Goal: Task Accomplishment & Management: Manage account settings

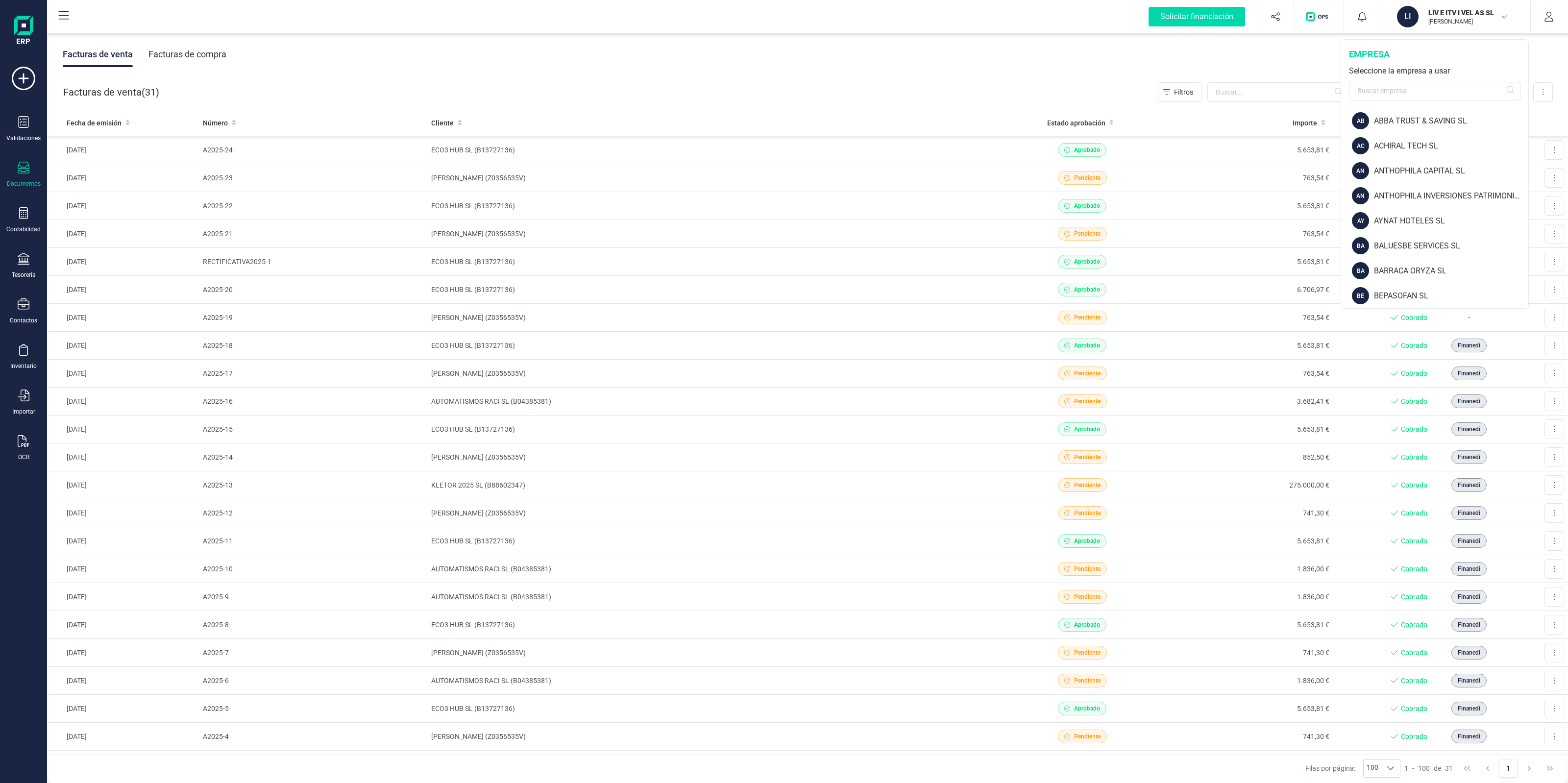
click at [1451, 77] on div "empresa Seleccione la empresa a usar" at bounding box center [1434, 74] width 187 height 69
click at [1452, 85] on input "text" at bounding box center [1434, 91] width 171 height 20
type input "Finan"
click at [1387, 149] on div "FINANEDI, S.L." at bounding box center [1450, 146] width 157 height 12
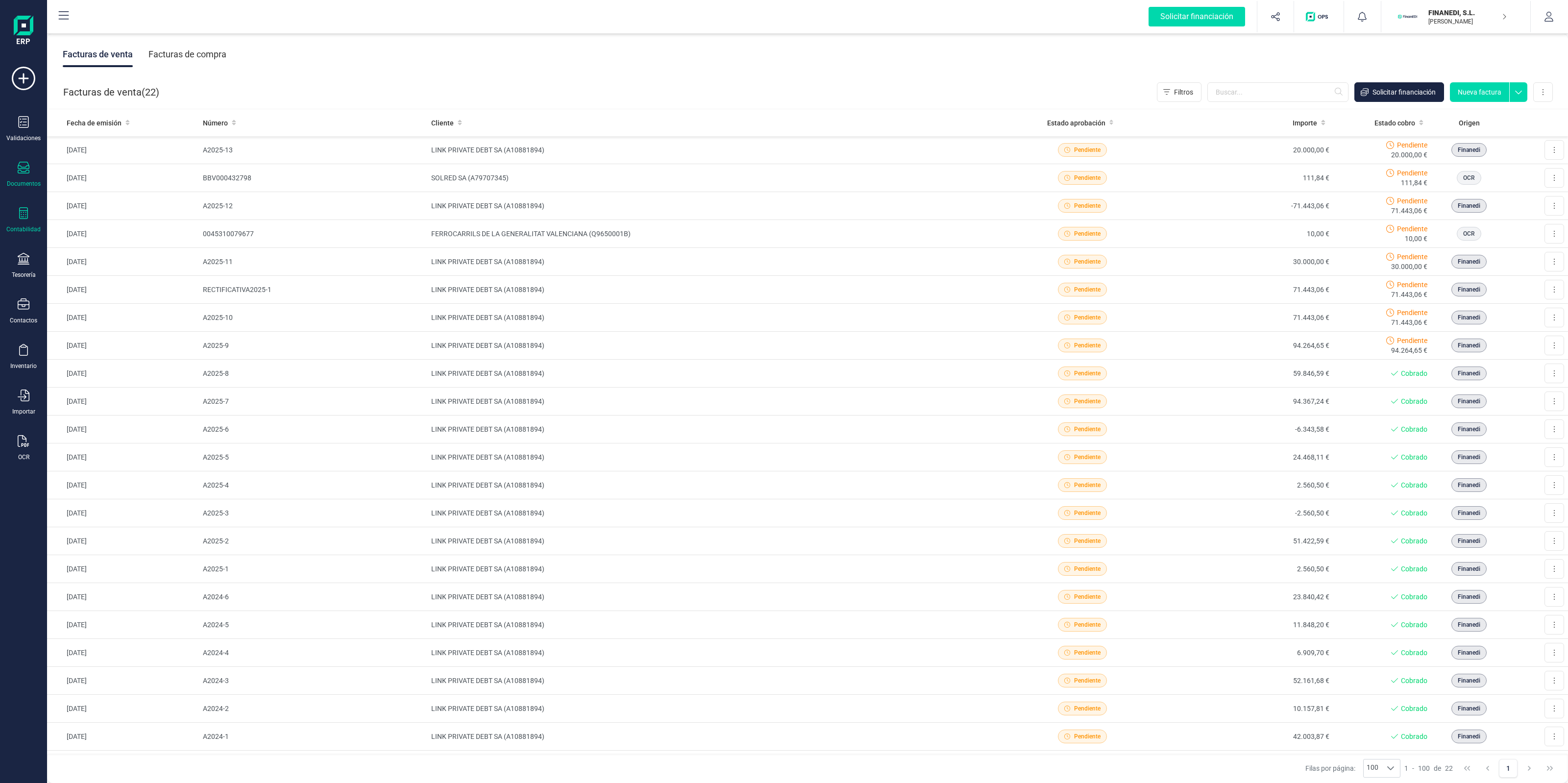
click at [20, 207] on icon at bounding box center [23, 213] width 9 height 12
click at [12, 269] on div "Tesorería" at bounding box center [23, 266] width 39 height 26
click at [109, 157] on div "Cuentas bancarias" at bounding box center [121, 167] width 129 height 20
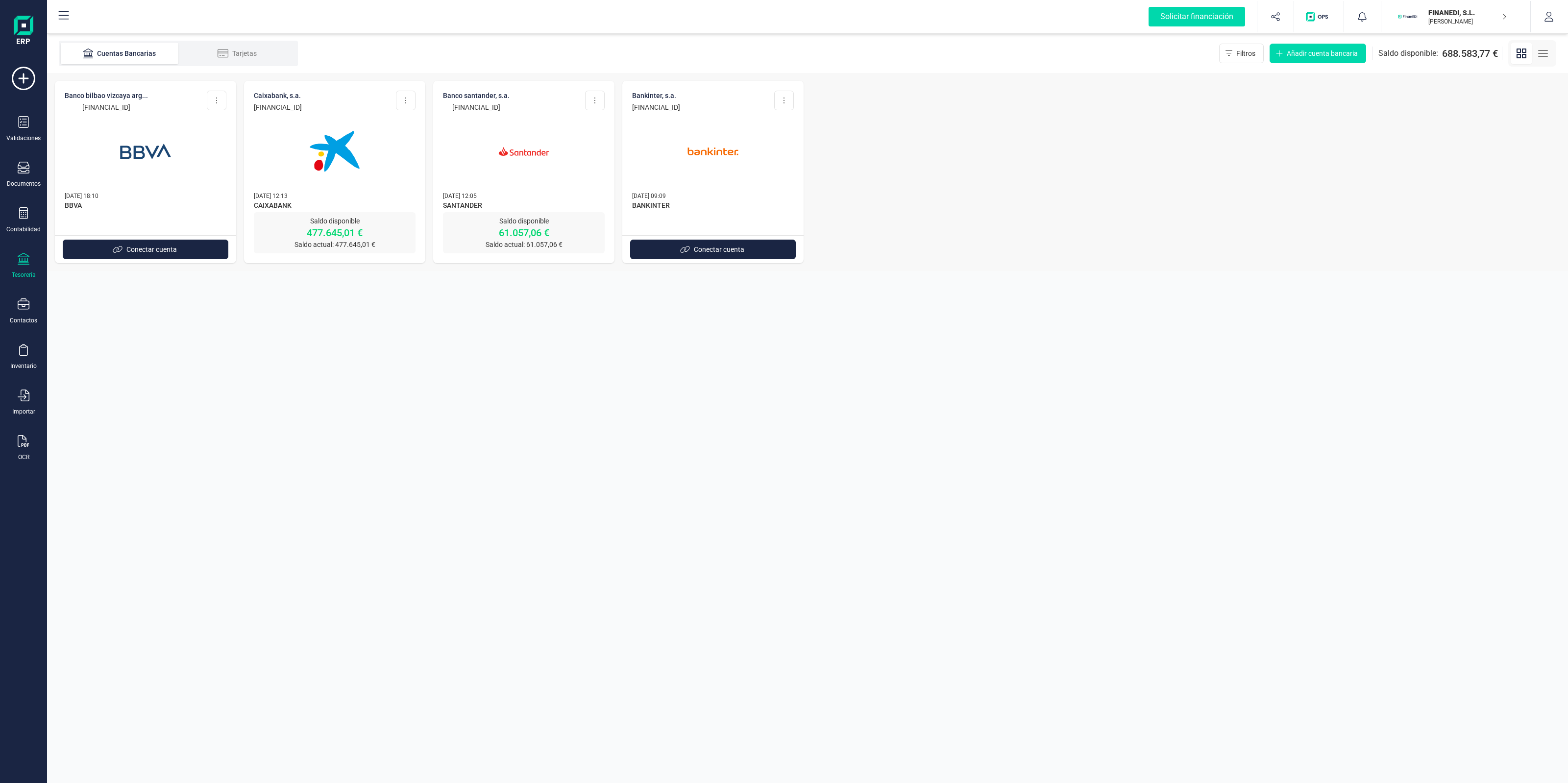
click at [499, 142] on img at bounding box center [524, 151] width 83 height 83
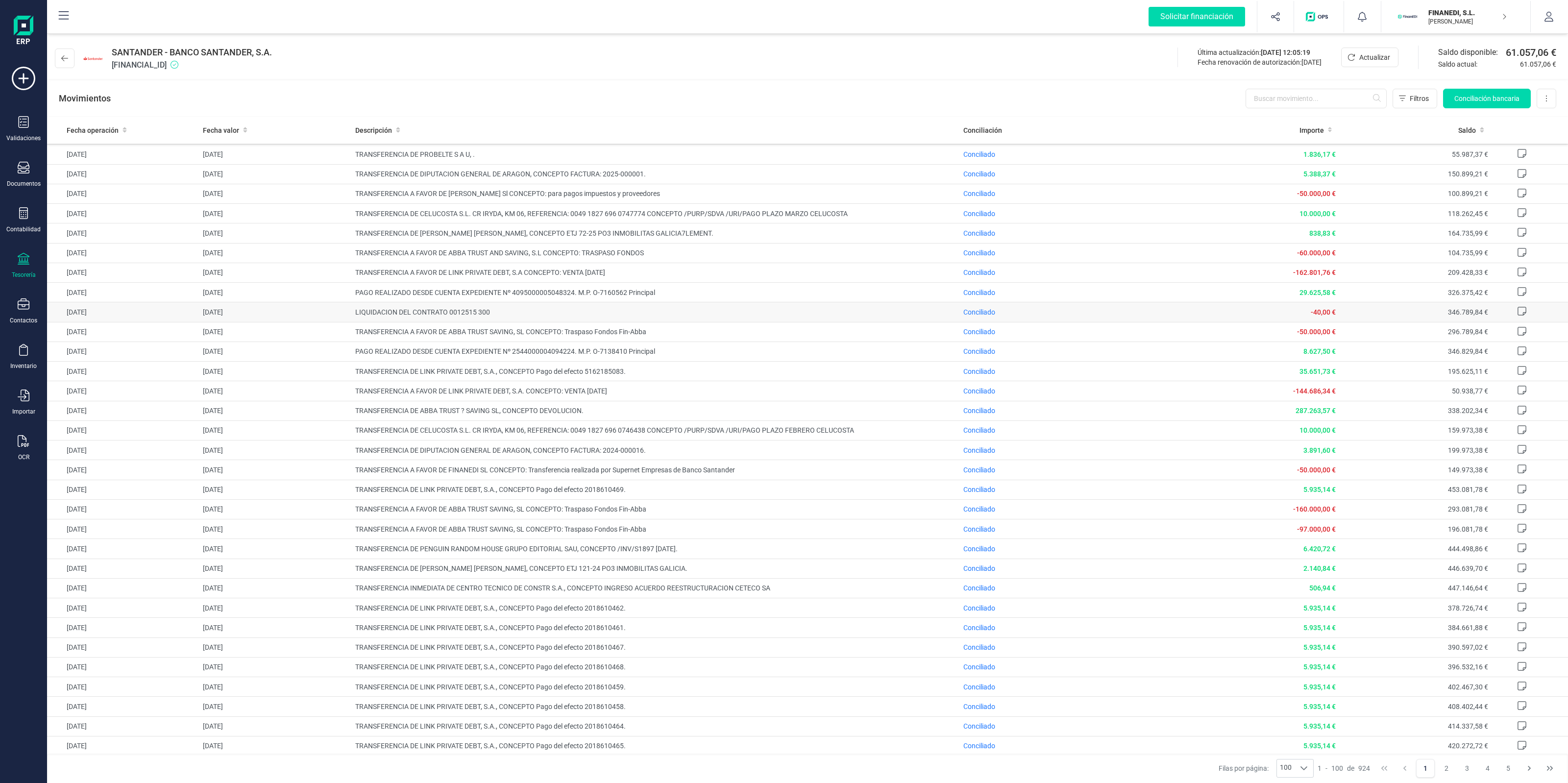
scroll to position [1371, 0]
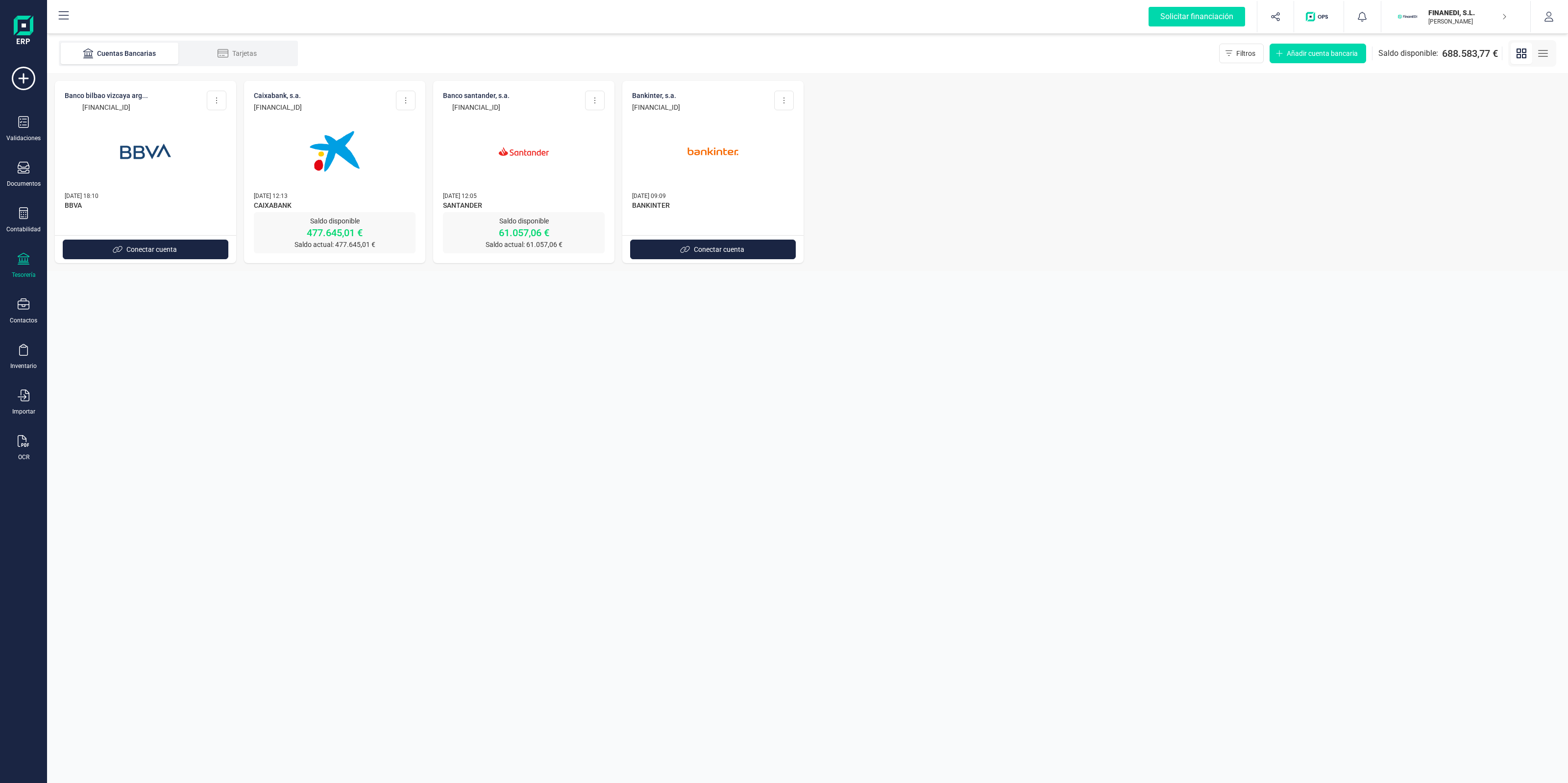
click at [361, 162] on img at bounding box center [334, 151] width 83 height 83
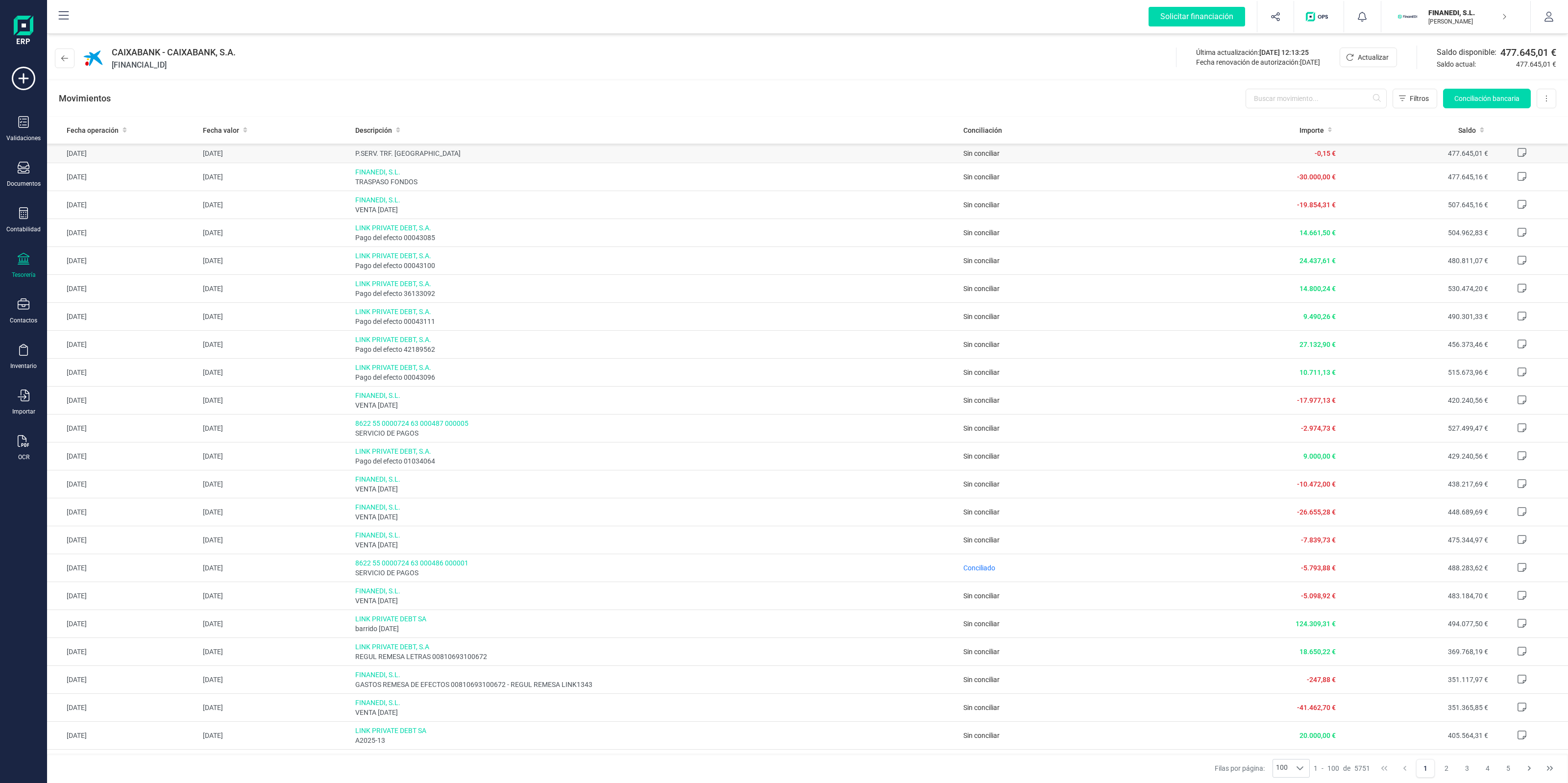
drag, startPoint x: 341, startPoint y: 152, endPoint x: 479, endPoint y: 152, distance: 138.0
click at [471, 152] on tr "06/10/2025 06/10/2025 P.SERV. TRF. AJENA Sin conciliar -0,15 € 477.645,01 €" at bounding box center [807, 153] width 1520 height 20
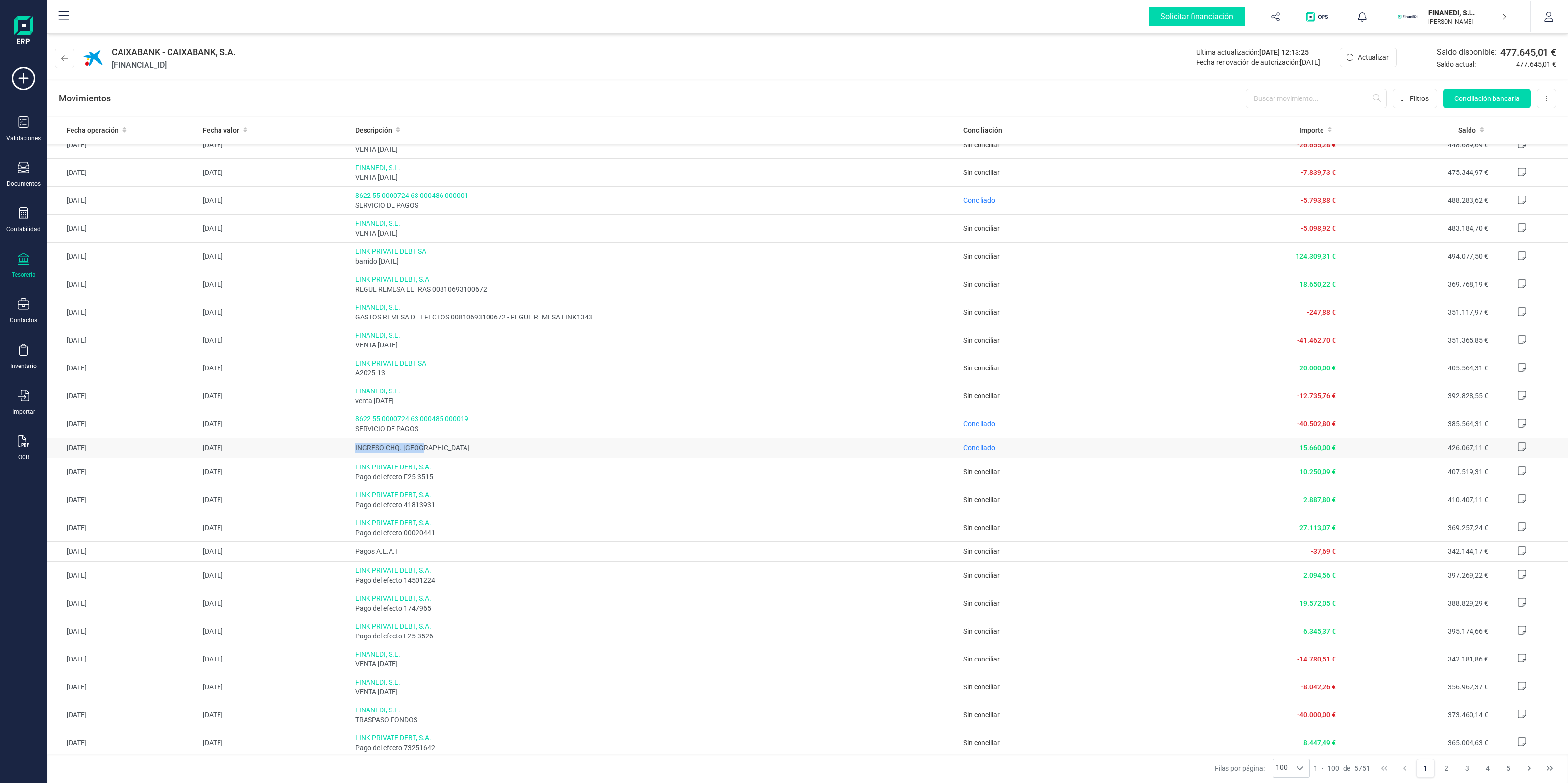
drag, startPoint x: 350, startPoint y: 447, endPoint x: 448, endPoint y: 446, distance: 98.0
click at [448, 446] on td "INGRESO CHQ. AJENO" at bounding box center [655, 448] width 608 height 20
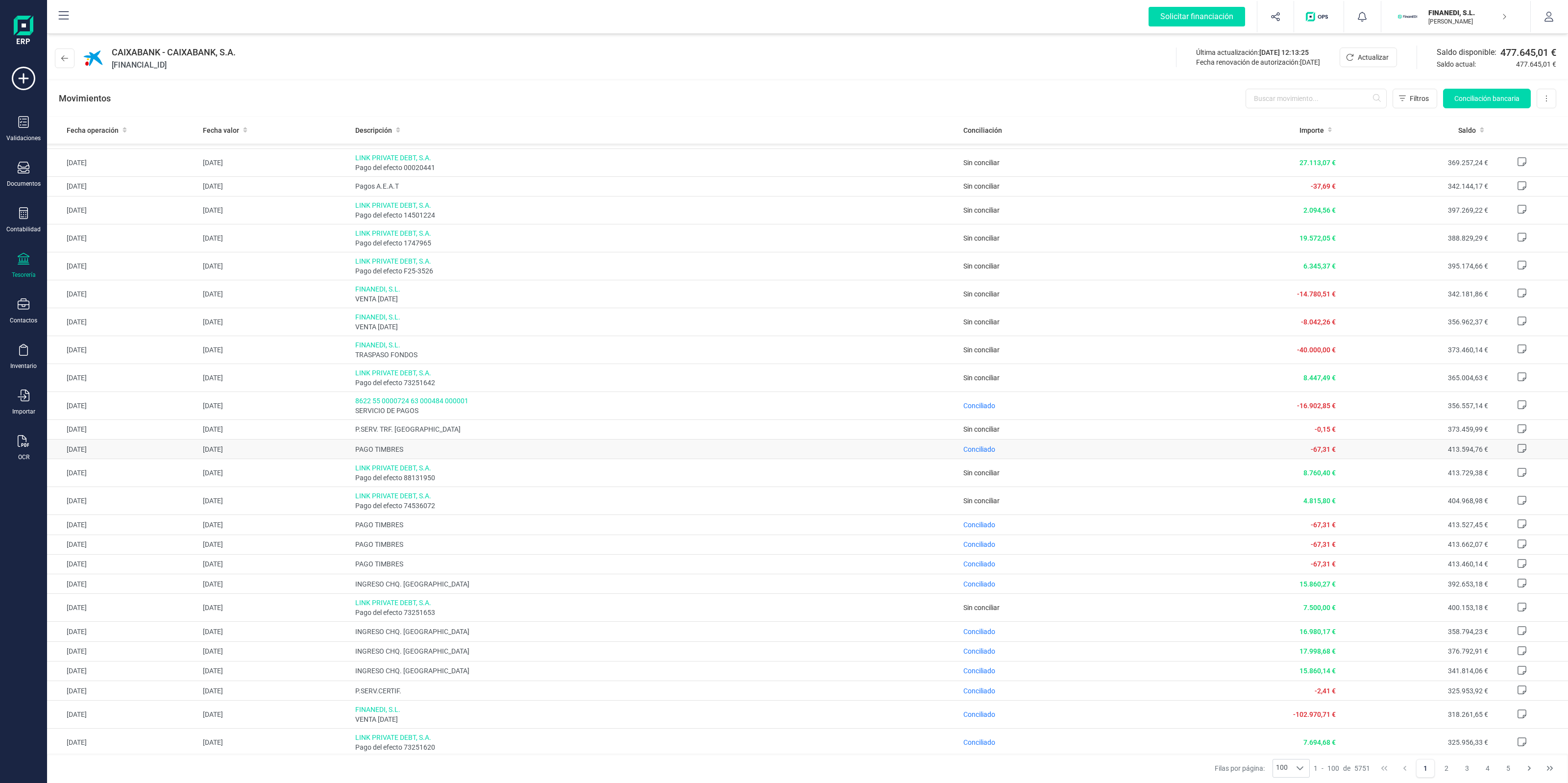
scroll to position [735, 0]
drag, startPoint x: 421, startPoint y: 540, endPoint x: 458, endPoint y: 577, distance: 52.3
click at [458, 577] on tbody "06/10/2025 06/10/2025 P.SERV. TRF. AJENA Sin conciliar -0,15 € 477.645,01 € 06/…" at bounding box center [807, 714] width 1520 height 2613
click at [562, 547] on span "PAGO TIMBRES" at bounding box center [655, 542] width 600 height 10
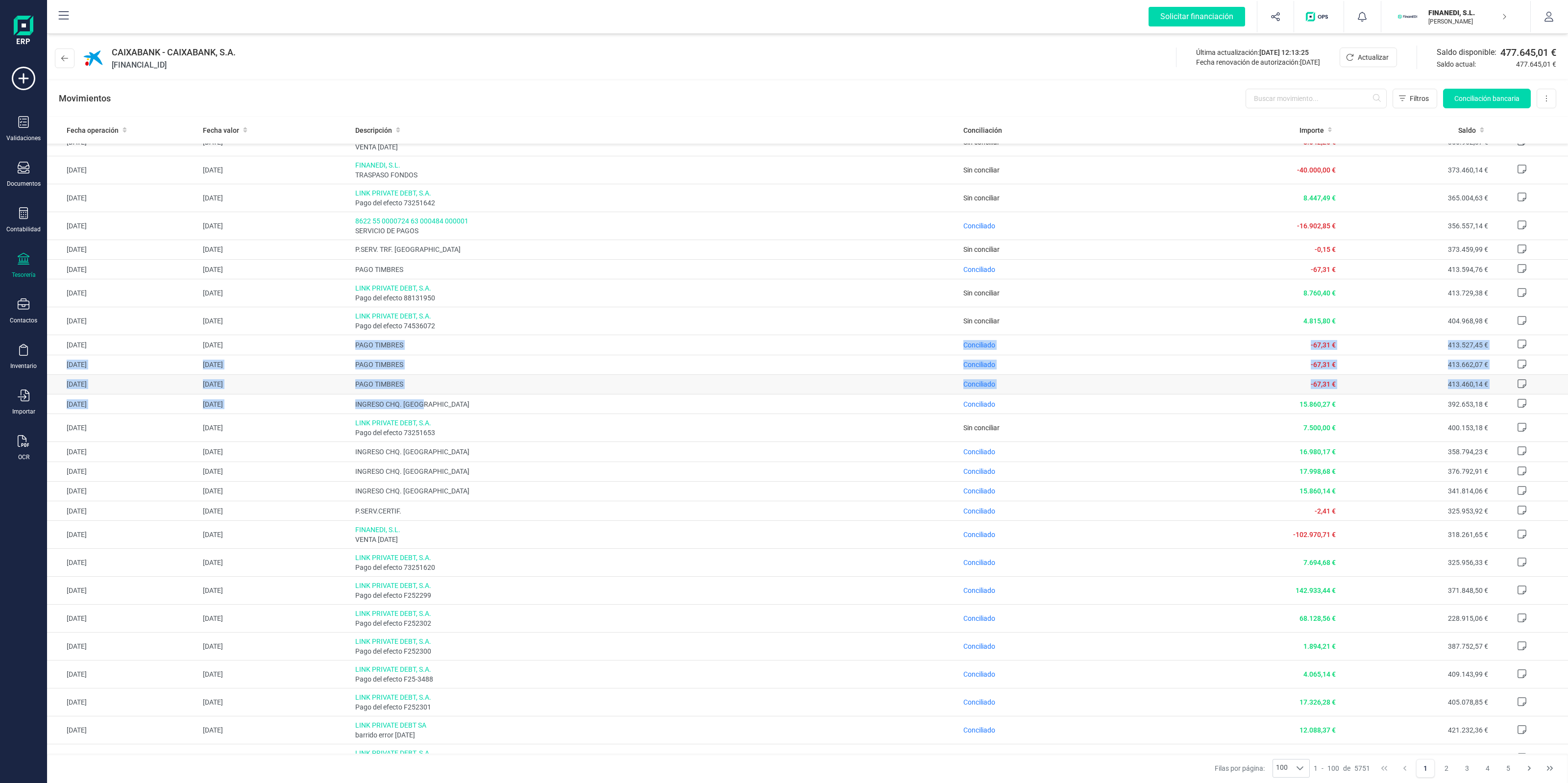
scroll to position [919, 0]
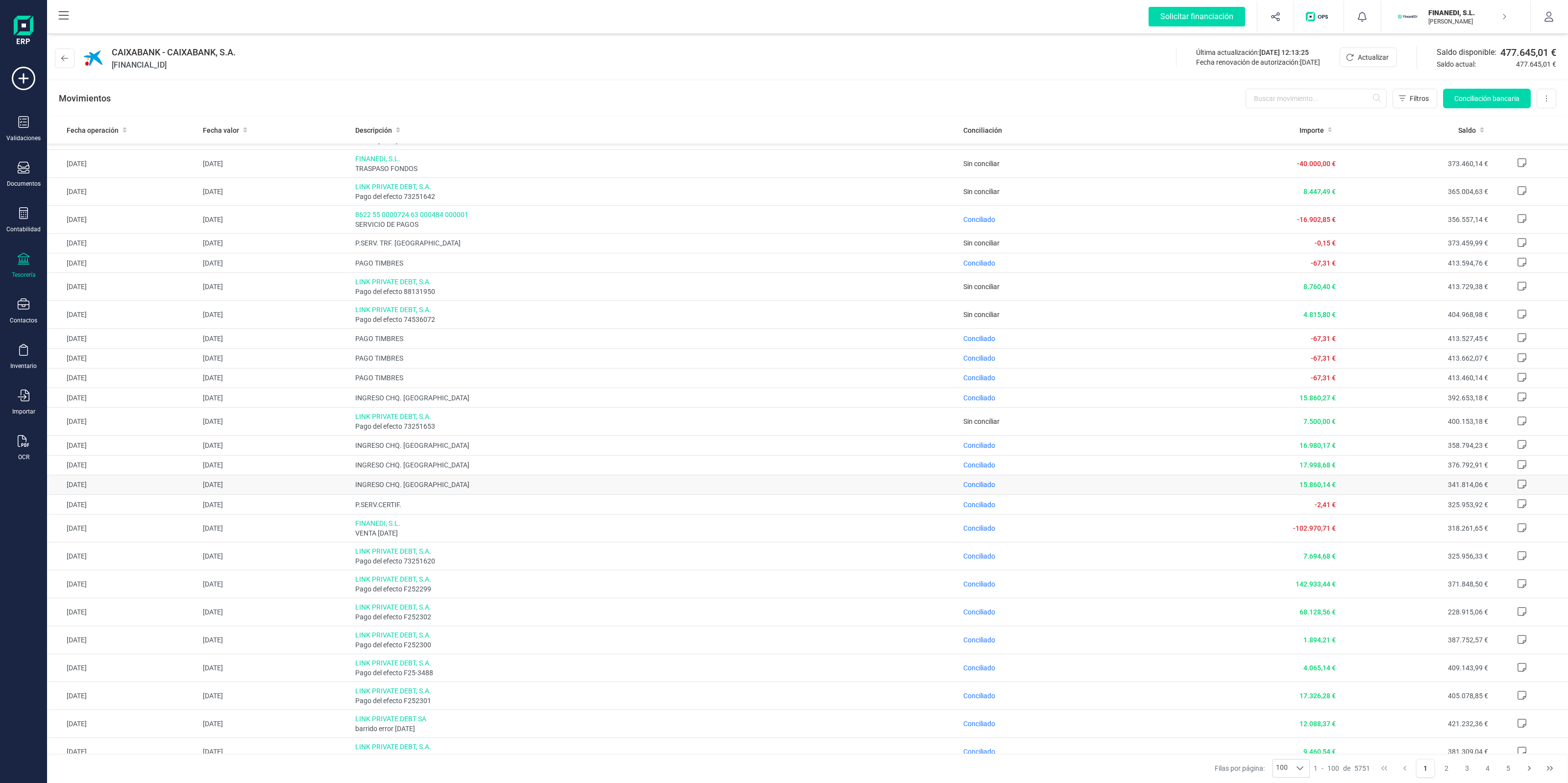
click at [627, 490] on span "INGRESO CHQ. AJENO" at bounding box center [655, 484] width 600 height 10
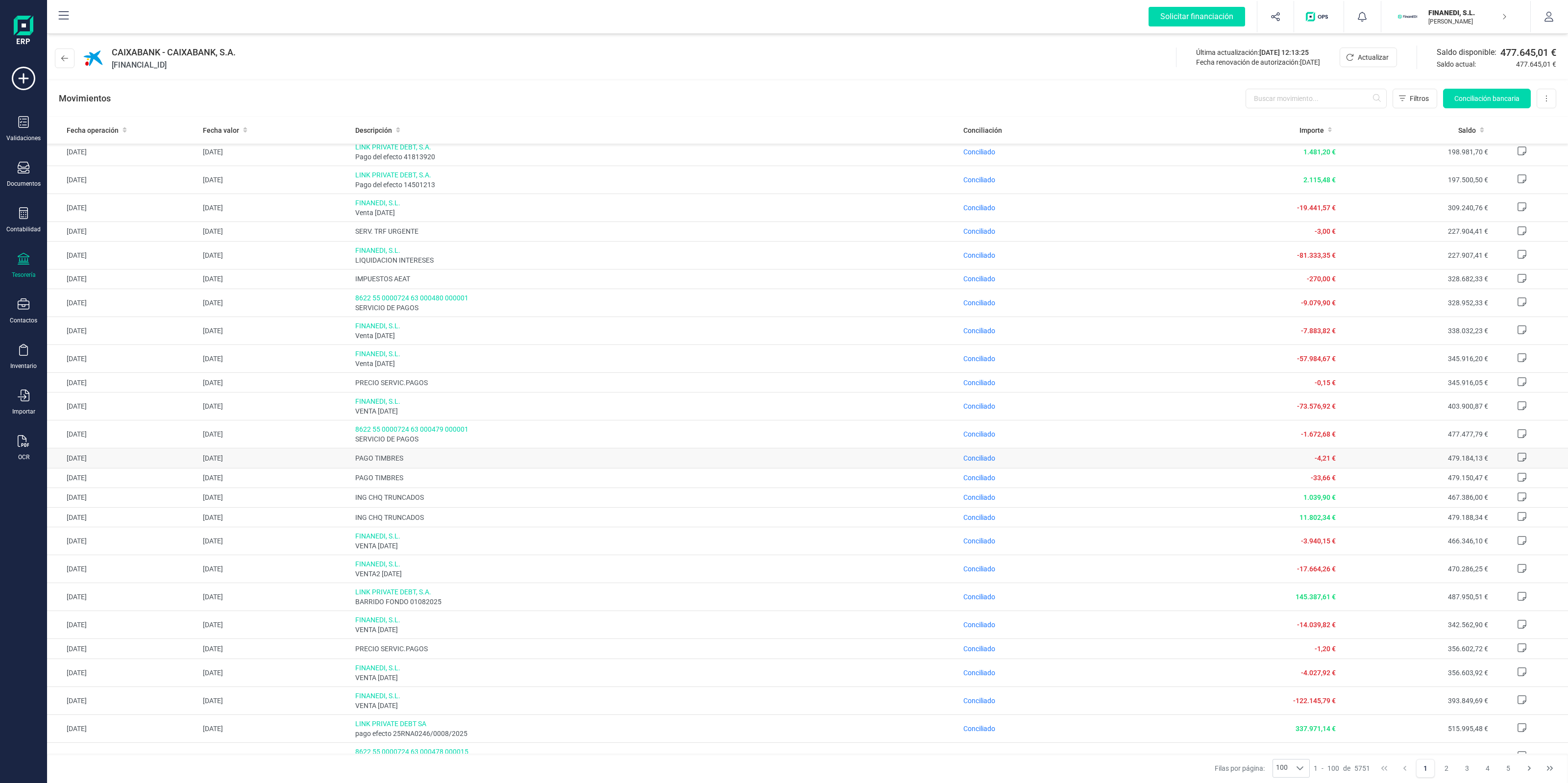
scroll to position [2011, 0]
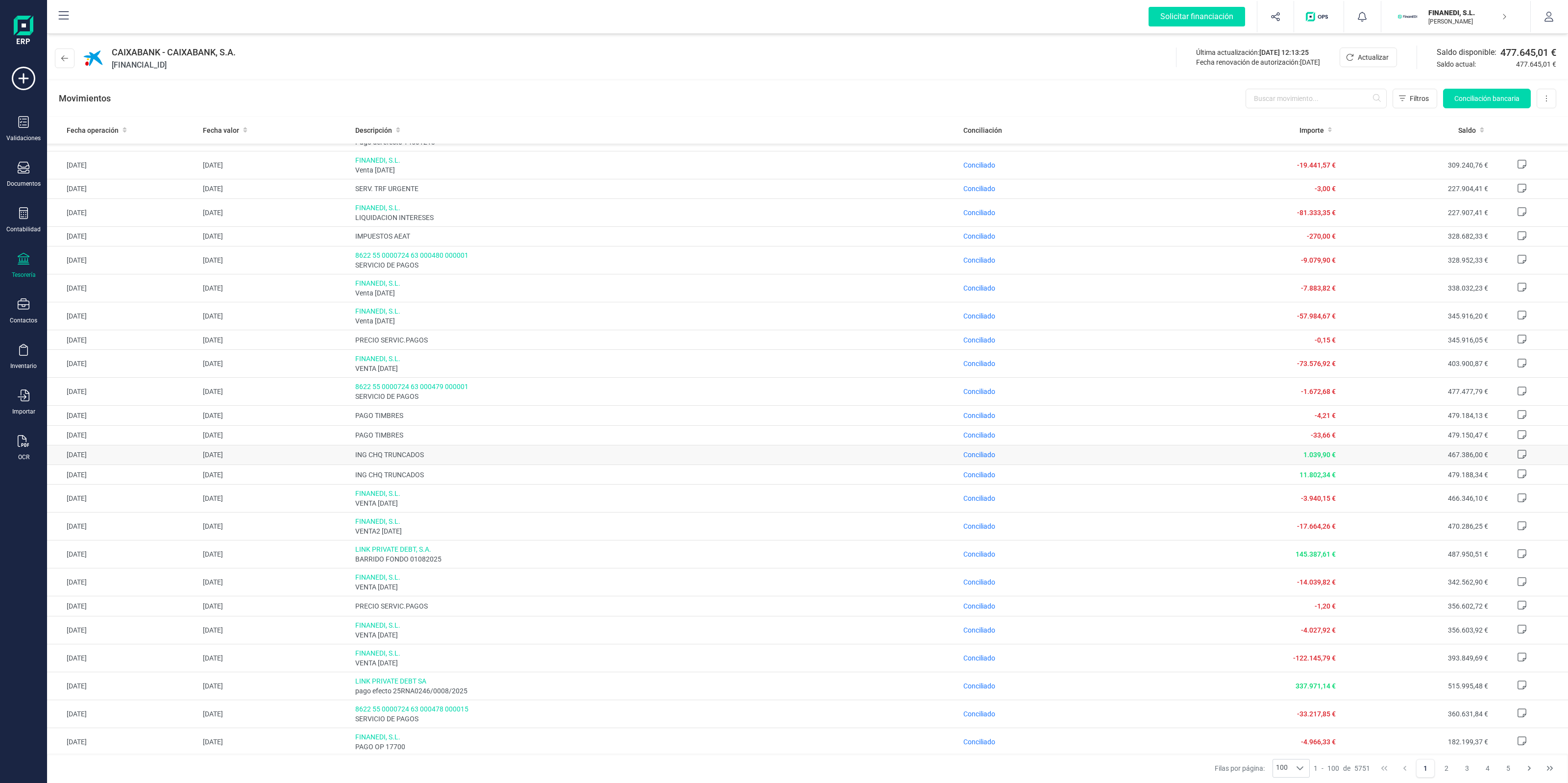
drag, startPoint x: 341, startPoint y: 454, endPoint x: 546, endPoint y: 460, distance: 205.1
click at [499, 461] on tr "08/08/2025 11/08/2025 ING CHQ TRUNCADOS Conciliado 1.039,90 € 467.386,00 €" at bounding box center [807, 454] width 1520 height 20
click at [584, 457] on span "ING CHQ TRUNCADOS" at bounding box center [655, 454] width 600 height 10
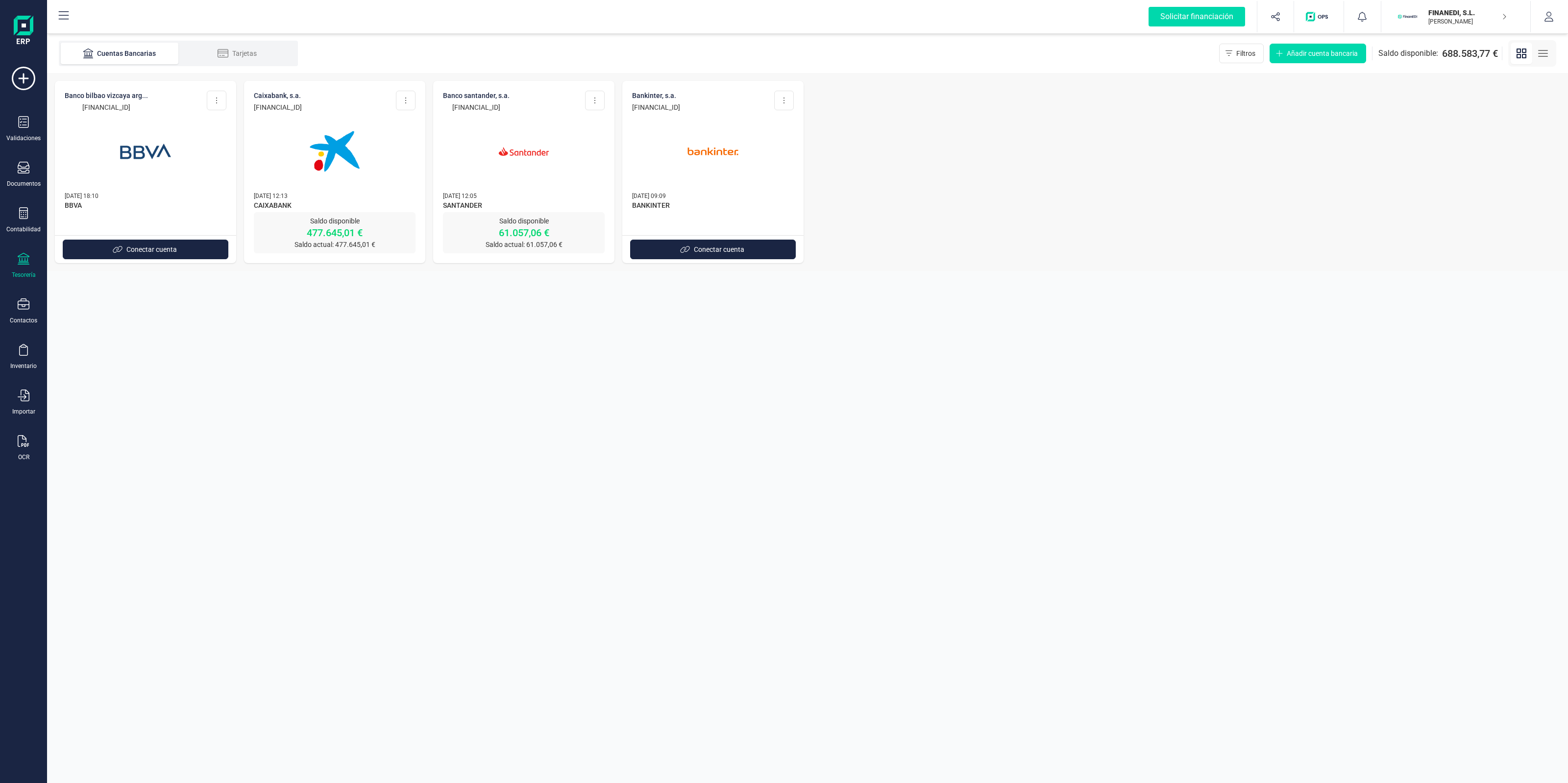
click at [500, 181] on img at bounding box center [524, 151] width 83 height 83
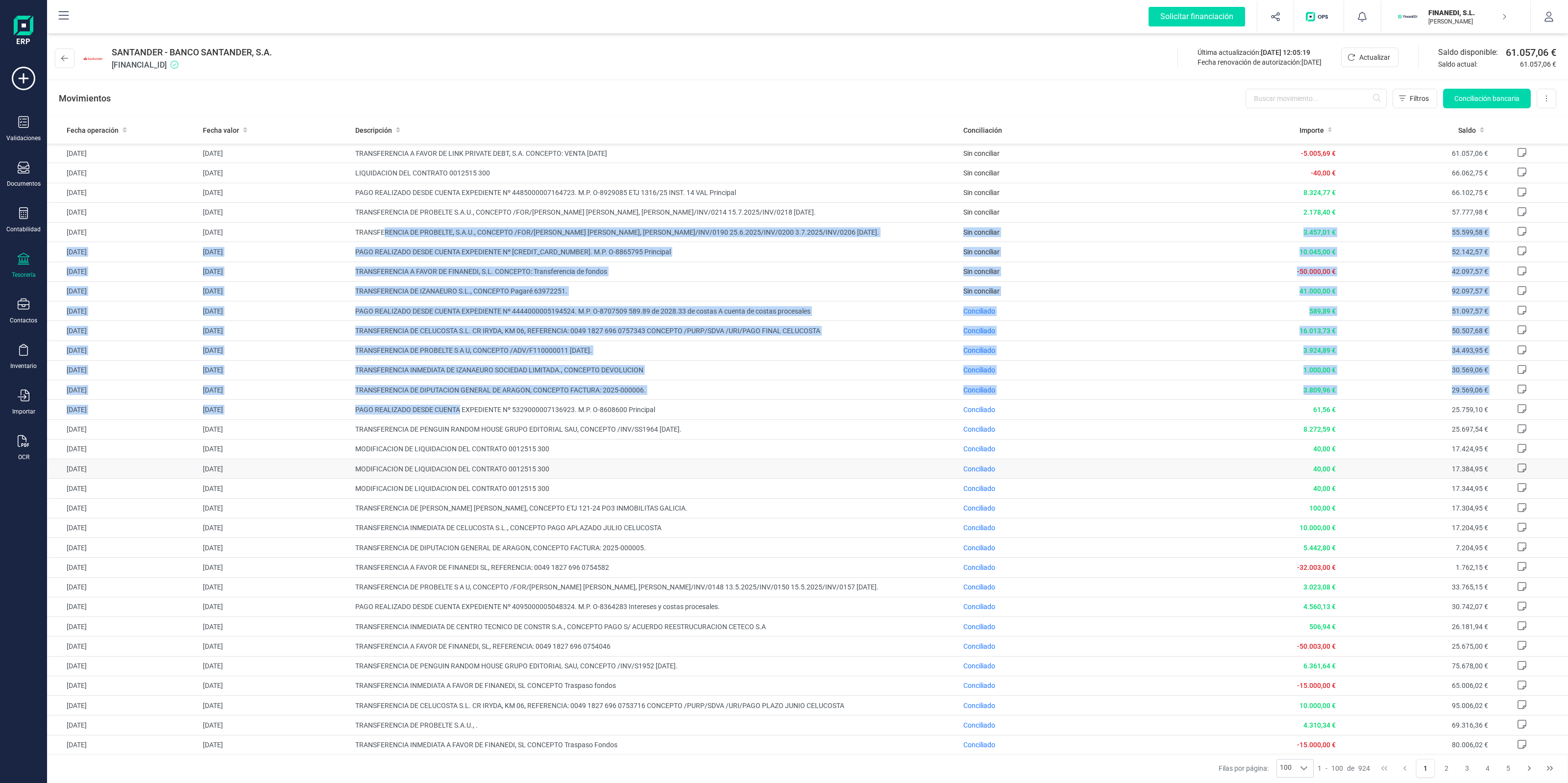
drag, startPoint x: 405, startPoint y: 299, endPoint x: 534, endPoint y: 469, distance: 213.4
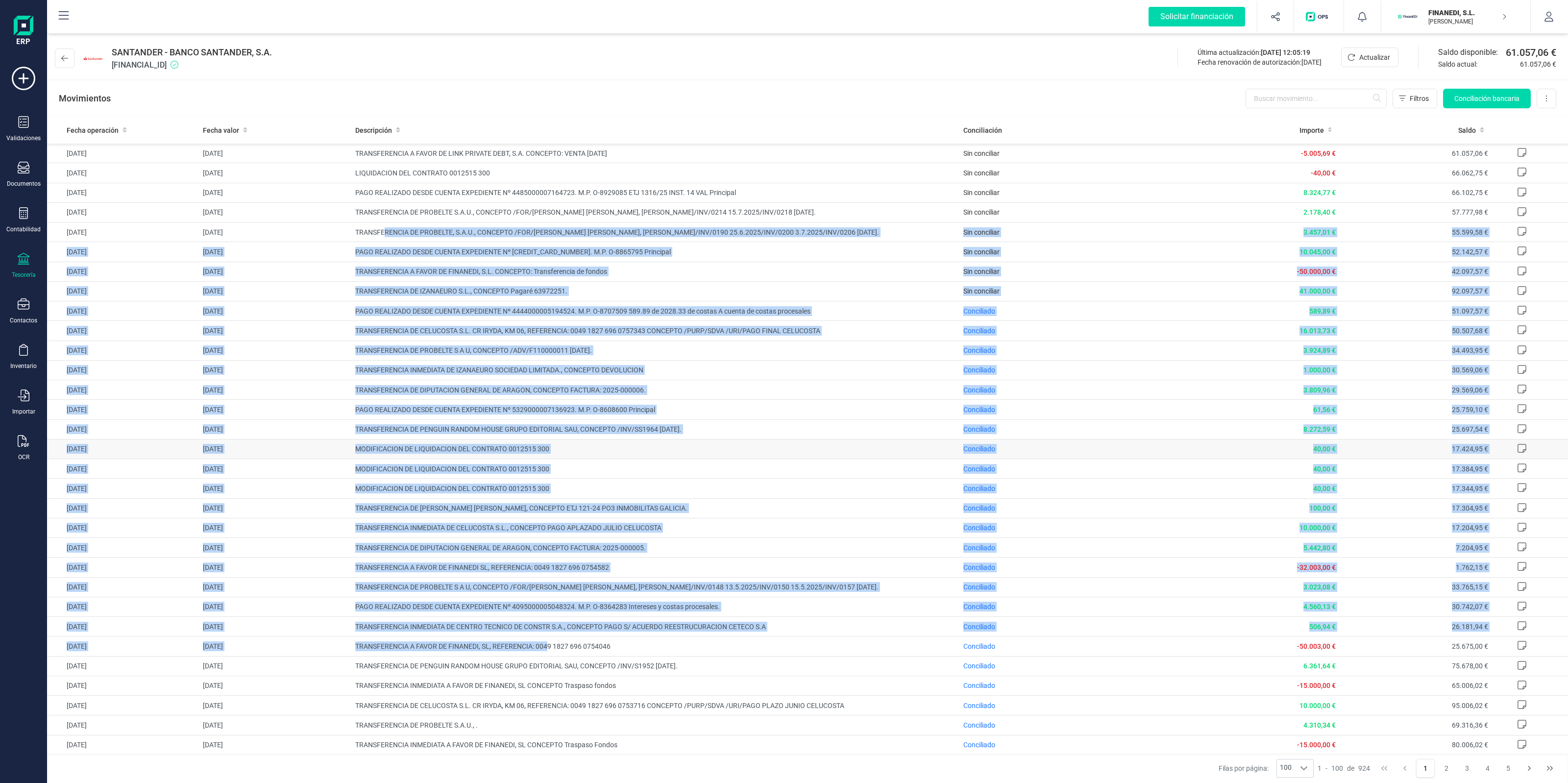
click at [527, 452] on span "MODIFICACION DE LIQUIDACION DEL CONTRATO 0012515 300" at bounding box center [655, 449] width 600 height 10
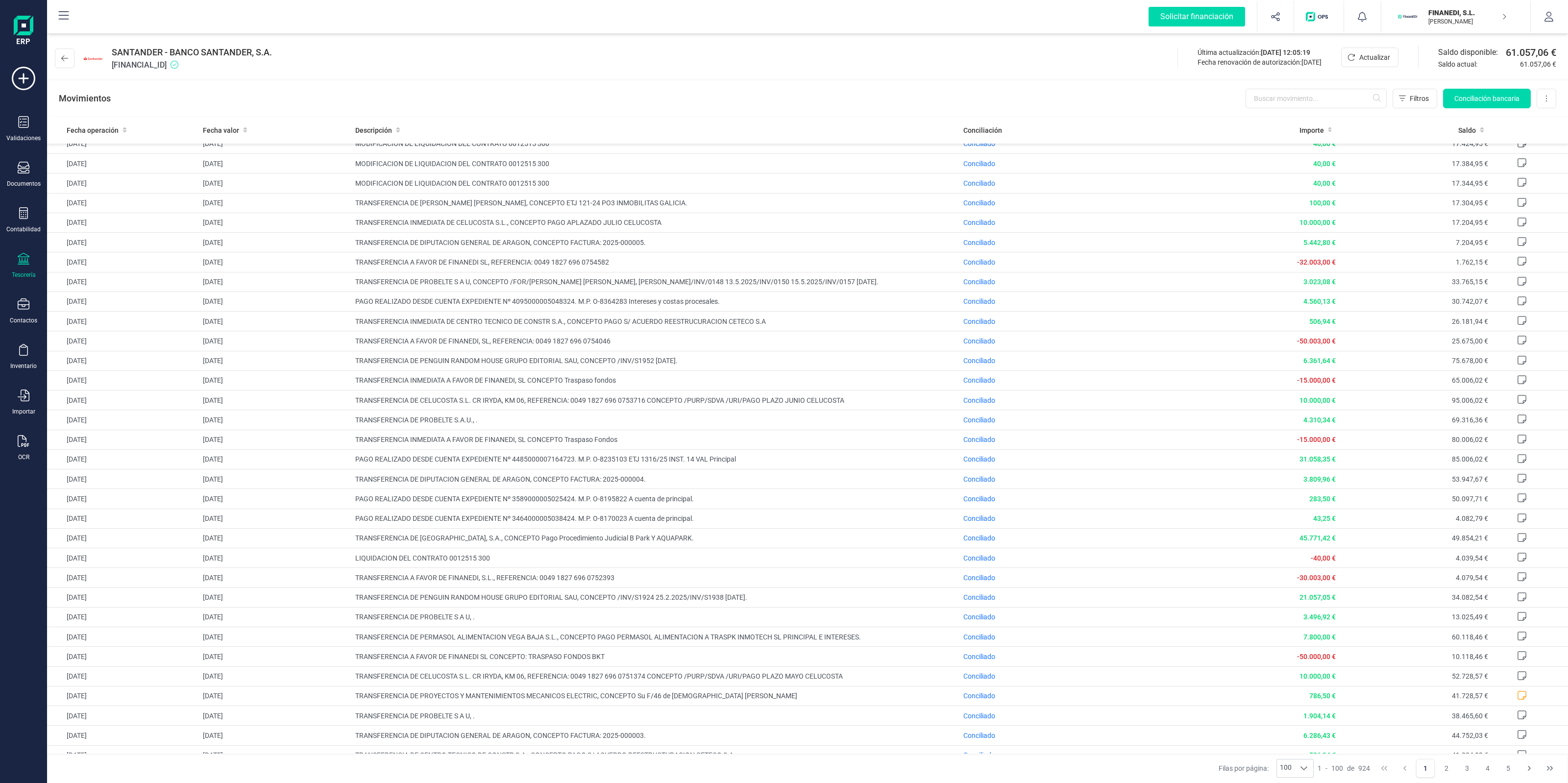
scroll to position [146, 0]
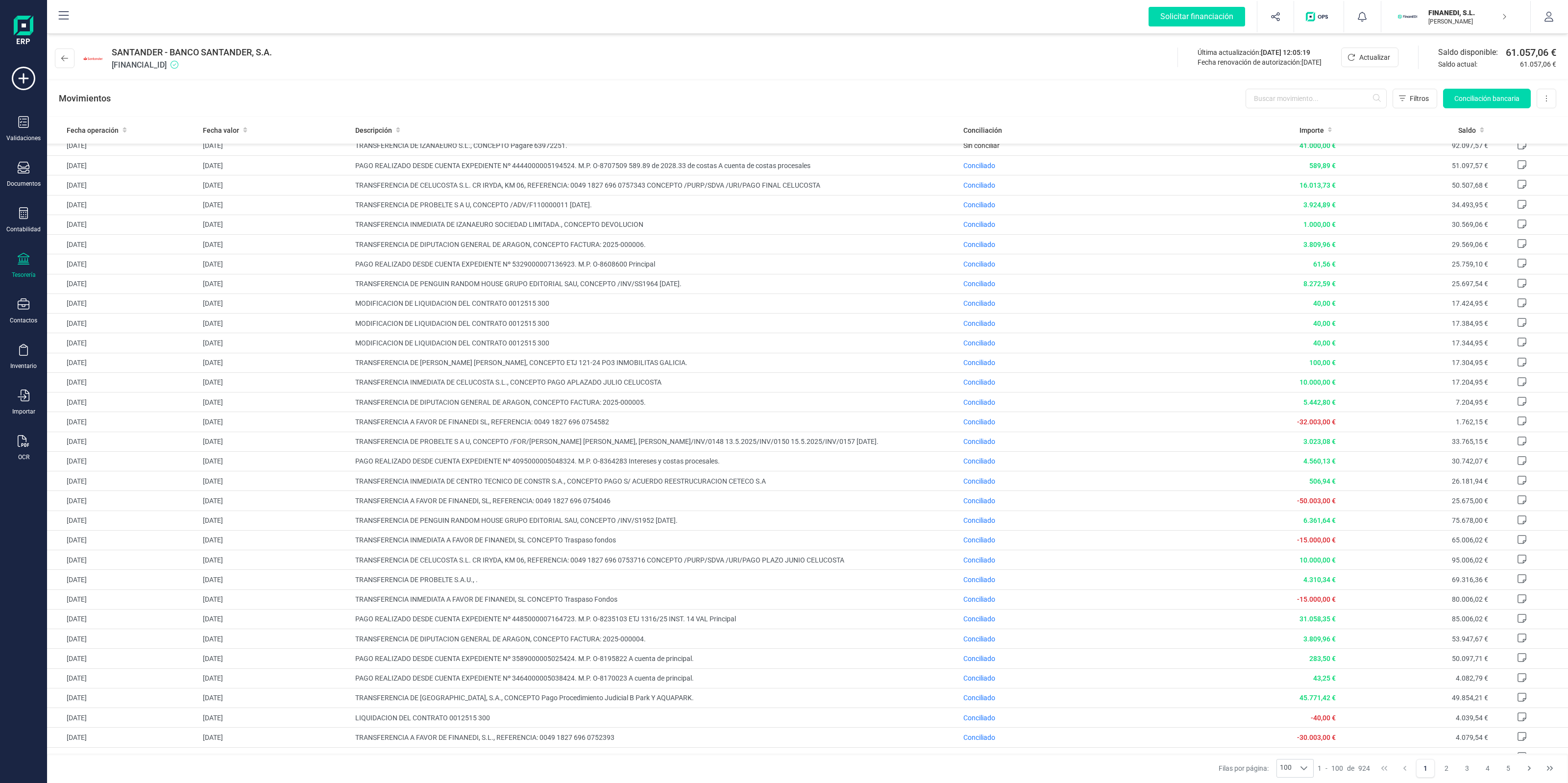
click at [1459, 24] on p "[PERSON_NAME]" at bounding box center [1467, 21] width 78 height 8
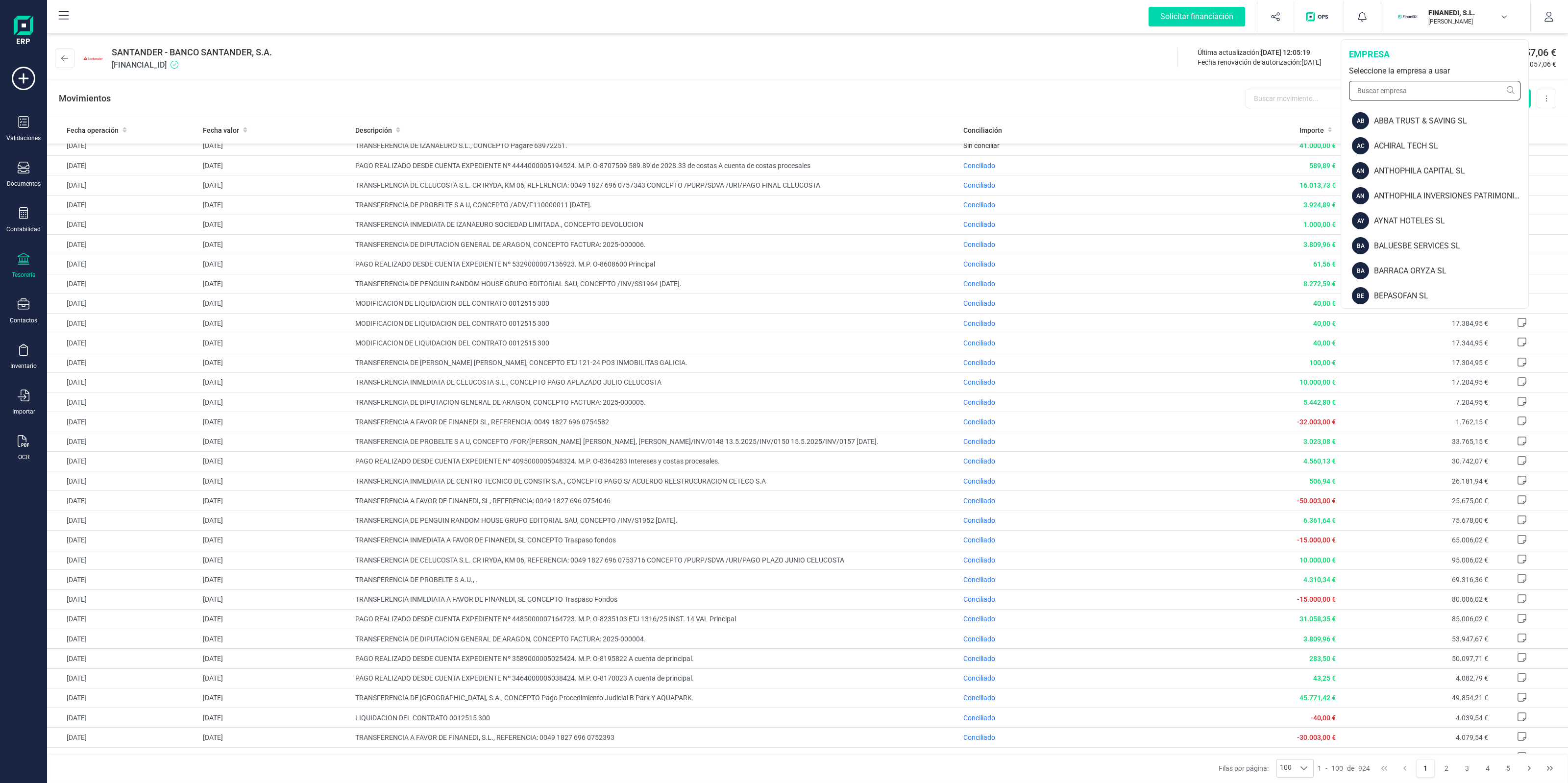
click at [1430, 91] on input "text" at bounding box center [1434, 91] width 171 height 20
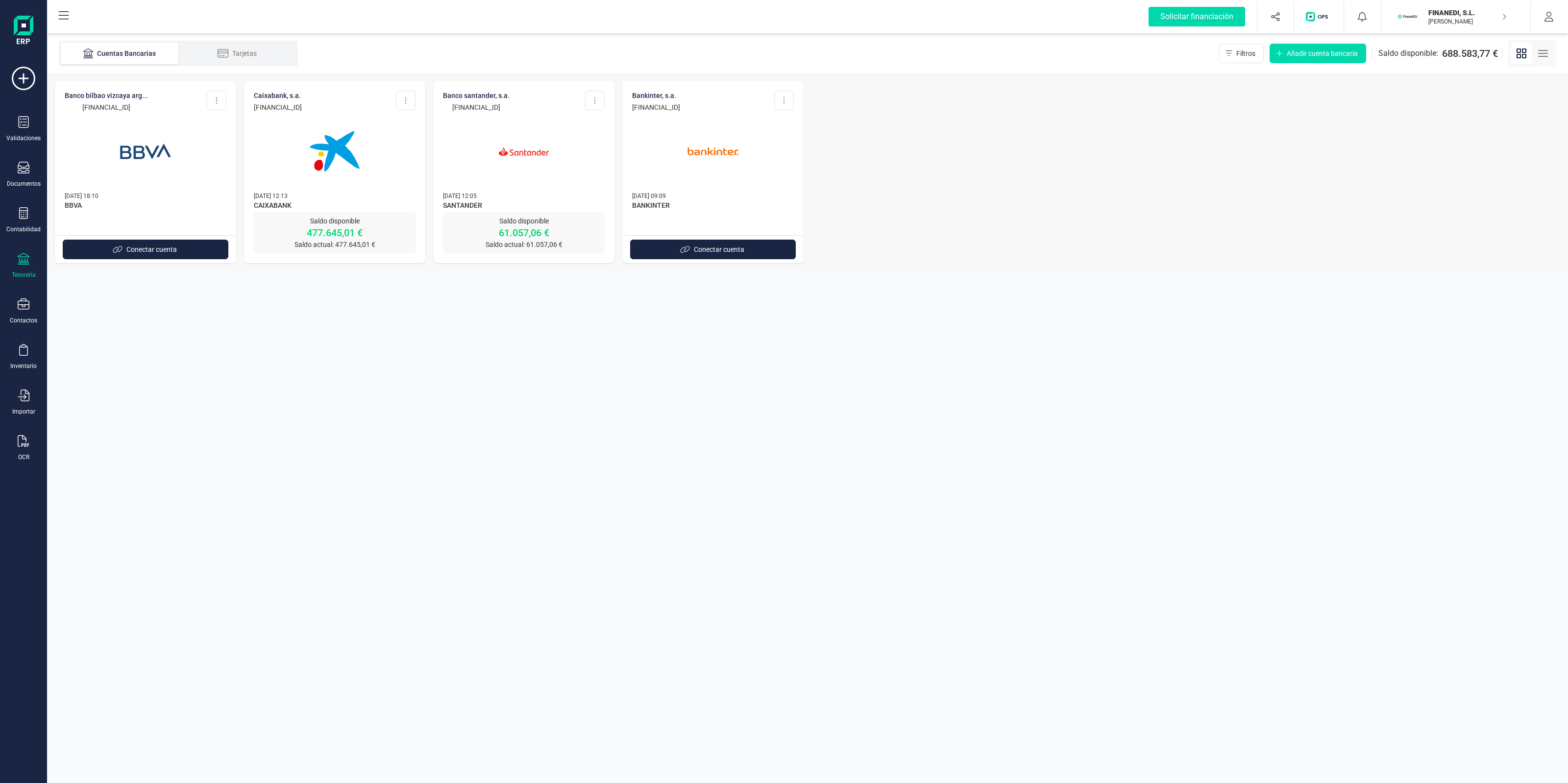
click at [162, 165] on img at bounding box center [146, 151] width 83 height 83
click at [704, 143] on img at bounding box center [712, 151] width 83 height 83
click at [1460, 20] on p "[PERSON_NAME]" at bounding box center [1467, 21] width 78 height 8
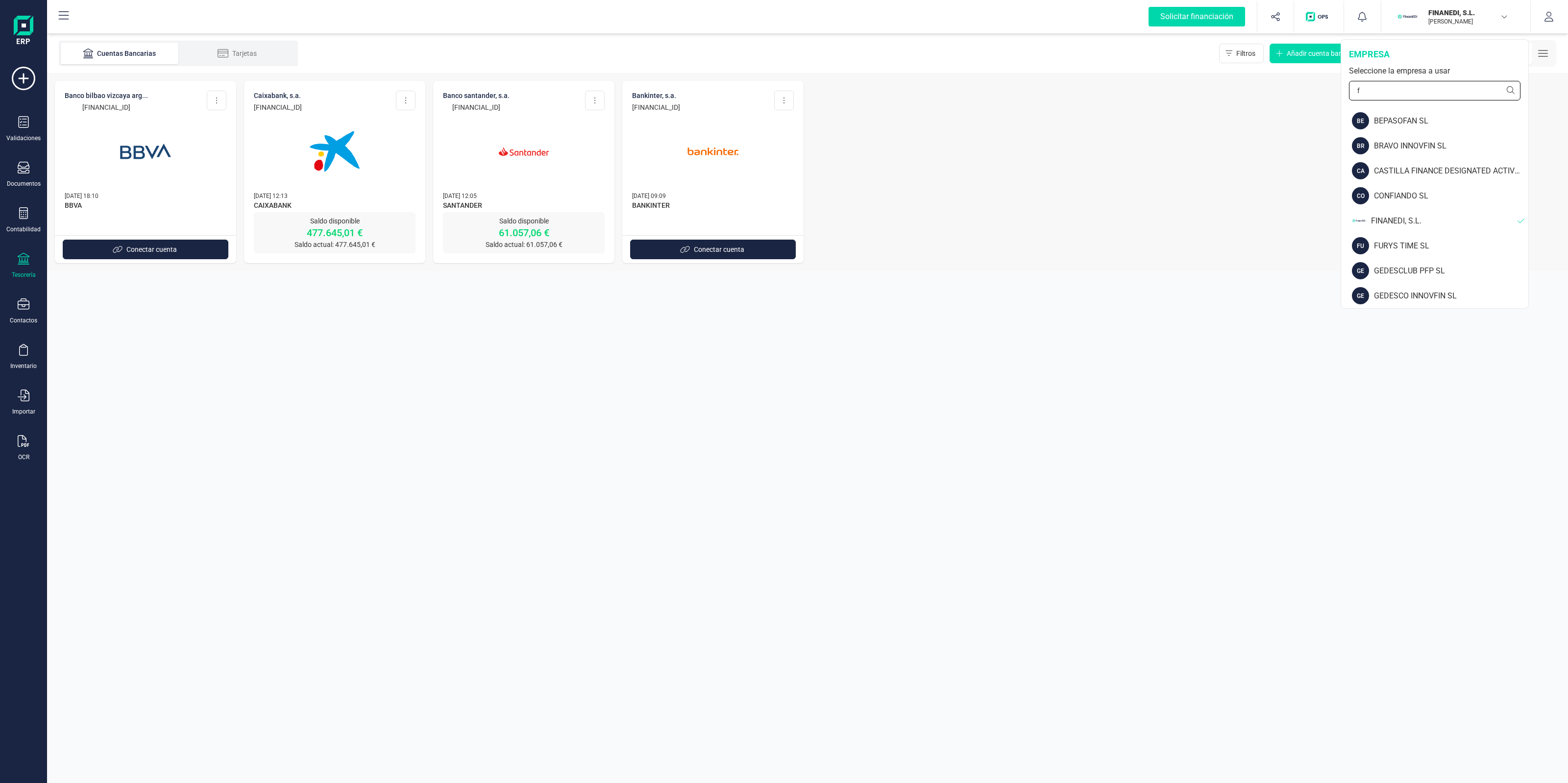
click at [1433, 90] on input "f" at bounding box center [1434, 91] width 171 height 20
type input "scd"
click at [1395, 244] on div "SCD SERVICIOS FINANCIEROS SL" at bounding box center [1450, 246] width 157 height 12
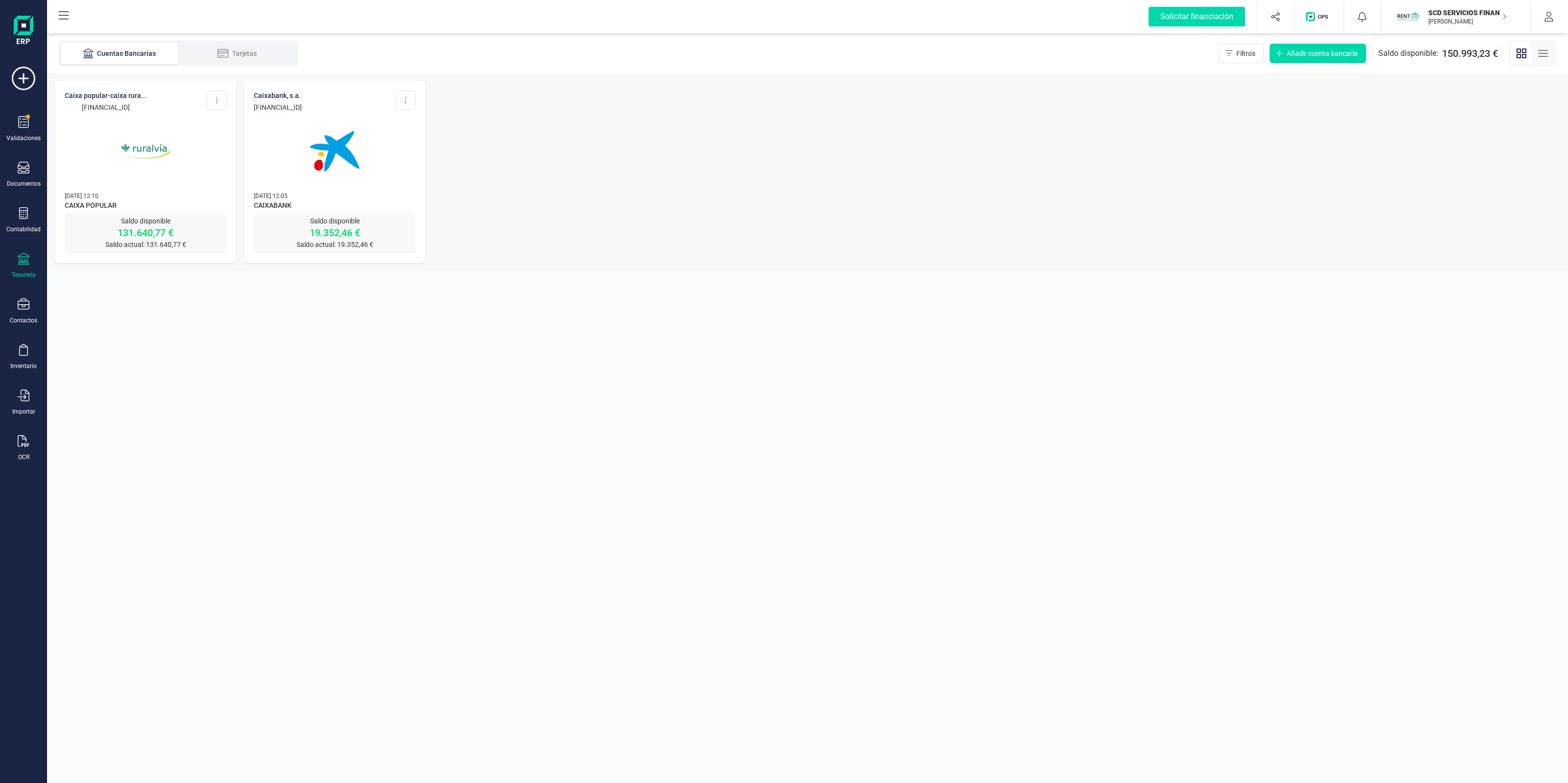
click at [351, 160] on img at bounding box center [334, 151] width 83 height 83
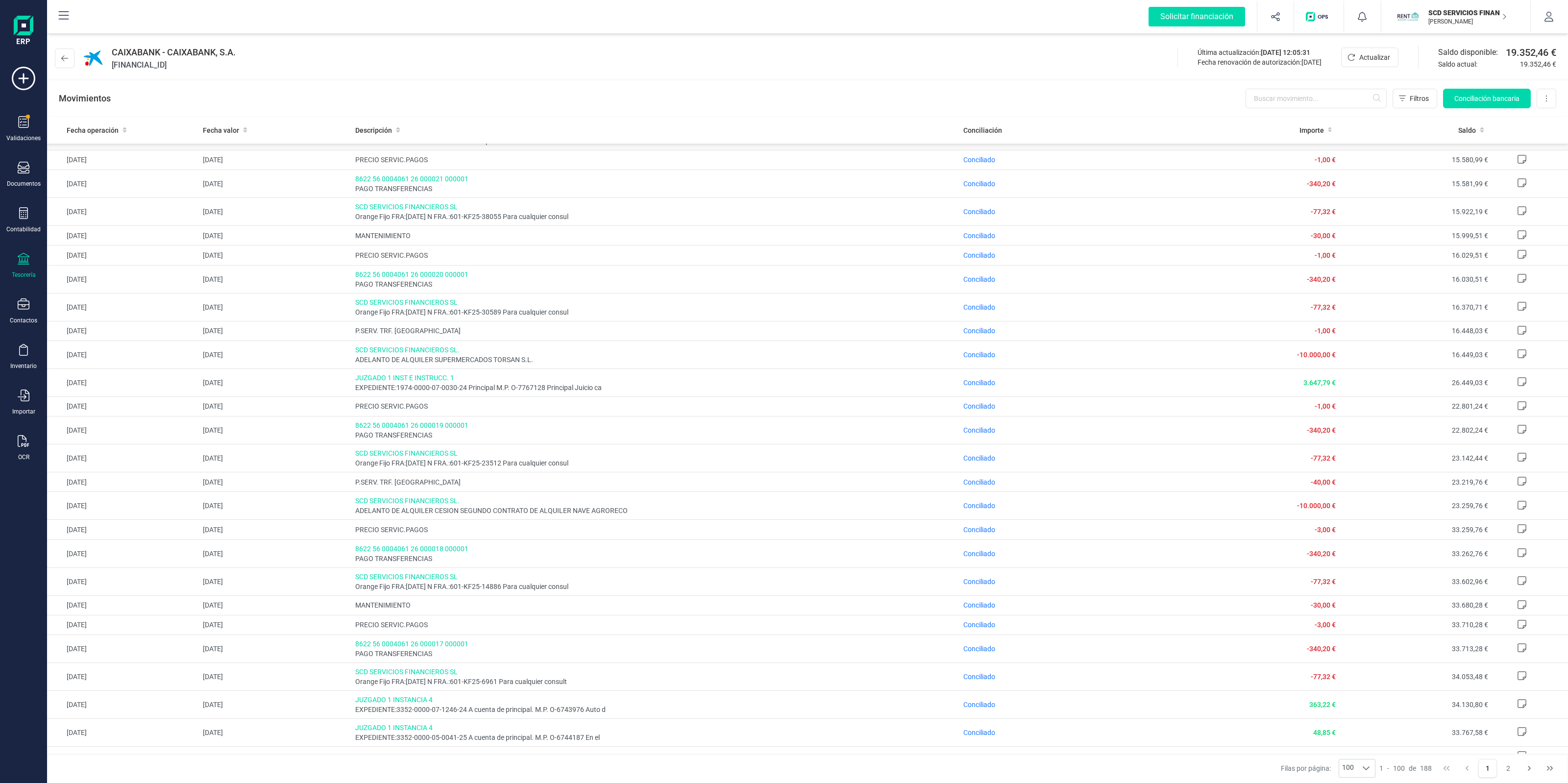
scroll to position [307, 0]
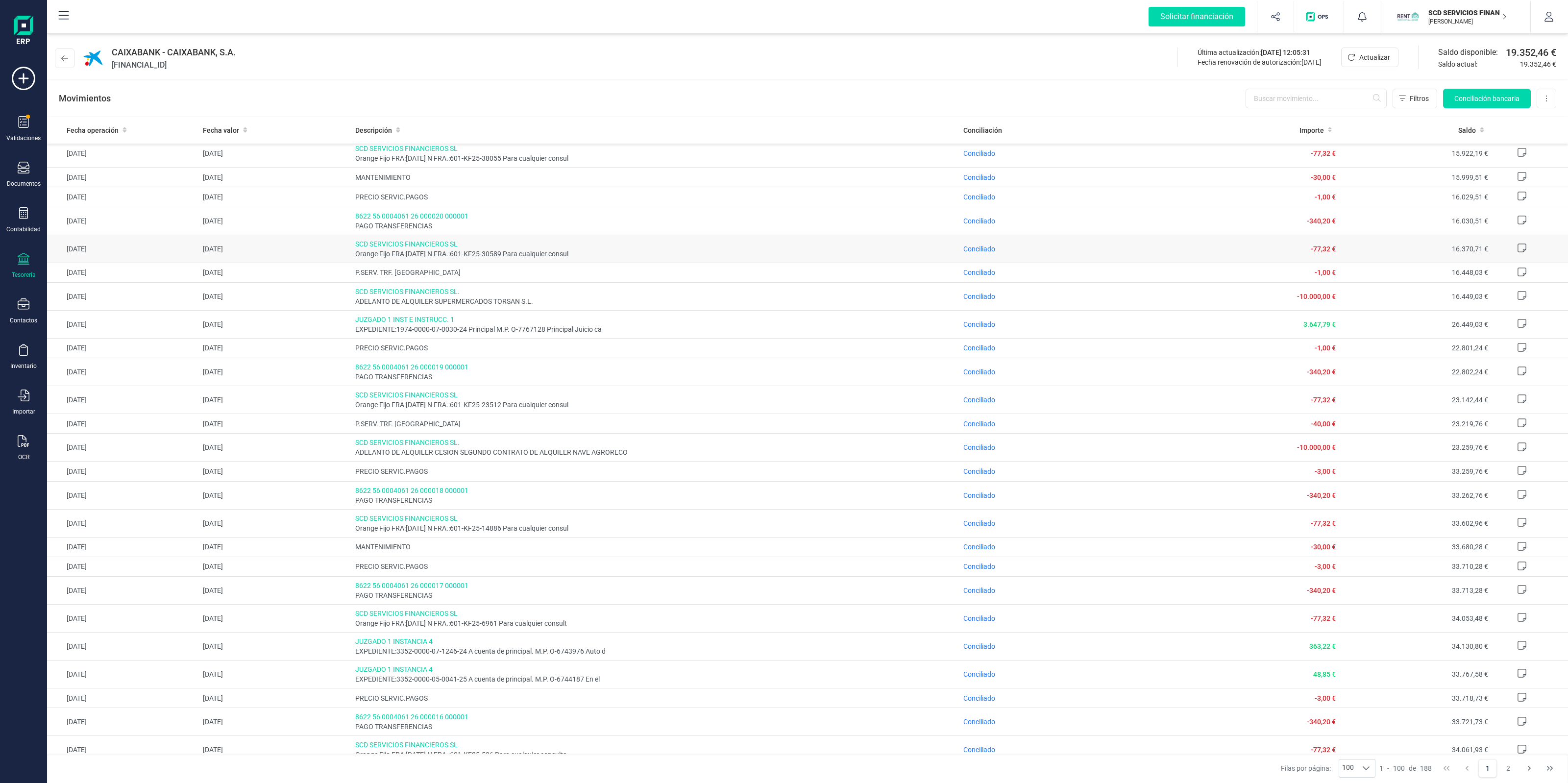
drag, startPoint x: 566, startPoint y: 249, endPoint x: 560, endPoint y: 249, distance: 6.0
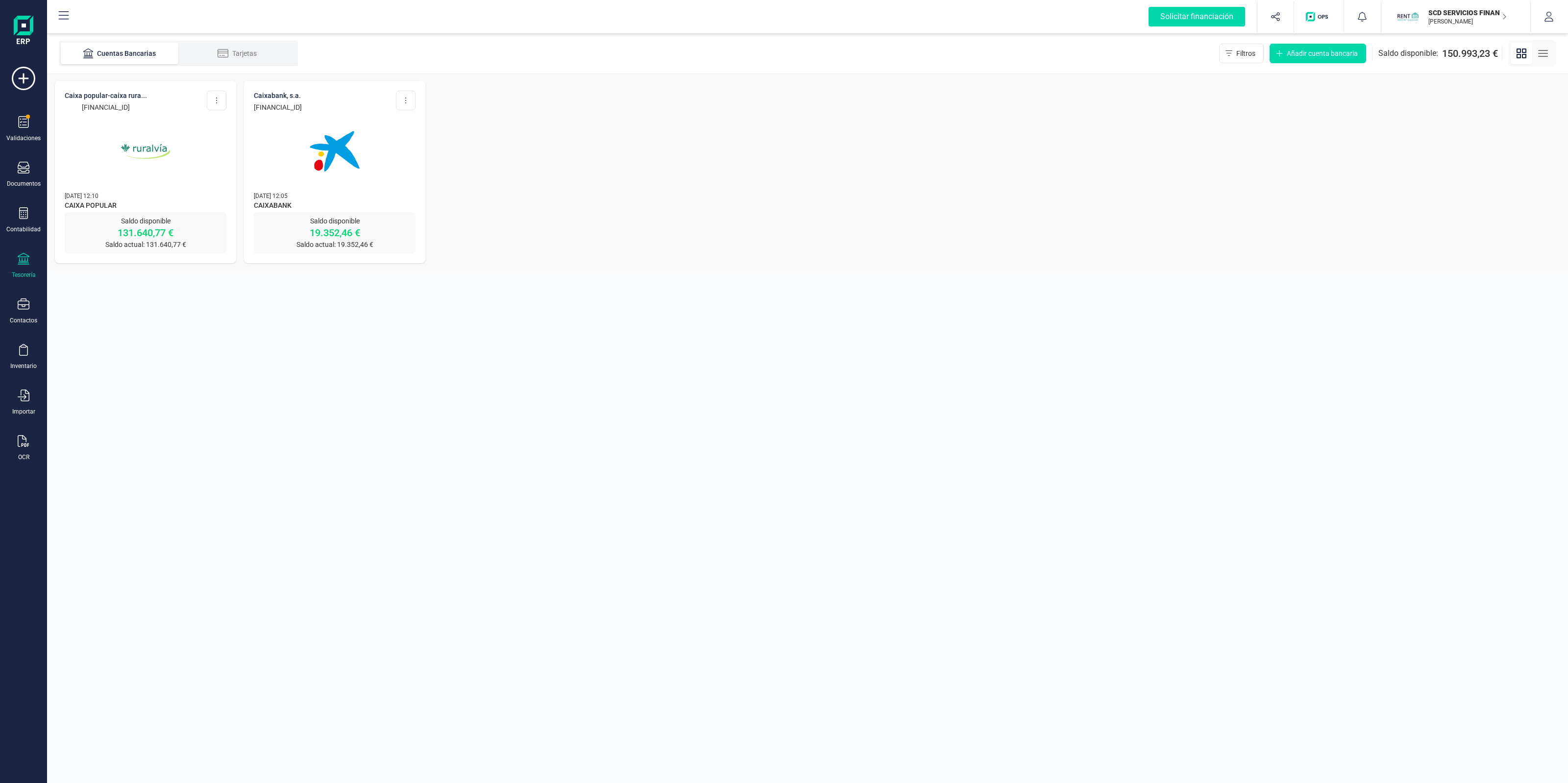
click at [130, 141] on img at bounding box center [146, 151] width 83 height 83
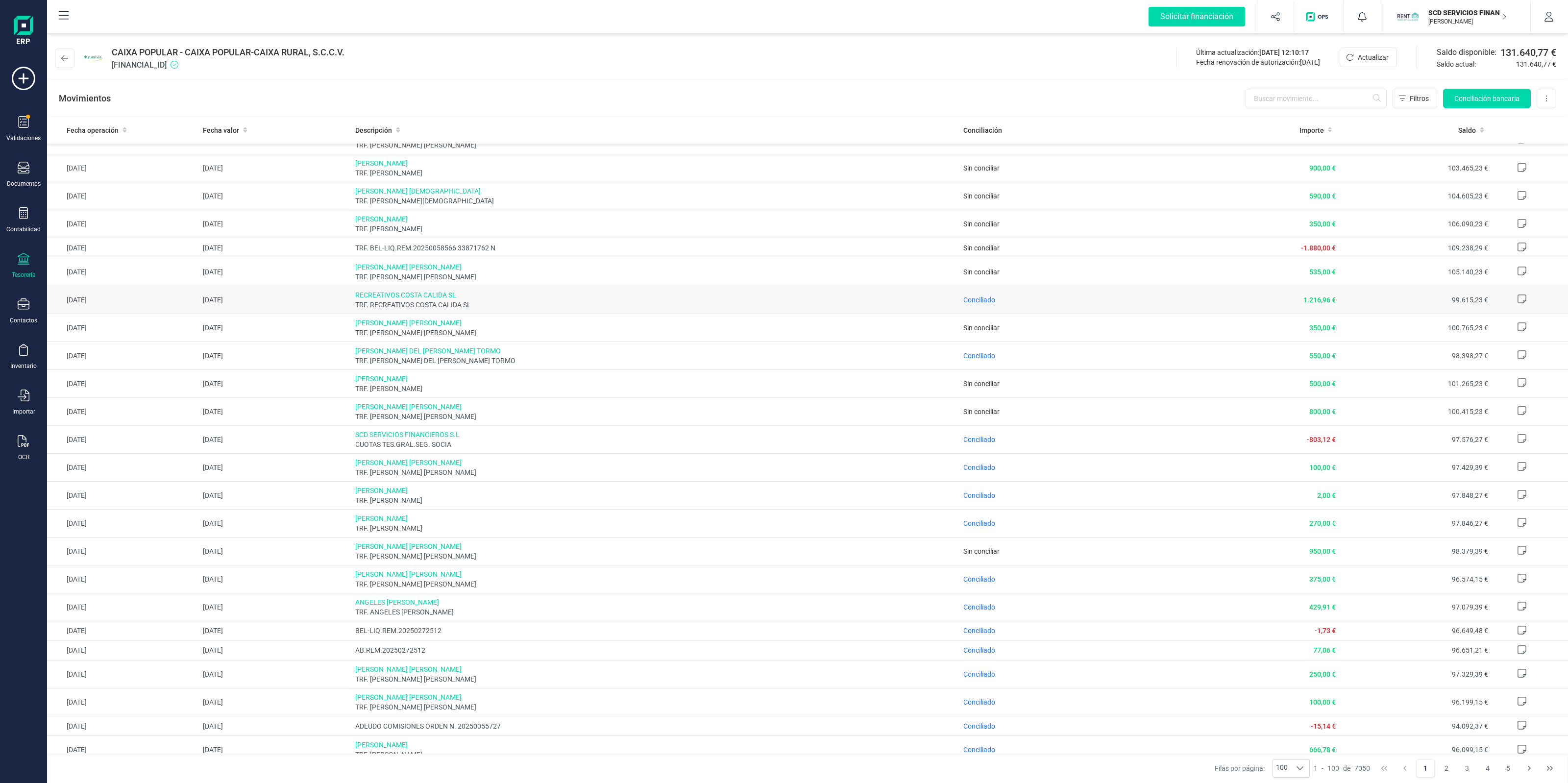
scroll to position [1777, 0]
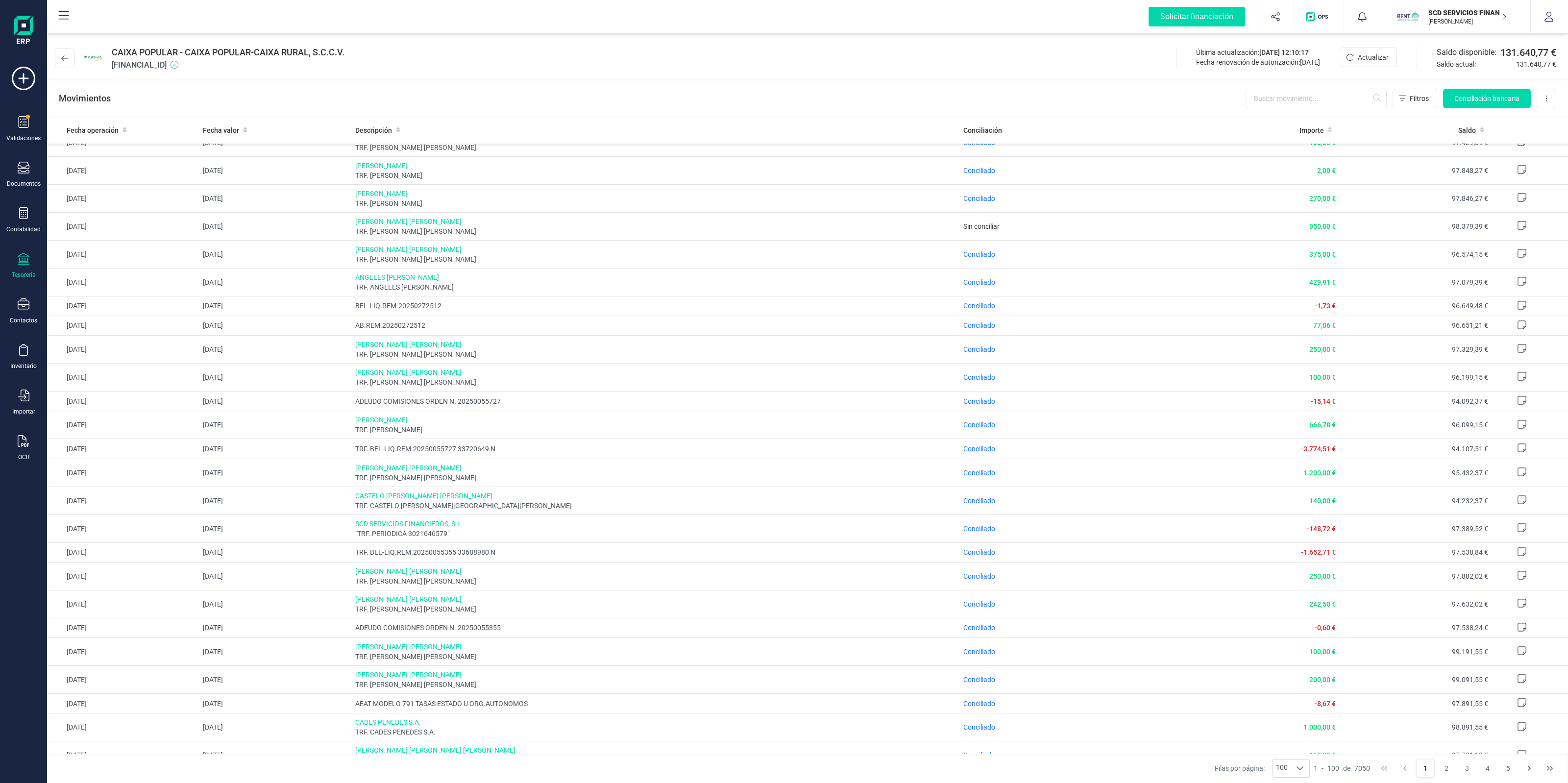
click at [1439, 15] on p "SCD SERVICIOS FINANCIEROS SL" at bounding box center [1467, 12] width 78 height 10
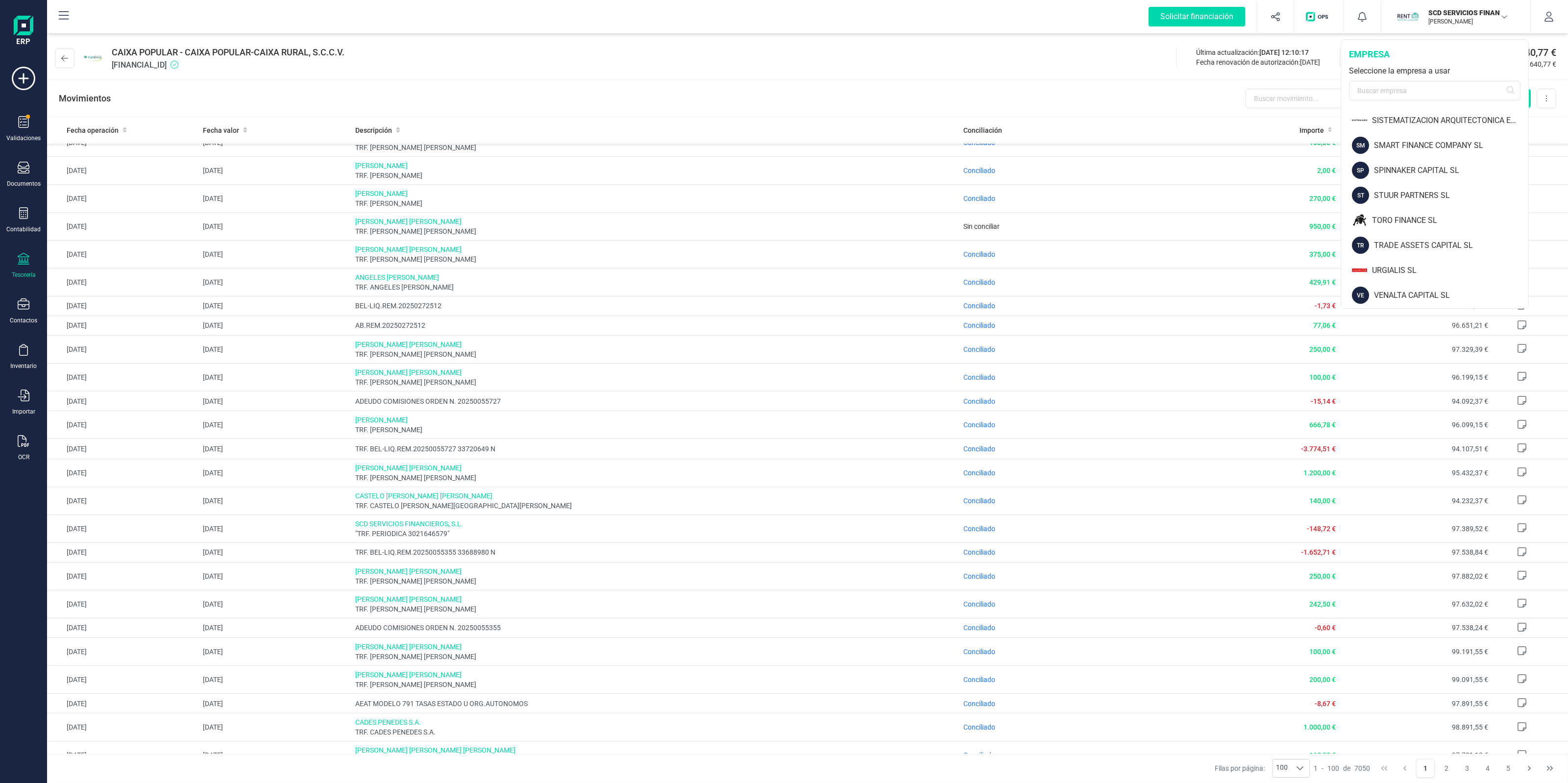
scroll to position [1204, 0]
drag, startPoint x: 1417, startPoint y: 79, endPoint x: 1424, endPoint y: 91, distance: 13.9
click at [1419, 79] on div "empresa Seleccione la empresa a usar" at bounding box center [1434, 74] width 187 height 69
click at [1424, 91] on input "text" at bounding box center [1434, 91] width 171 height 20
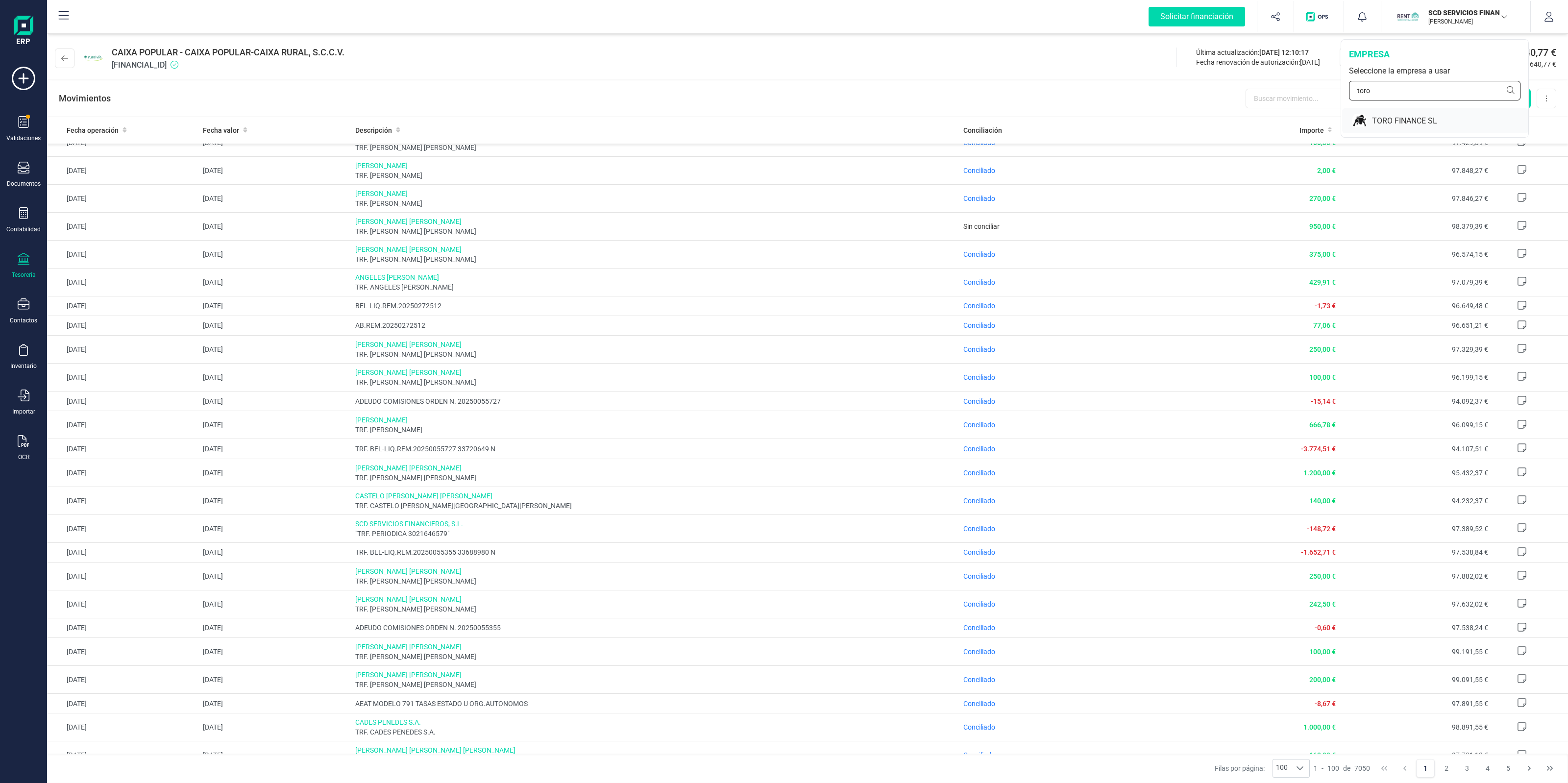
type input "toro"
click at [1410, 113] on div "TORO FINANCE SL" at bounding box center [1435, 121] width 186 height 25
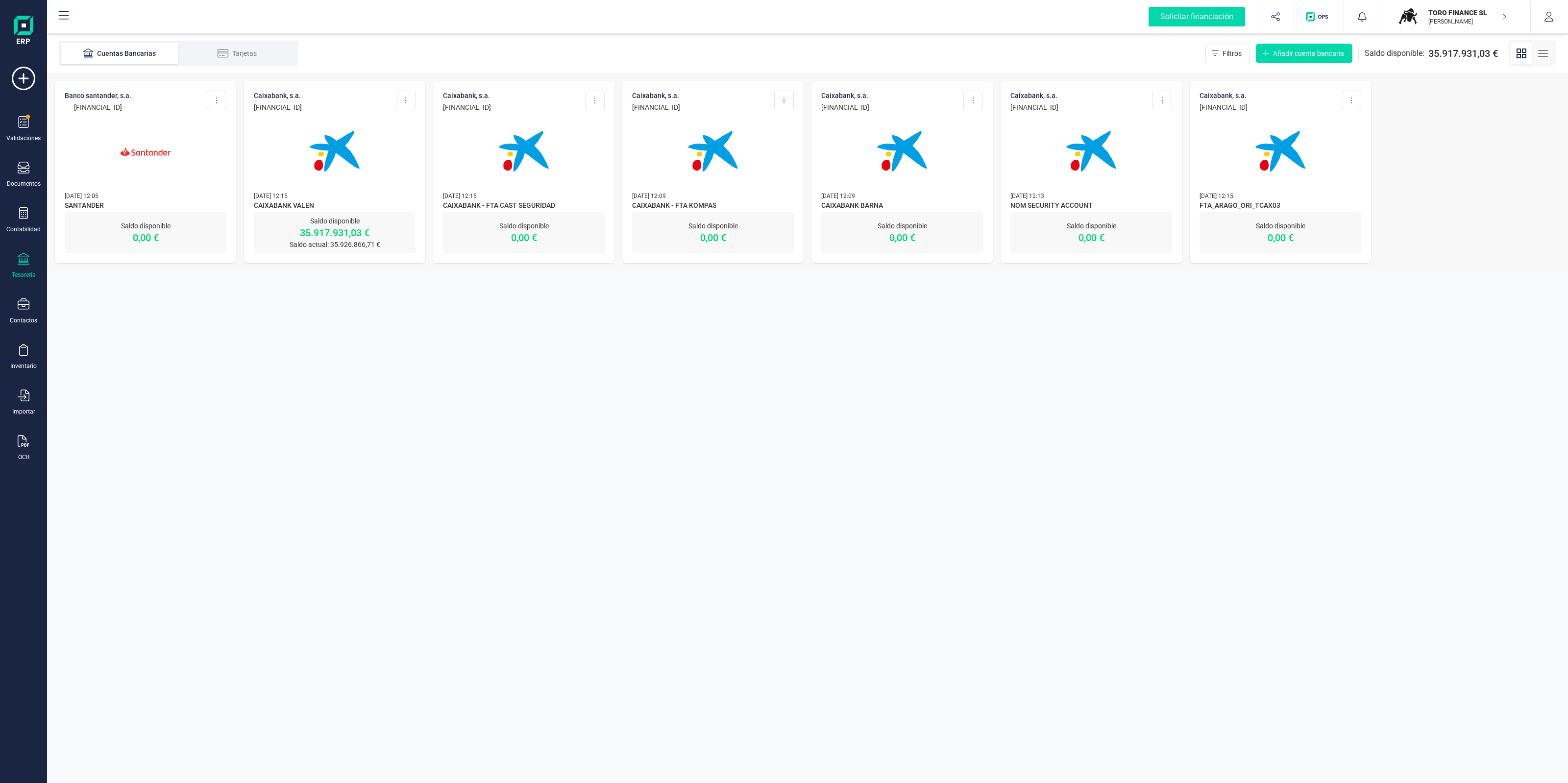
click at [1414, 15] on img "button" at bounding box center [1407, 16] width 21 height 21
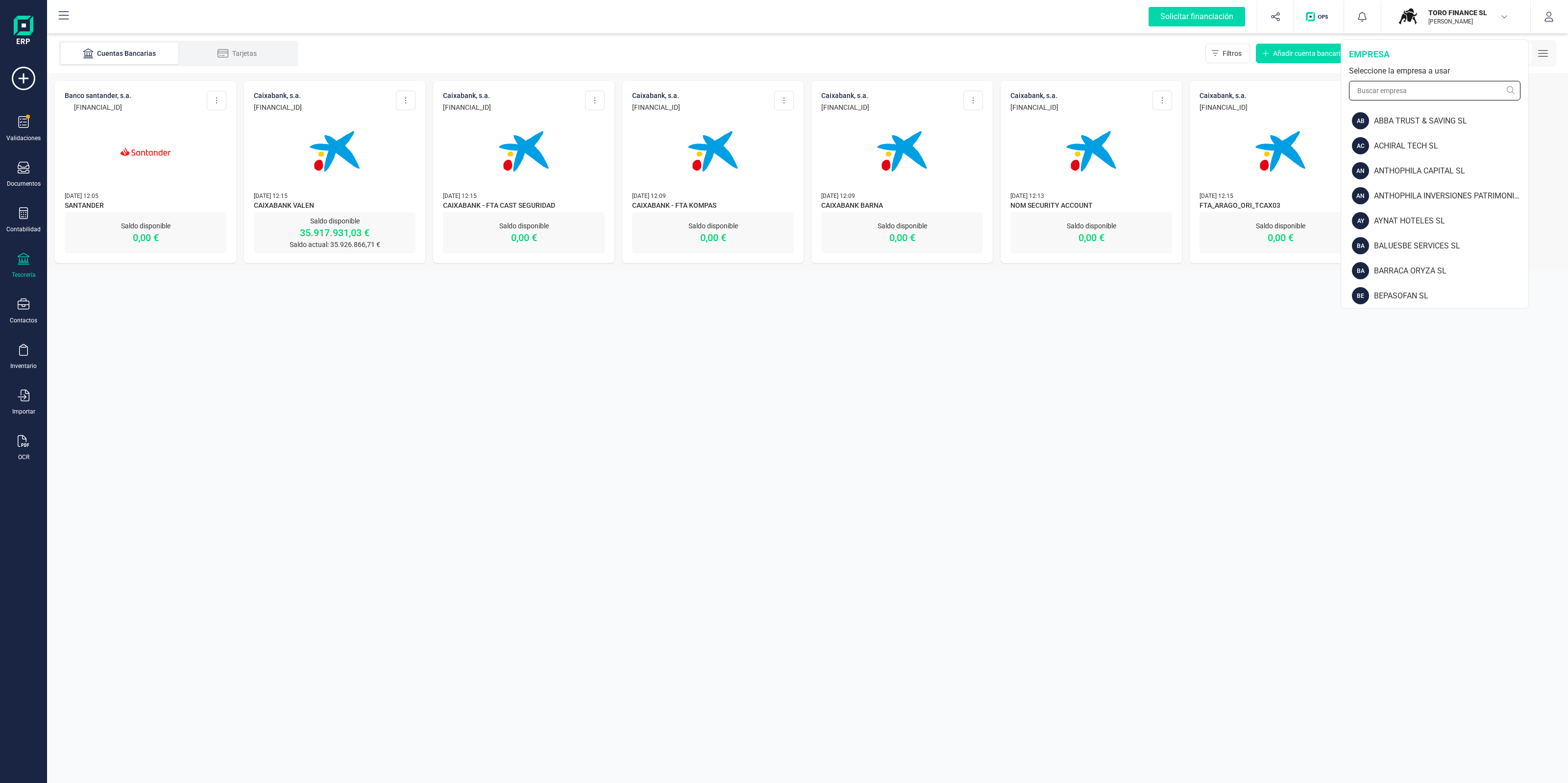
click at [1428, 90] on input "text" at bounding box center [1434, 91] width 171 height 20
type input "link"
click at [1460, 241] on div "LINK SECURITIES SOCIEDAD DE VALORES SA" at bounding box center [1450, 246] width 157 height 12
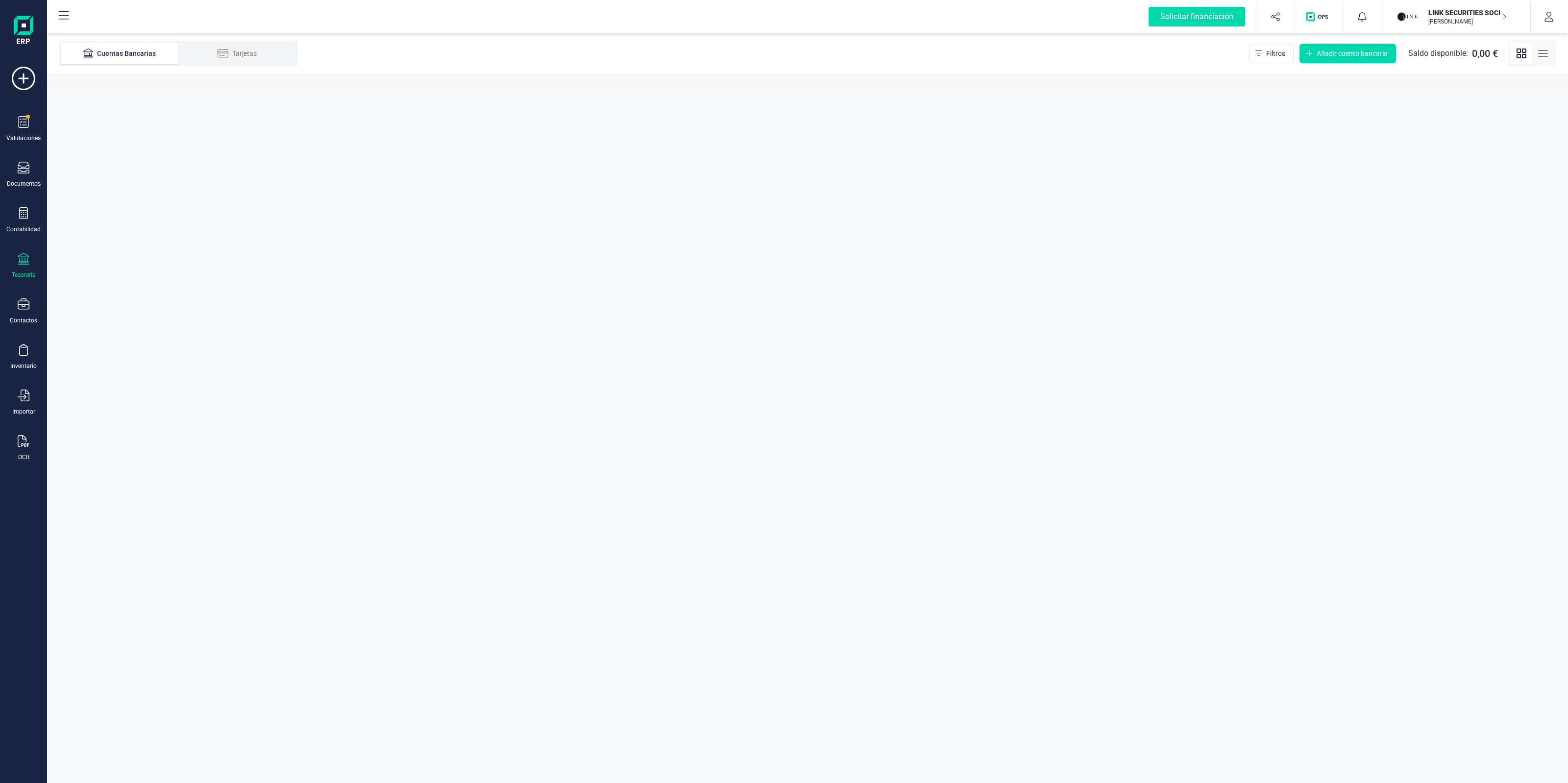
click at [1433, 9] on p "LINK SECURITIES SOCIEDAD DE VALORES SA" at bounding box center [1467, 12] width 78 height 10
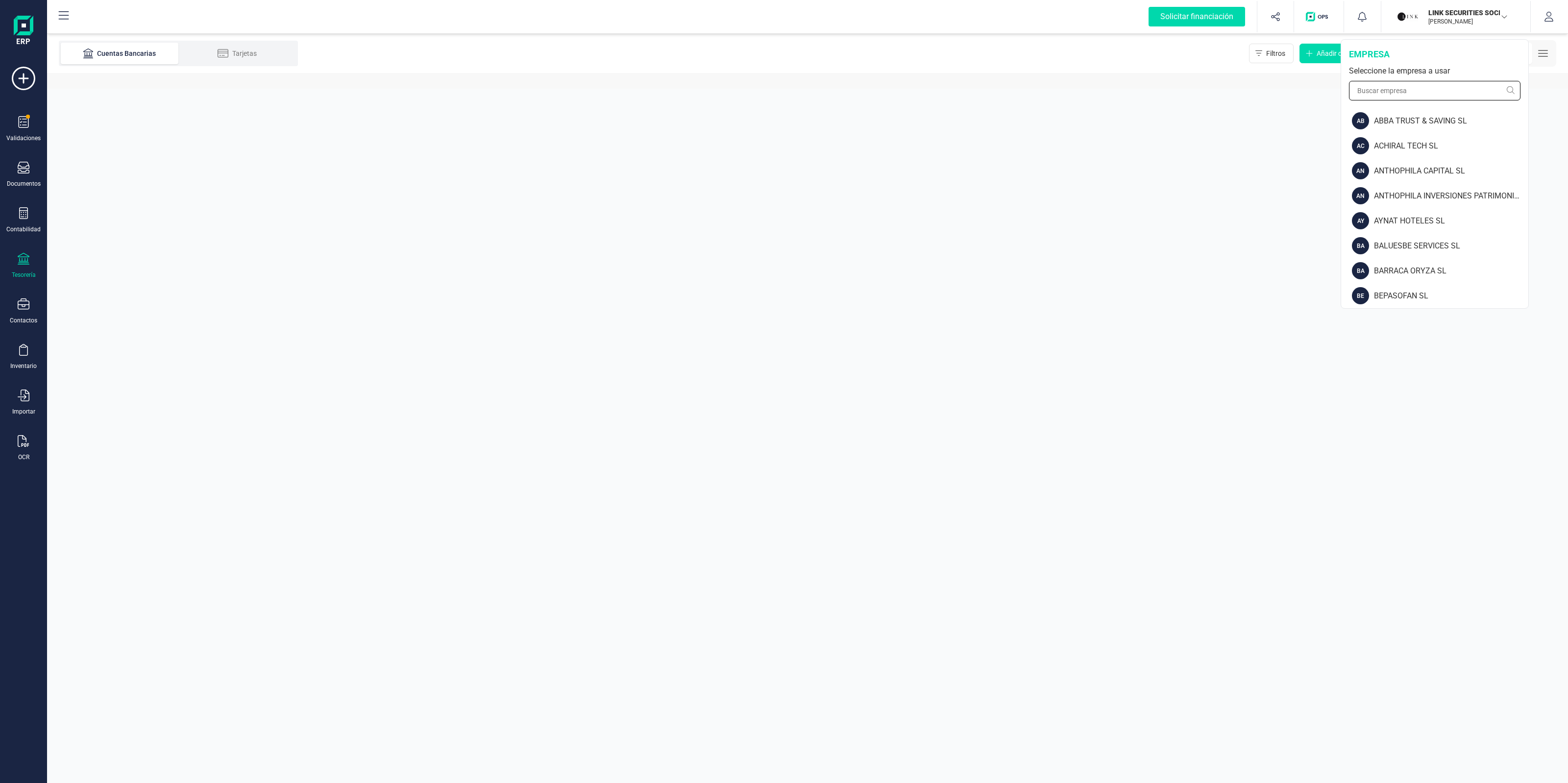
click at [1437, 93] on input "text" at bounding box center [1434, 91] width 171 height 20
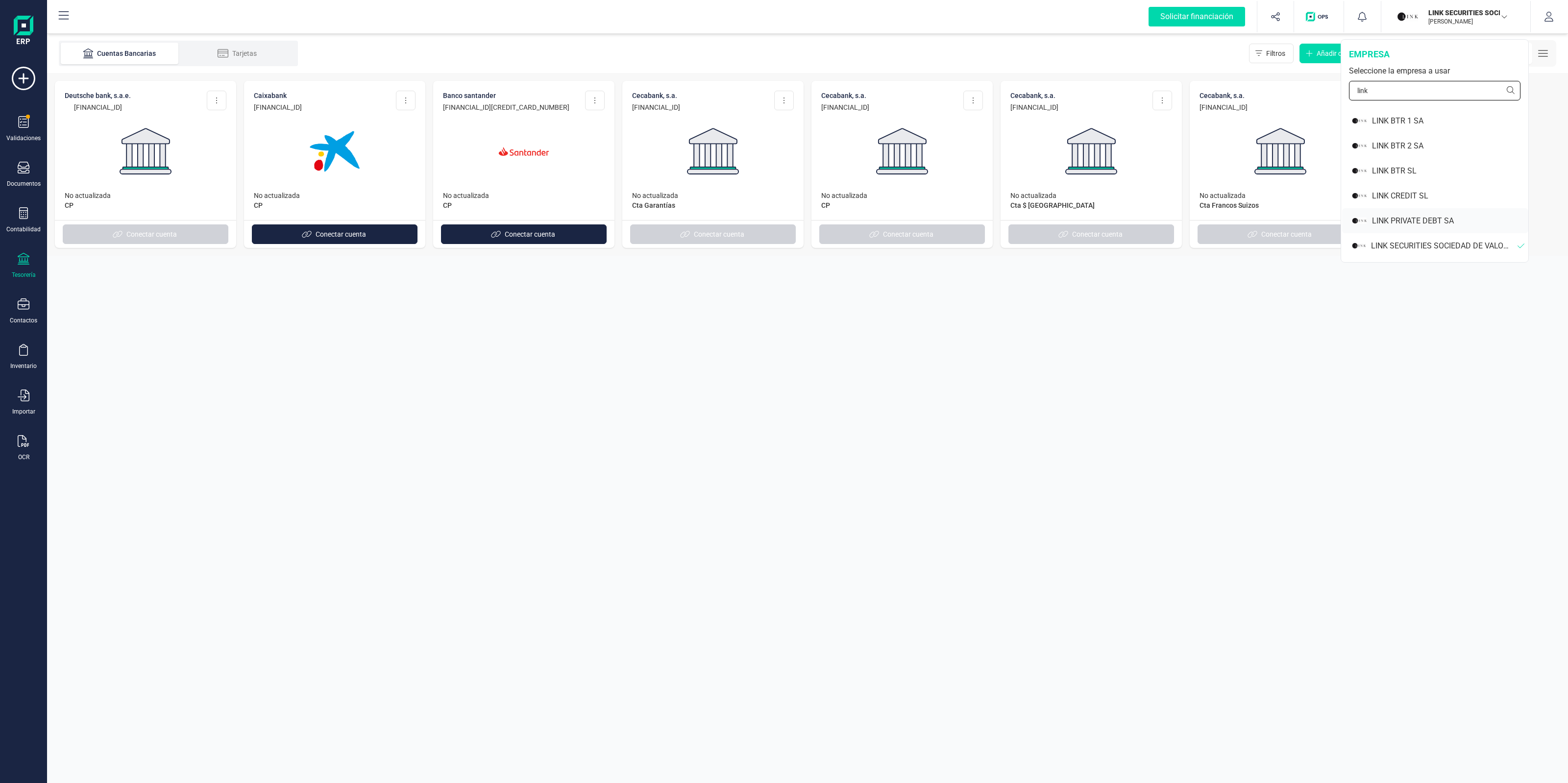
type input "link"
click at [1440, 218] on div "LINK PRIVATE DEBT SA" at bounding box center [1450, 221] width 157 height 12
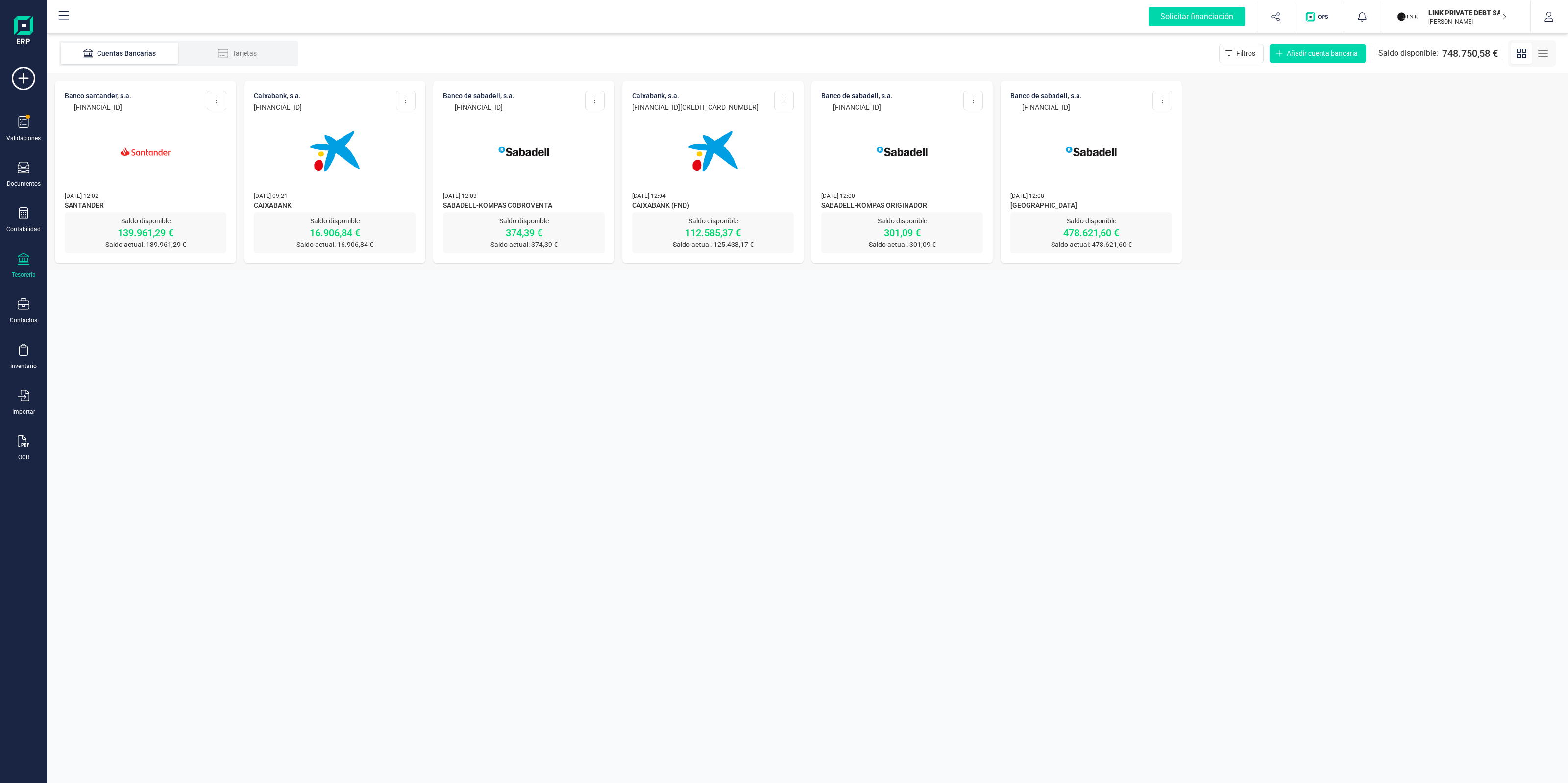
click at [518, 143] on img at bounding box center [524, 151] width 83 height 83
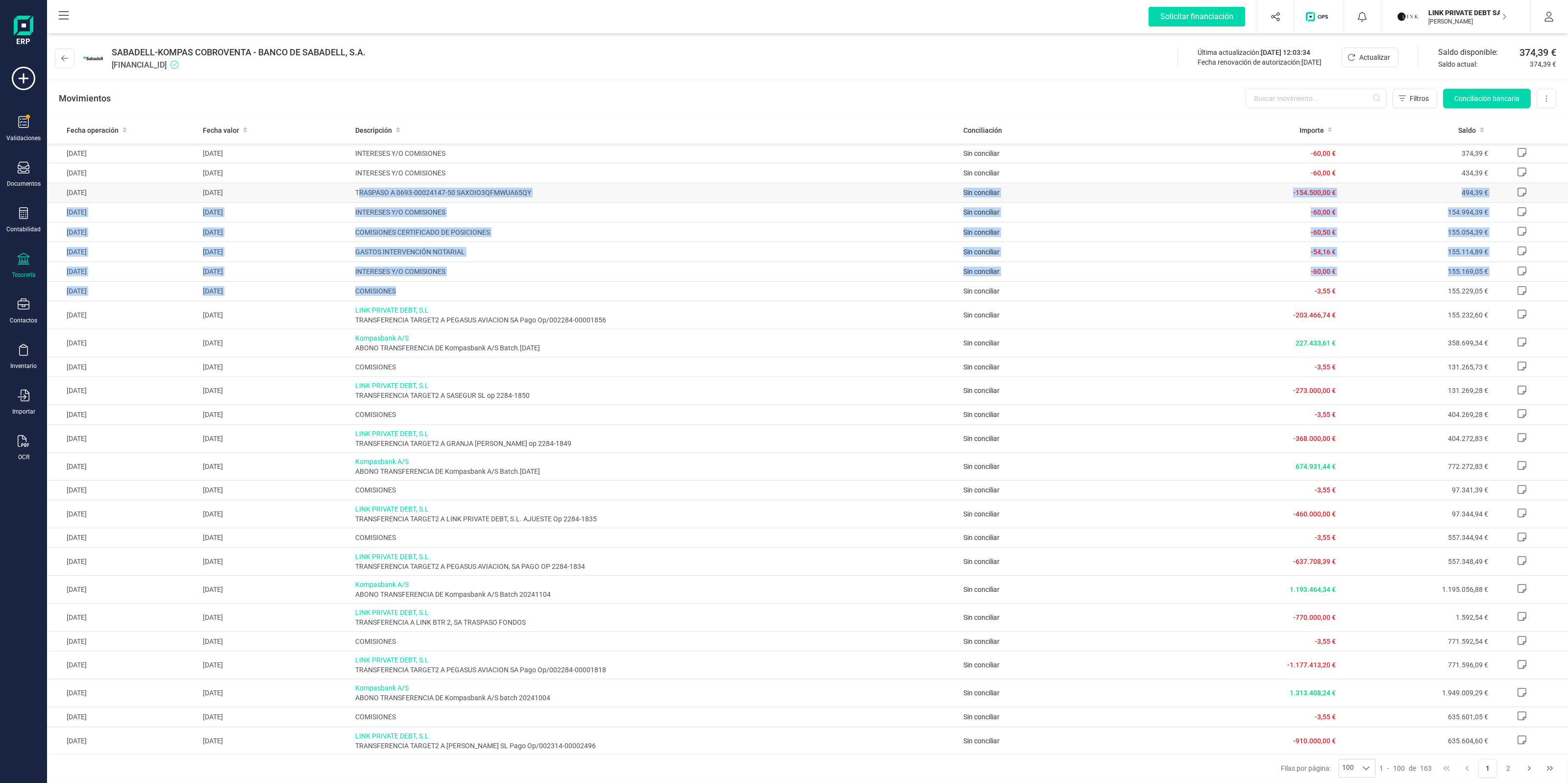
drag, startPoint x: 464, startPoint y: 283, endPoint x: 357, endPoint y: 187, distance: 143.8
click at [434, 190] on span "TRASPASO A 0693-00024147-50 SAXOIO3QFMWUA65QY" at bounding box center [655, 192] width 600 height 10
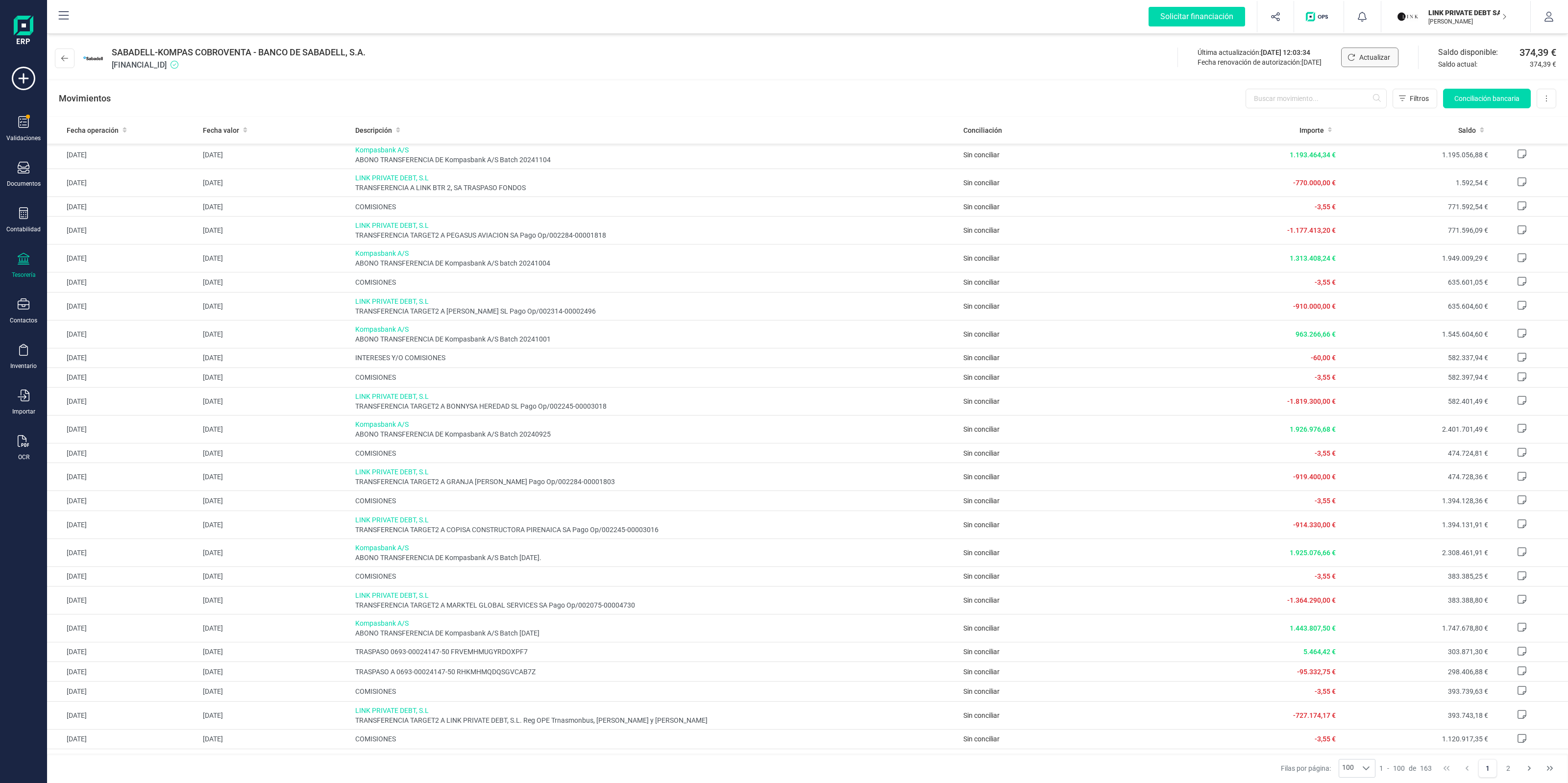
scroll to position [367, 0]
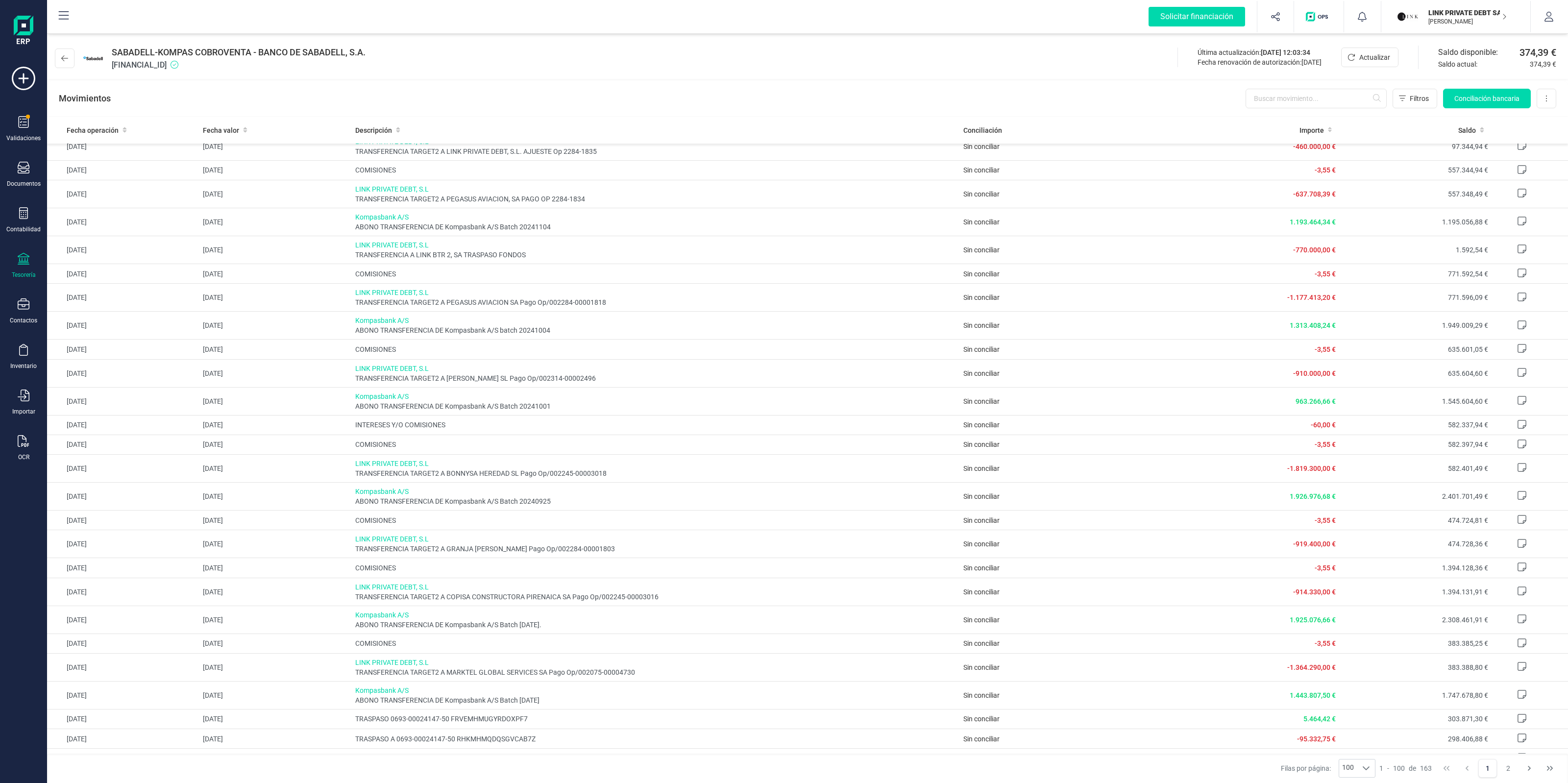
click at [1414, 26] on div "button" at bounding box center [1409, 16] width 23 height 21
drag, startPoint x: 353, startPoint y: 615, endPoint x: 410, endPoint y: 615, distance: 57.0
click at [410, 615] on td "Kompasbank A/S ABONO TRANSFERENCIA DE Kompasbank A/S Batch 20.09.2024." at bounding box center [655, 620] width 608 height 28
click at [484, 618] on span "Kompasbank A/S" at bounding box center [655, 615] width 600 height 10
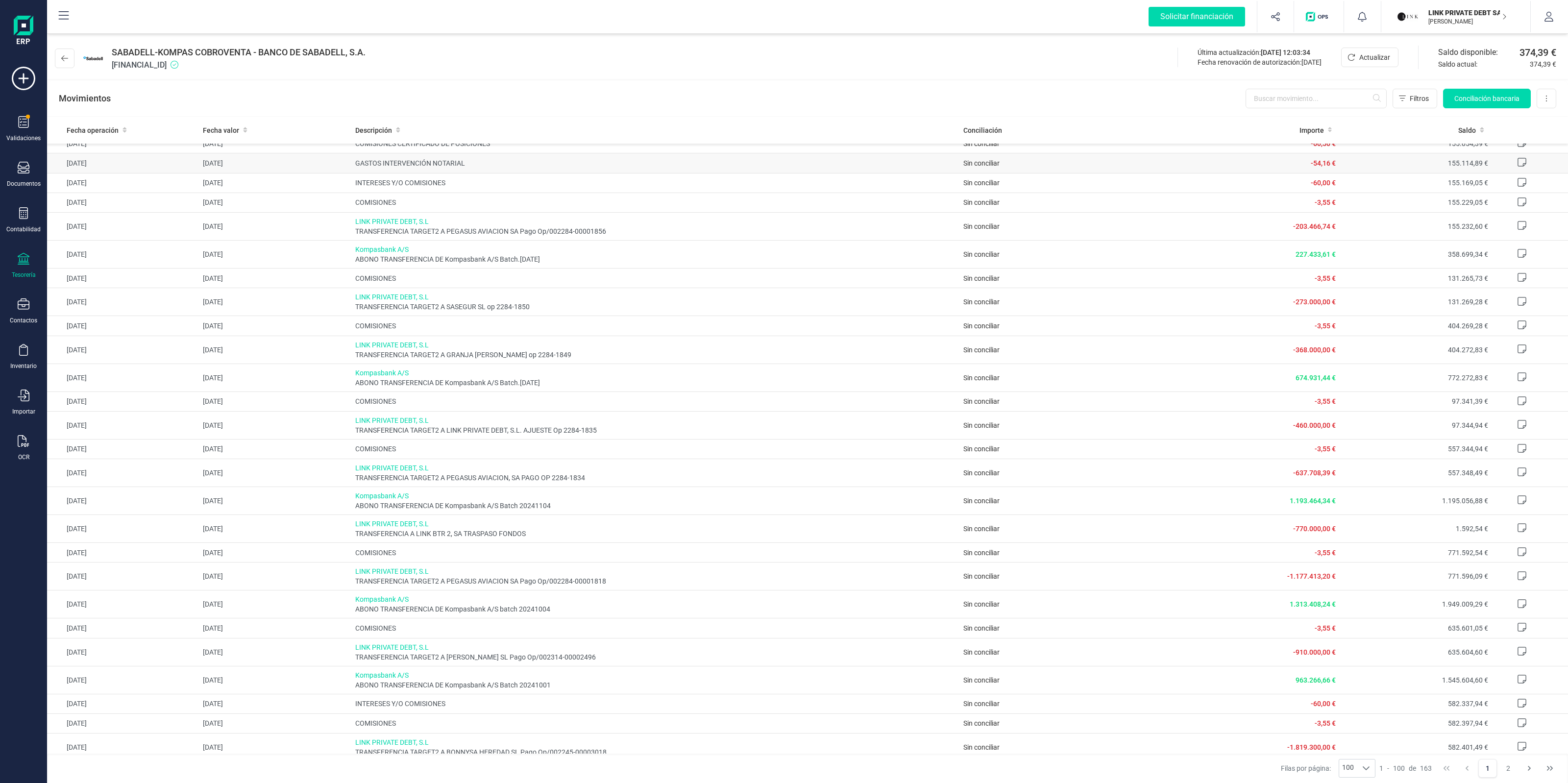
scroll to position [0, 0]
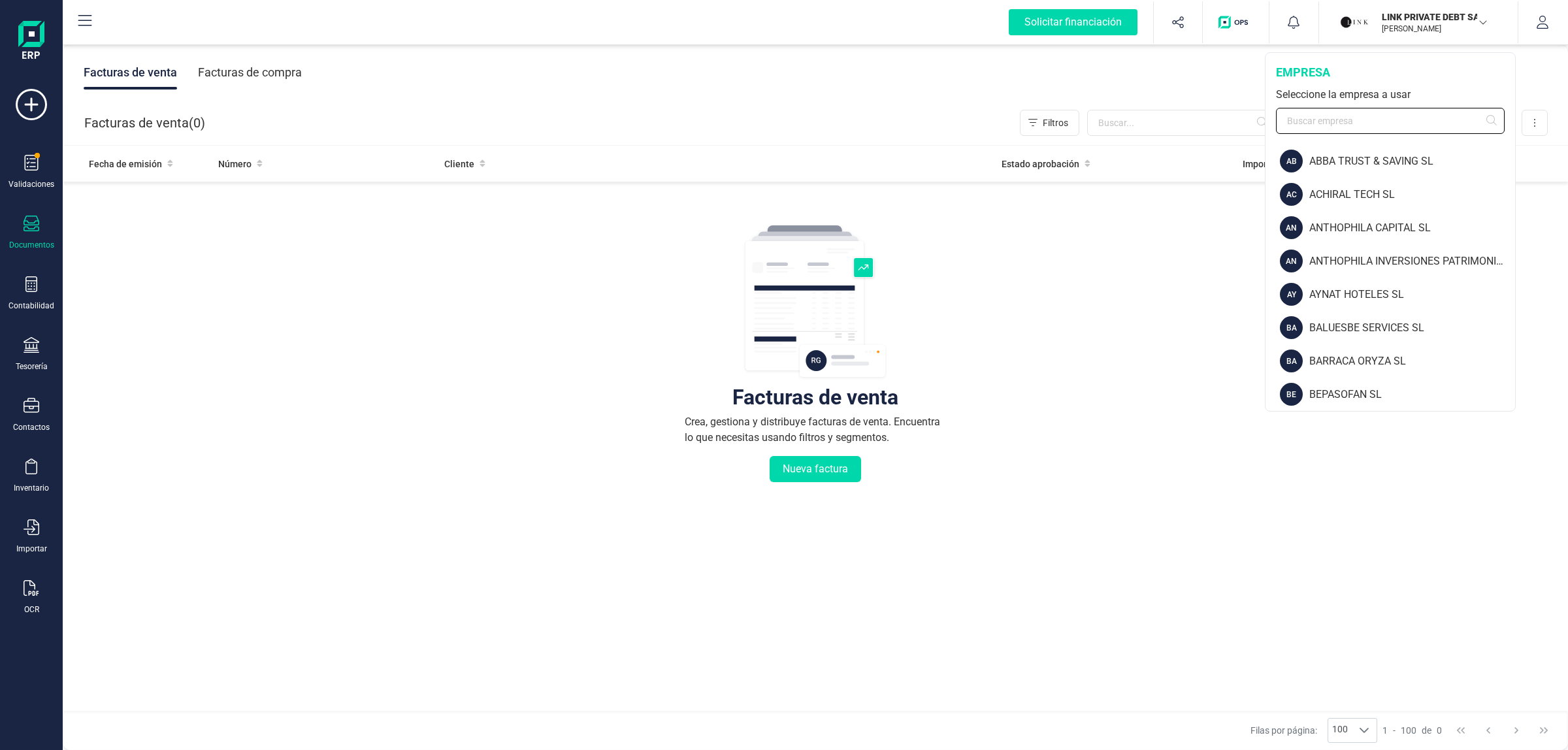
click at [1373, 116] on input "text" at bounding box center [1390, 121] width 228 height 26
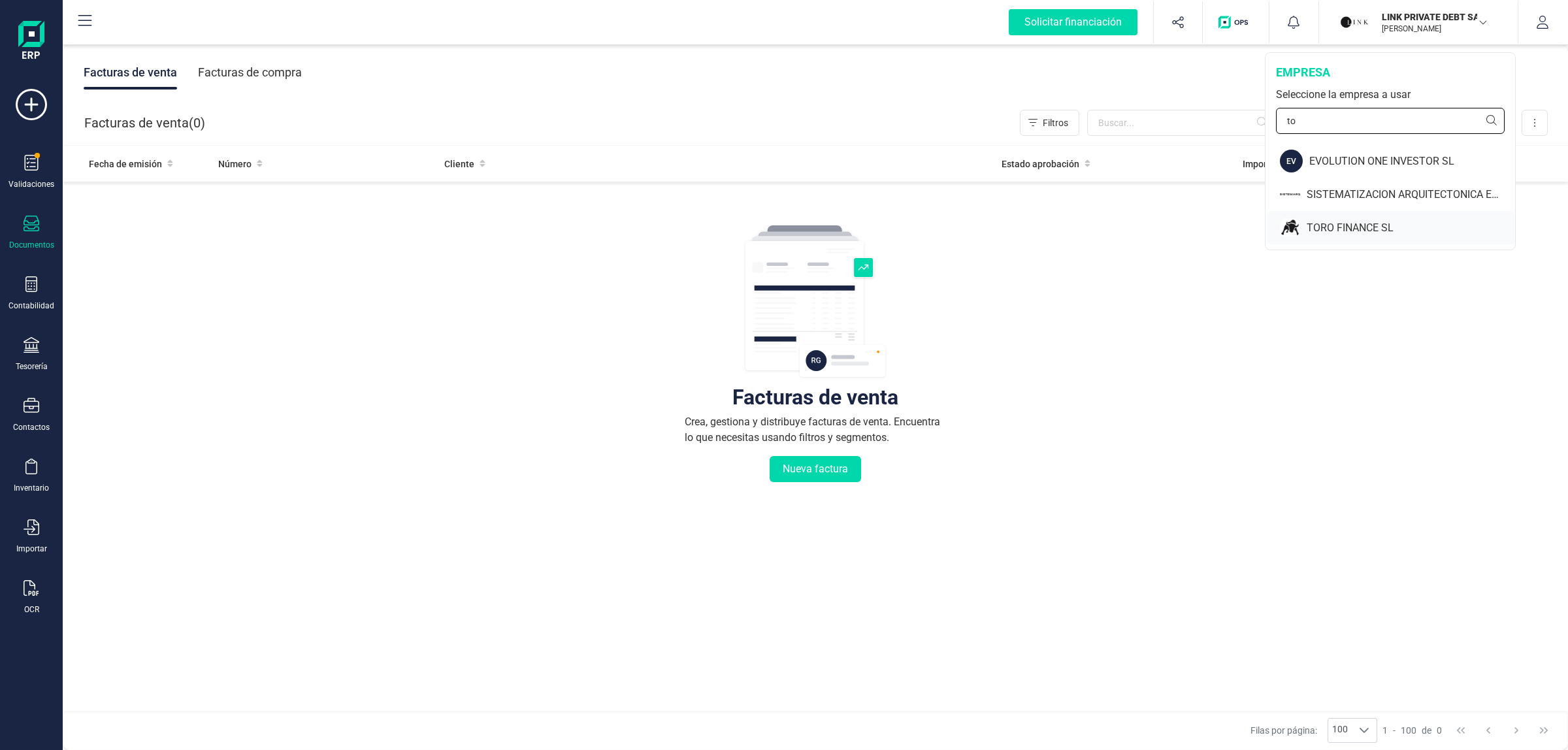
type input "to"
click at [1351, 229] on div "TORO FINANCE SL" at bounding box center [1411, 228] width 209 height 16
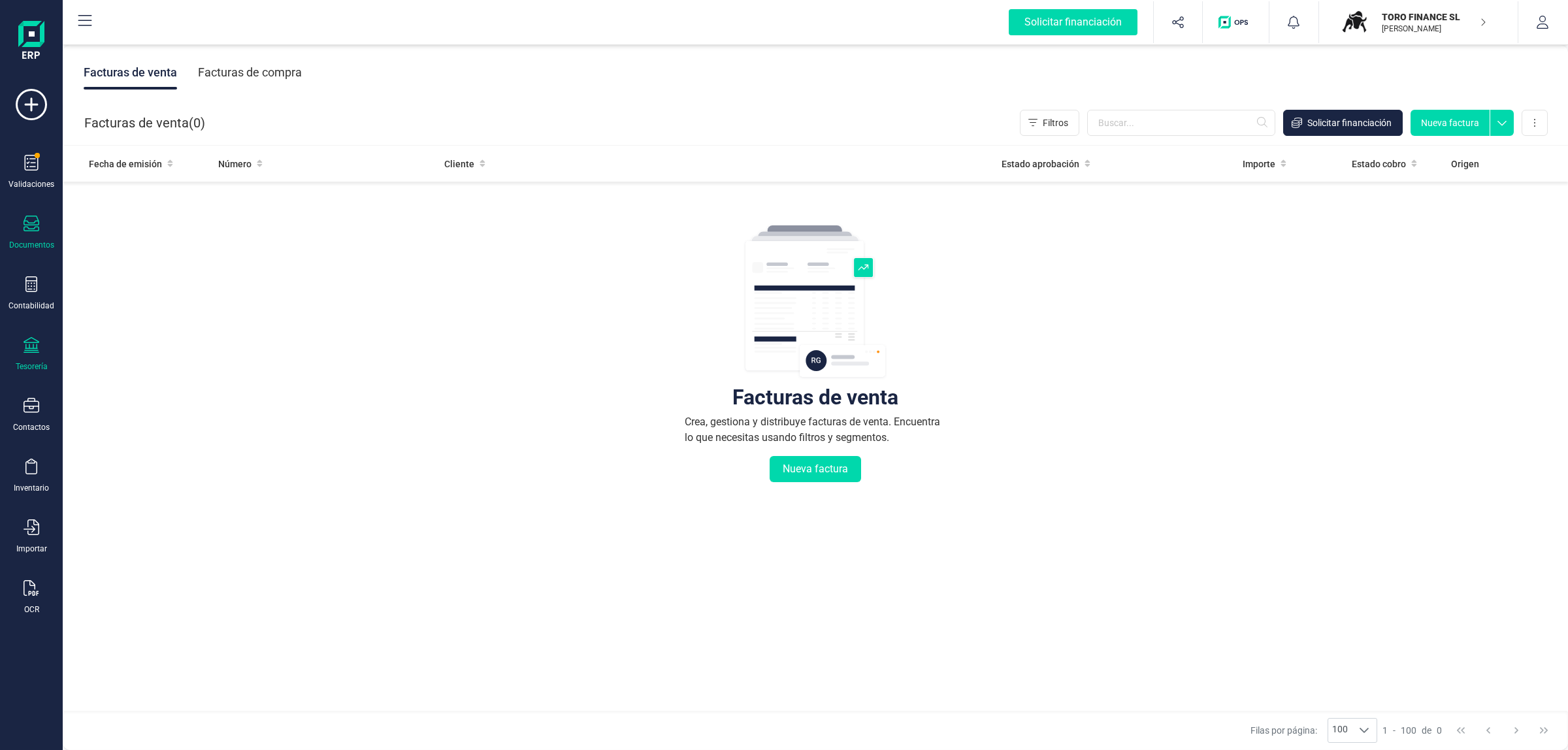
click at [32, 337] on icon at bounding box center [31, 345] width 16 height 16
click at [120, 220] on span "Cuentas bancarias" at bounding box center [159, 222] width 115 height 16
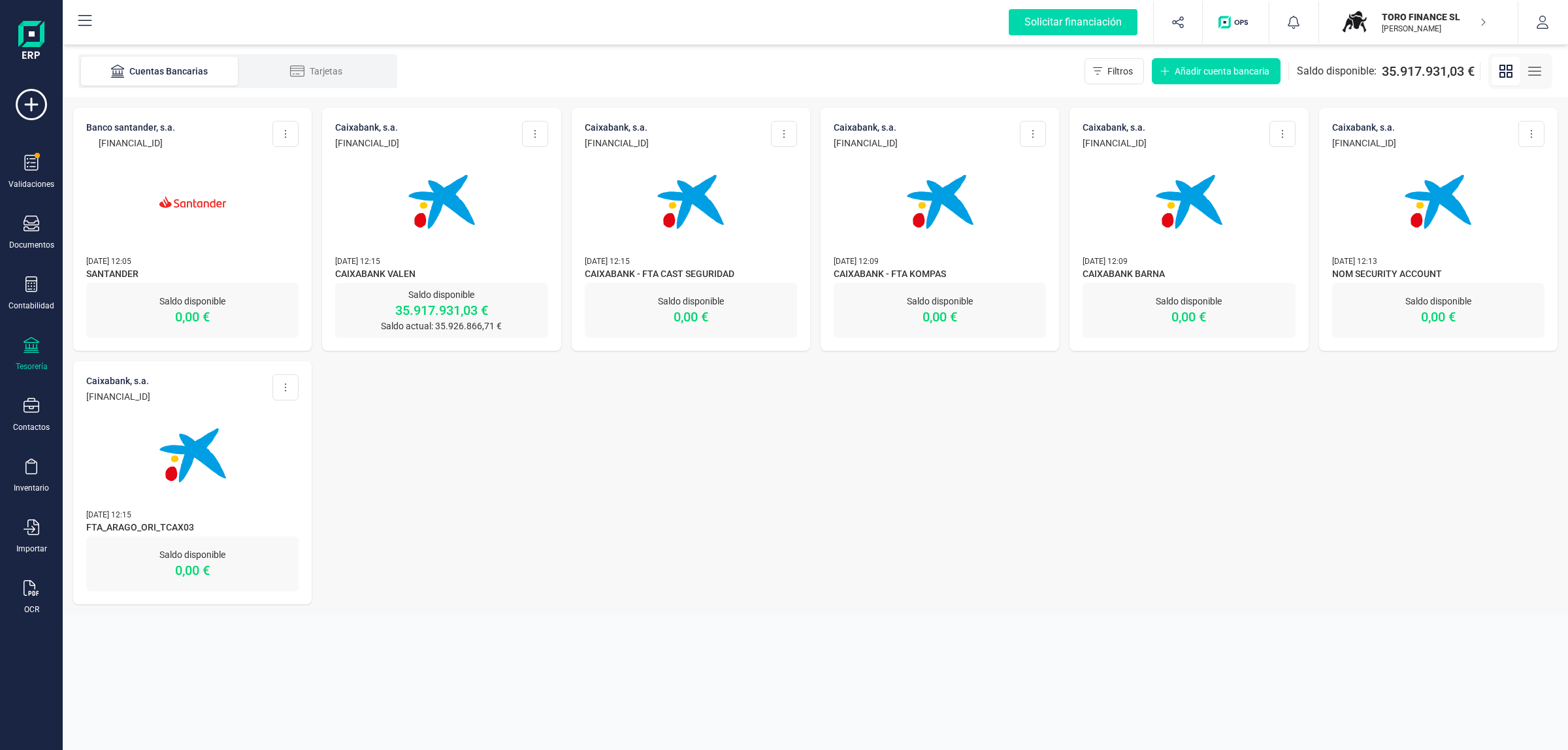
click at [445, 191] on img at bounding box center [442, 202] width 110 height 110
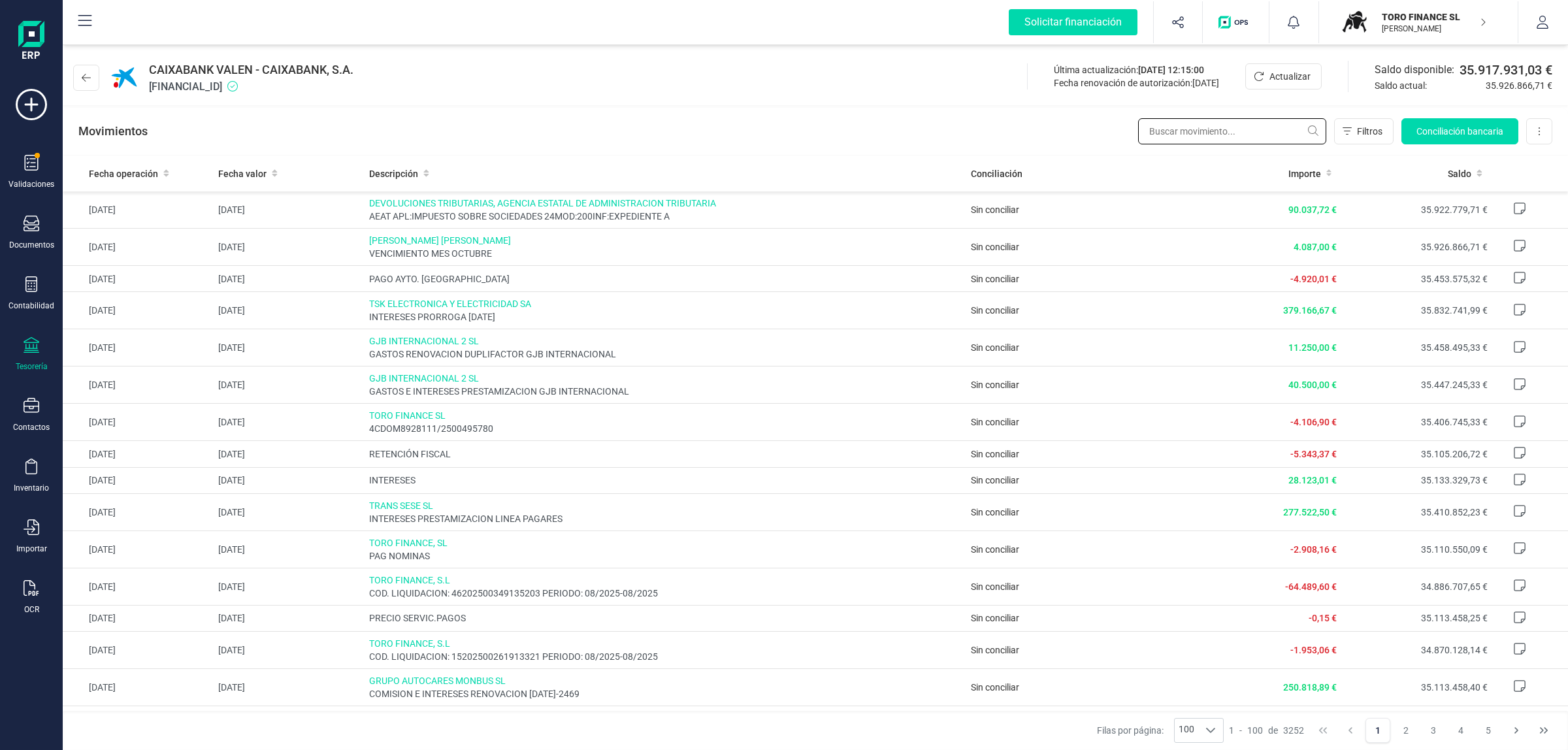
click at [1172, 136] on input "text" at bounding box center [1232, 131] width 188 height 26
type input "nomi"
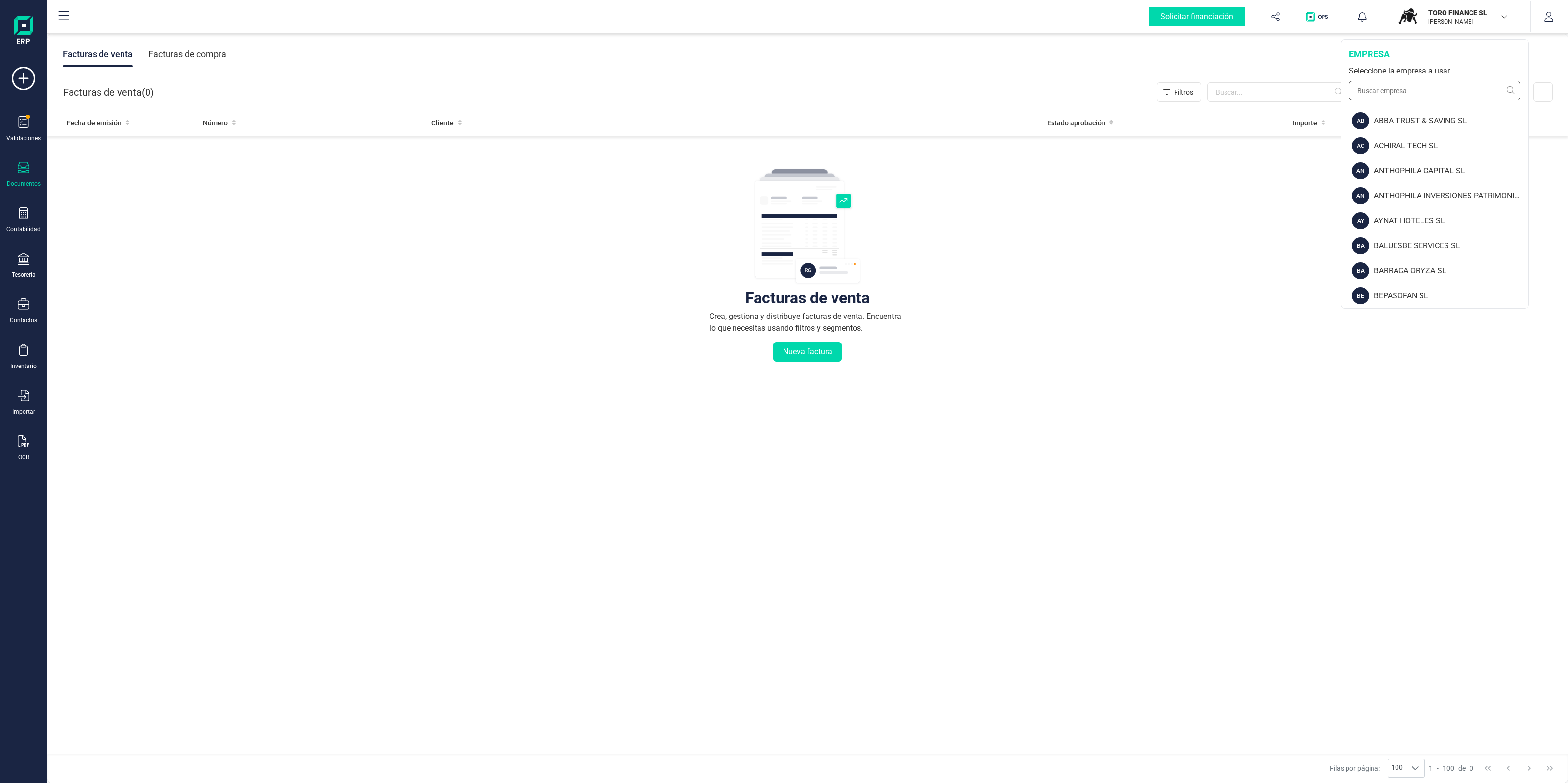
click at [1427, 91] on input "text" at bounding box center [1434, 91] width 171 height 20
type input "finan"
click at [1395, 145] on div "FINANEDI, S.L." at bounding box center [1450, 146] width 157 height 12
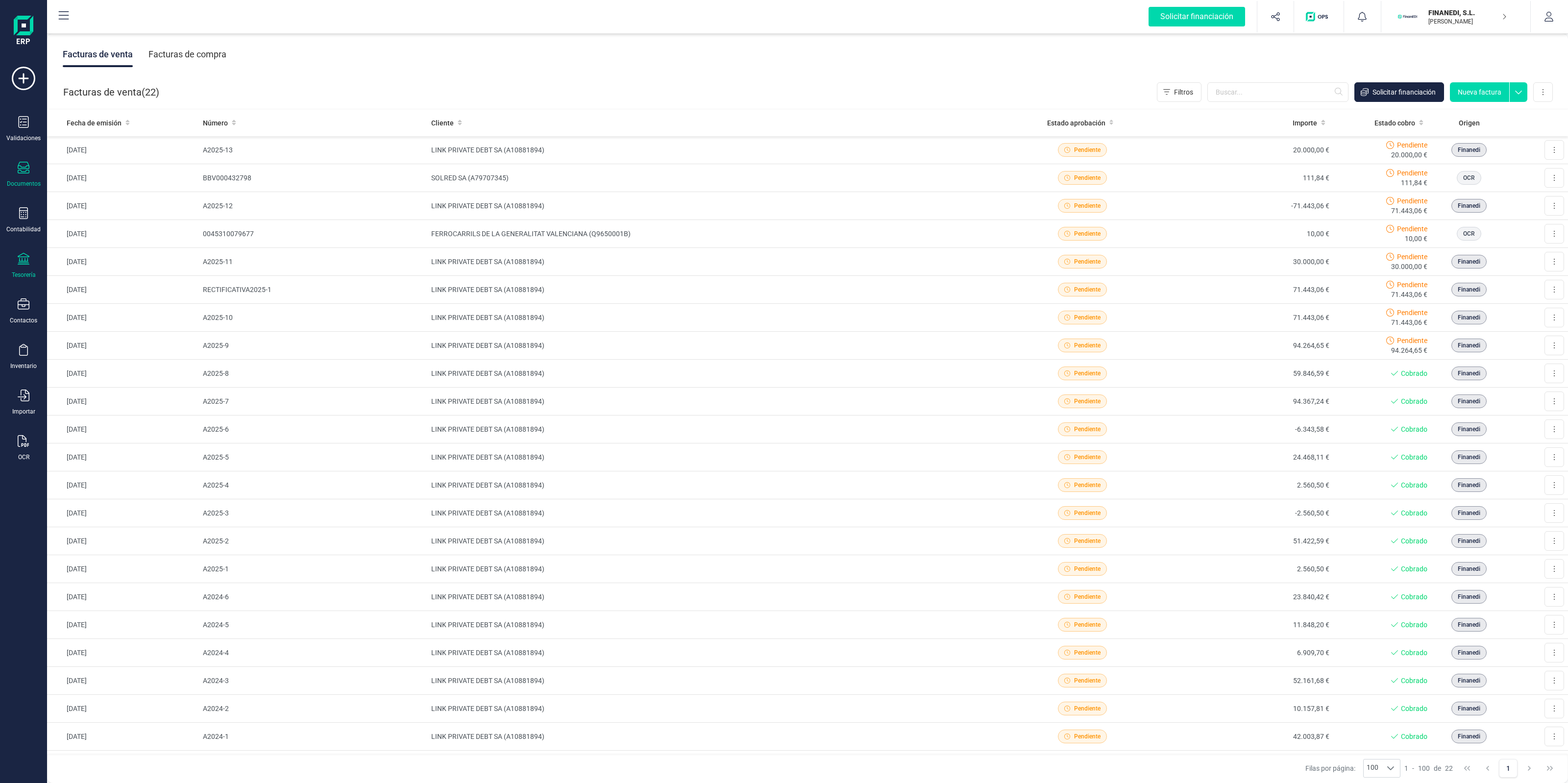
click at [23, 263] on div at bounding box center [23, 260] width 12 height 14
click at [94, 161] on span "Cuentas bancarias" at bounding box center [119, 167] width 86 height 12
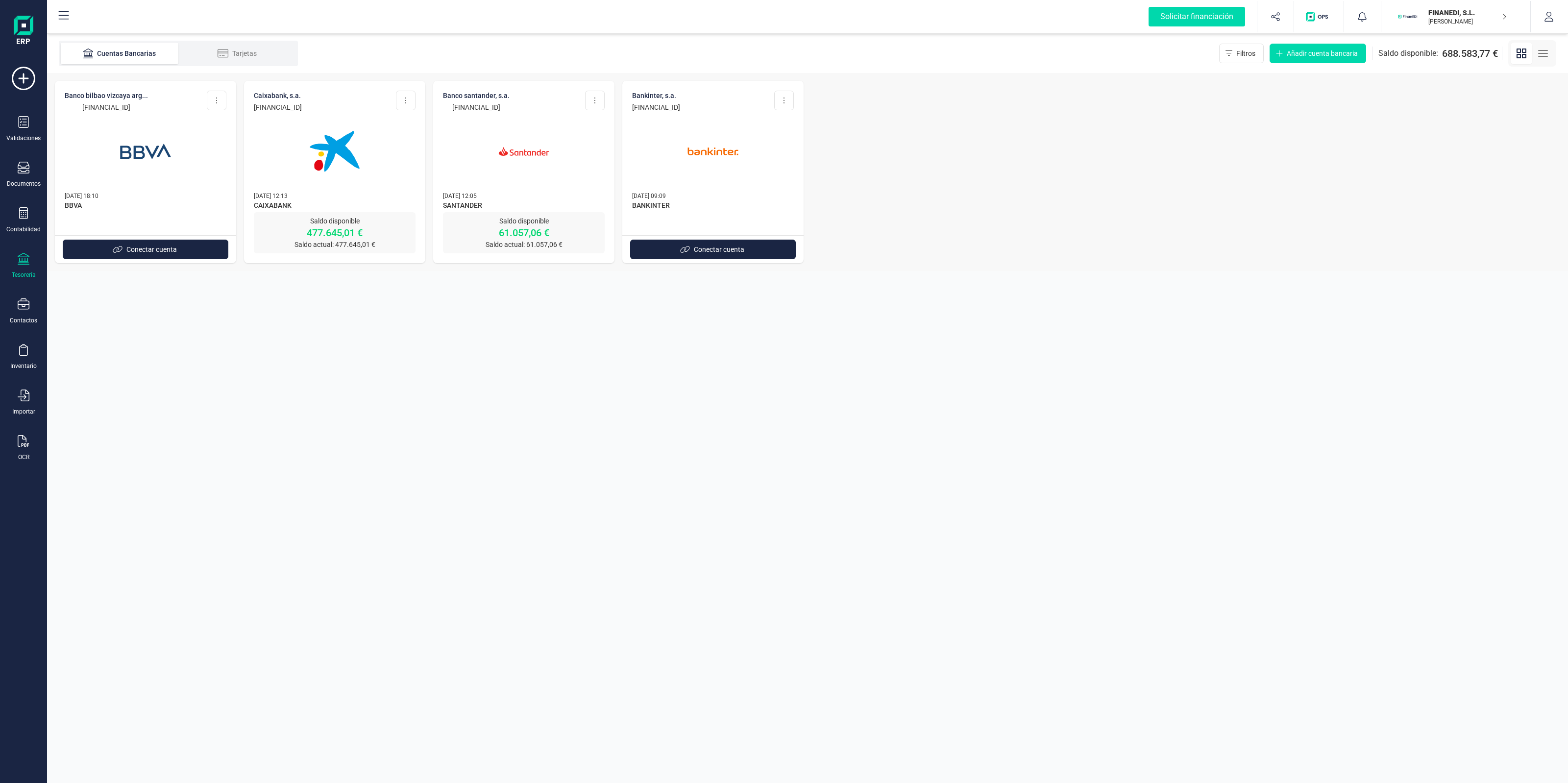
click at [524, 141] on img at bounding box center [524, 151] width 83 height 83
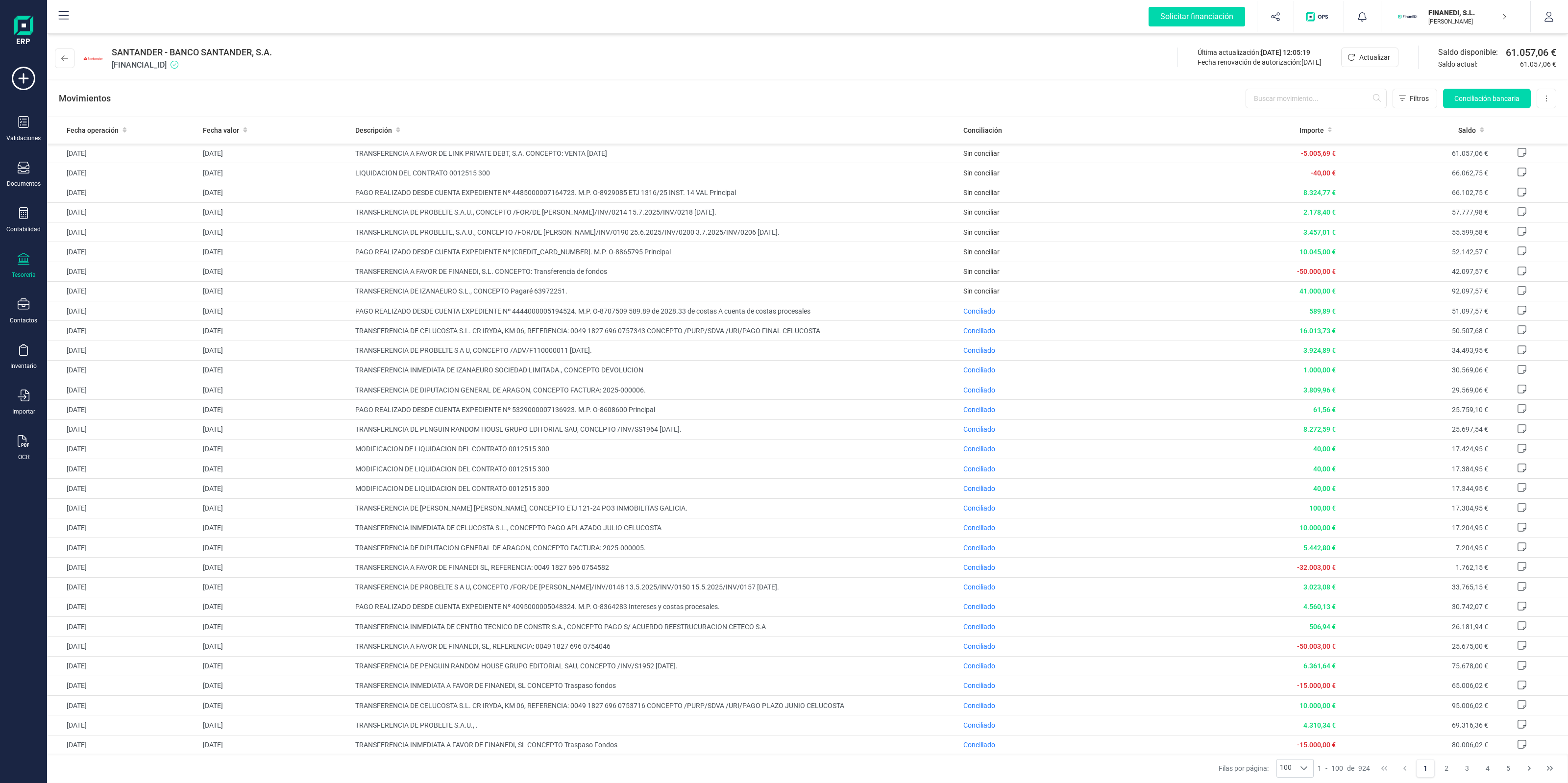
click at [140, 69] on span "ES2700491827852910644972" at bounding box center [192, 65] width 160 height 12
drag, startPoint x: 343, startPoint y: 65, endPoint x: 336, endPoint y: 60, distance: 8.6
click at [339, 63] on div "SANTANDER - BANCO SANTANDER, S.A. ES2700491827852910644972 Última actualización…" at bounding box center [807, 56] width 1520 height 45
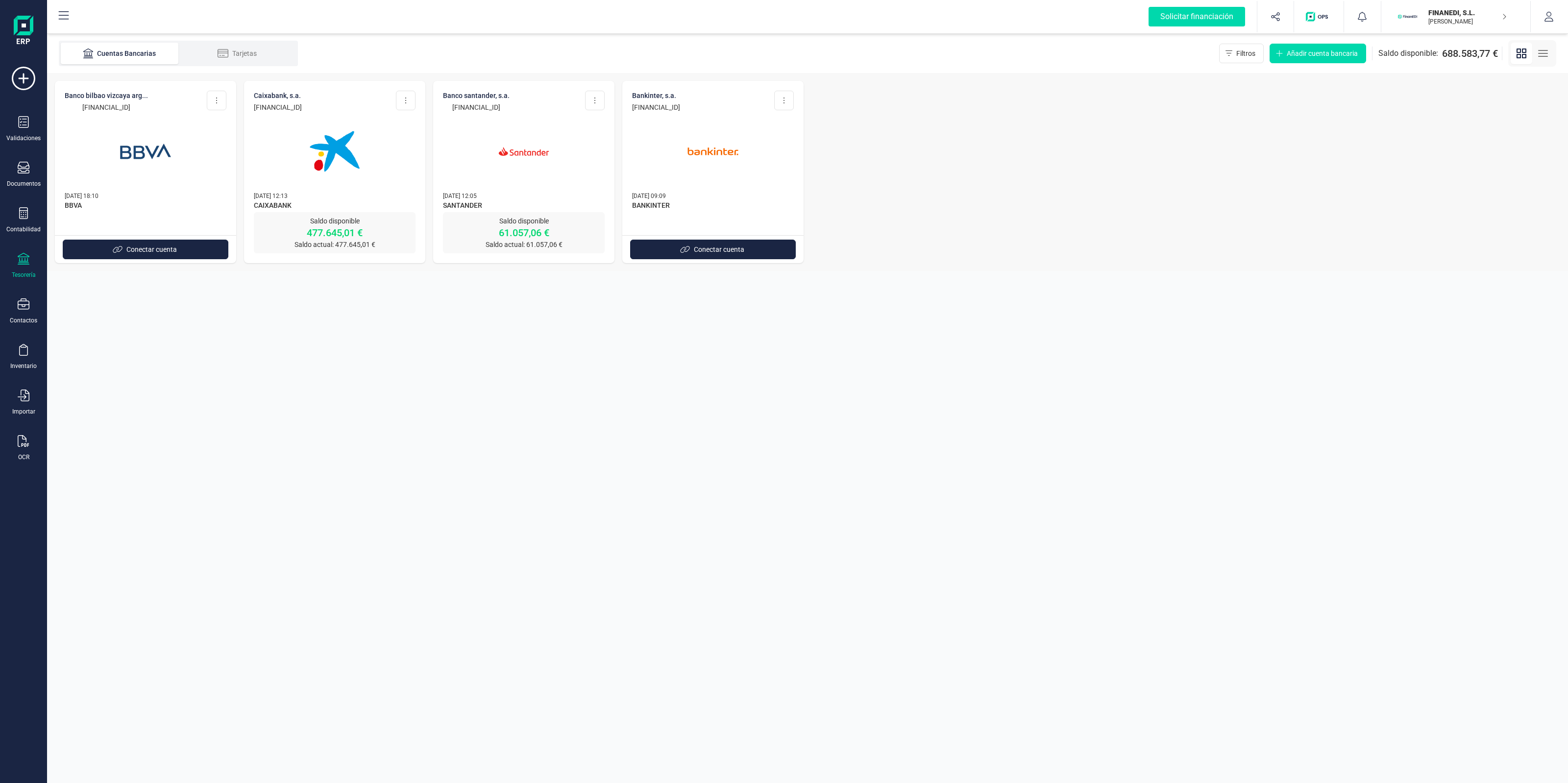
click at [351, 155] on img at bounding box center [334, 151] width 83 height 83
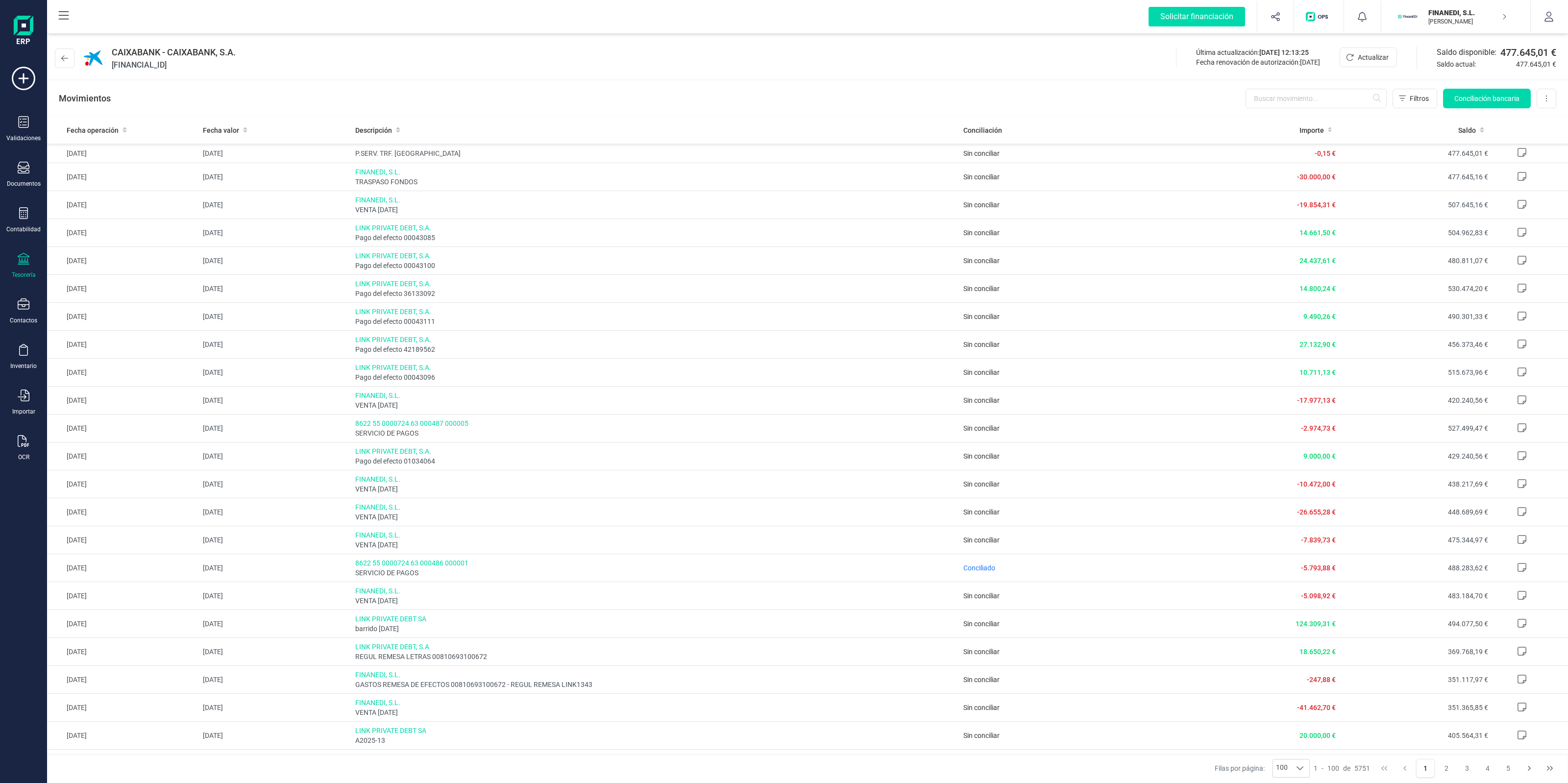
click at [203, 69] on span "ES2621008622680200144508" at bounding box center [173, 65] width 124 height 12
copy span "ES2621008622680200144508"
click at [804, 50] on div "CAIXABANK - CAIXABANK, S.A. ES2621008622680200144508 Última actualización: 06/1…" at bounding box center [807, 56] width 1520 height 45
click at [791, 74] on div "CAIXABANK - CAIXABANK, S.A. ES2621008622680200144508 Última actualización: 06/1…" at bounding box center [807, 56] width 1520 height 45
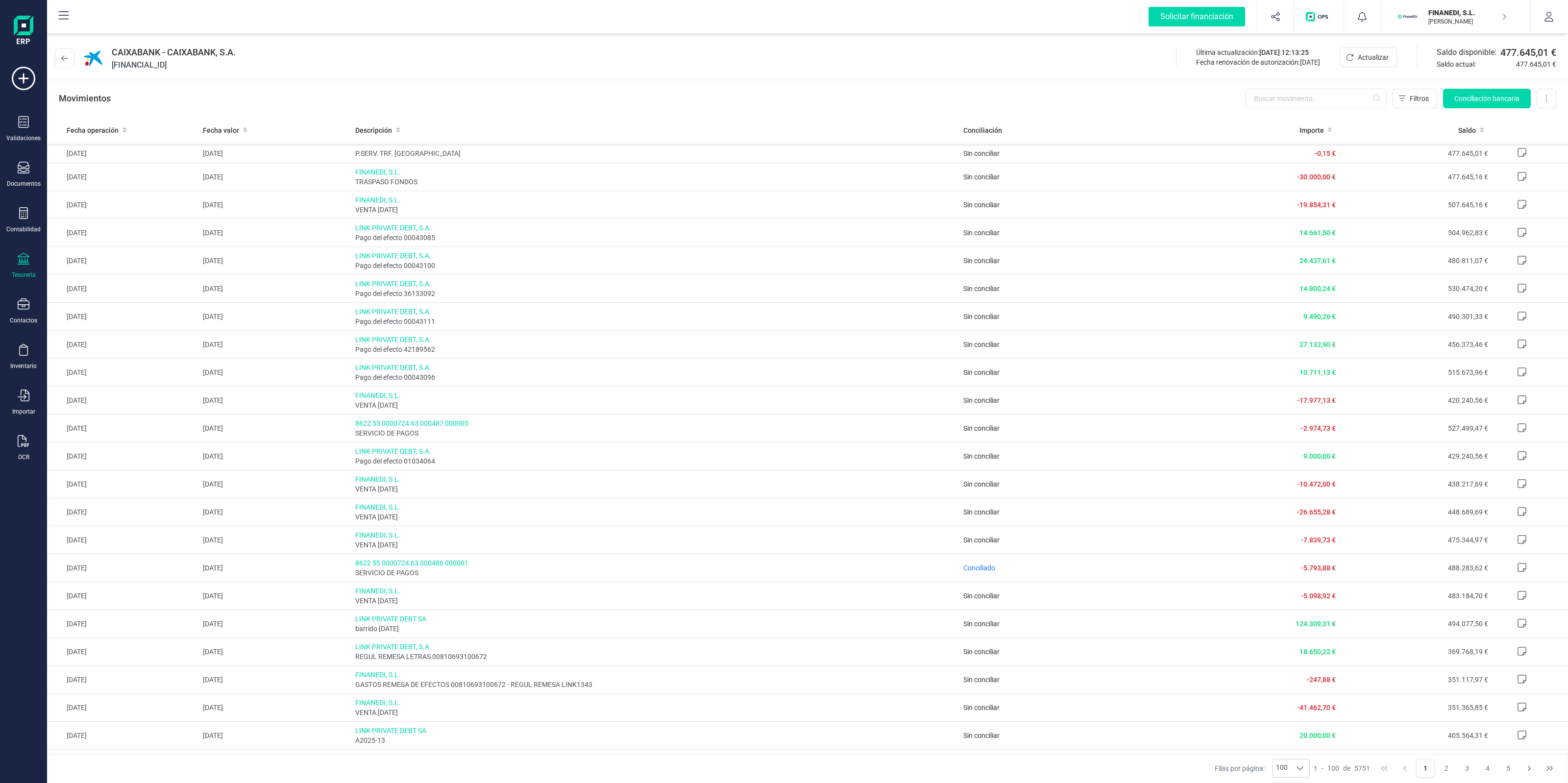
click at [968, 71] on div "CAIXABANK - CAIXABANK, S.A. ES2621008622680200144508 Última actualización: 06/1…" at bounding box center [807, 56] width 1520 height 45
drag, startPoint x: 976, startPoint y: 91, endPoint x: 981, endPoint y: 57, distance: 34.4
click at [977, 89] on div "Movimientos Filtros Conciliación bancaria Descargar Excel Eliminar cuenta" at bounding box center [807, 99] width 1520 height 35
click at [981, 57] on div "CAIXABANK - CAIXABANK, S.A. ES2621008622680200144508 Última actualización: 06/1…" at bounding box center [807, 56] width 1520 height 45
click at [1544, 20] on icon "button" at bounding box center [1548, 16] width 9 height 10
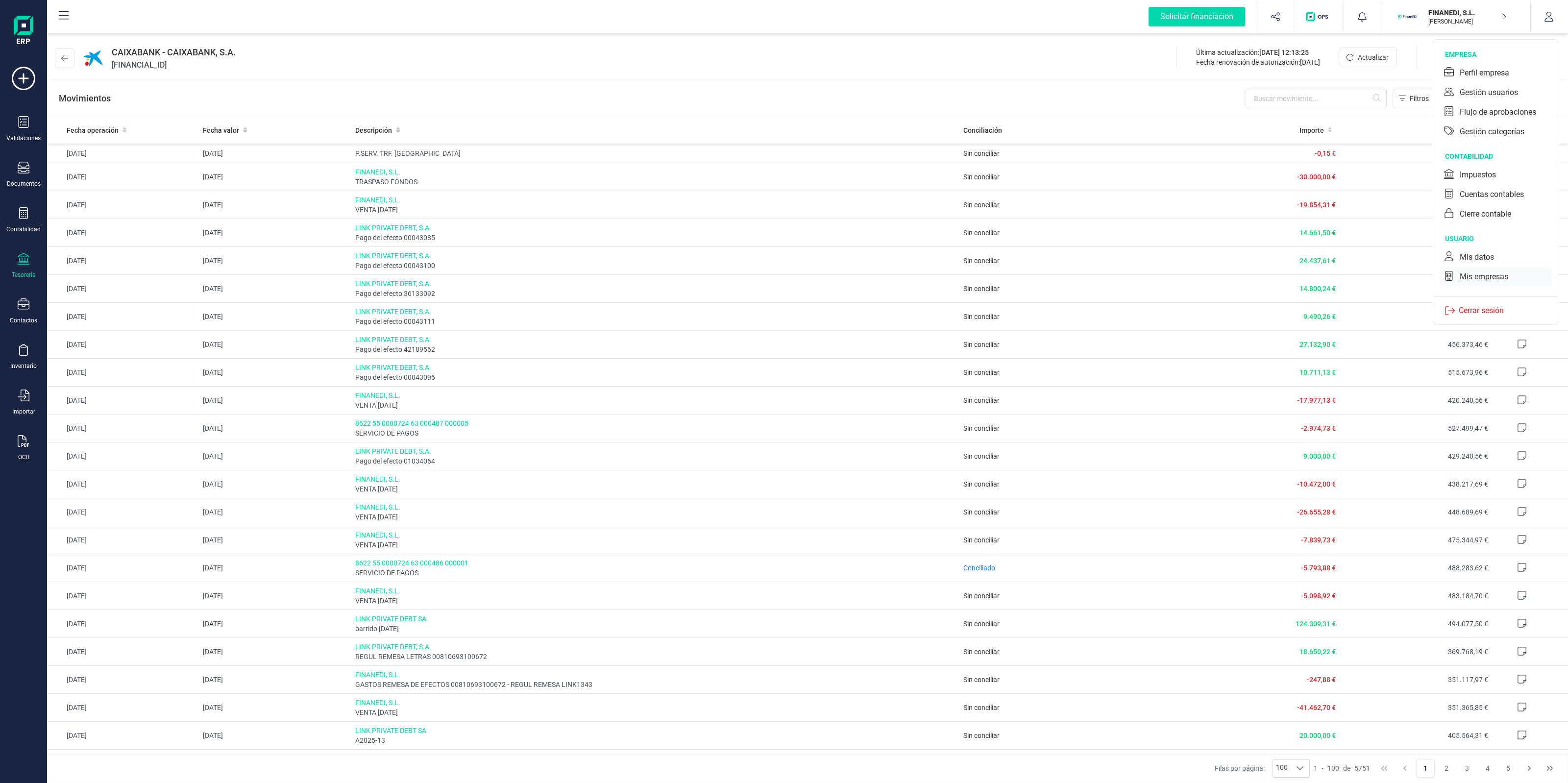
click at [1480, 277] on div "Mis empresas" at bounding box center [1484, 277] width 48 height 12
click at [641, 81] on div "Movimientos Filtros Conciliación bancaria Descargar Excel Eliminar cuenta" at bounding box center [807, 99] width 1520 height 35
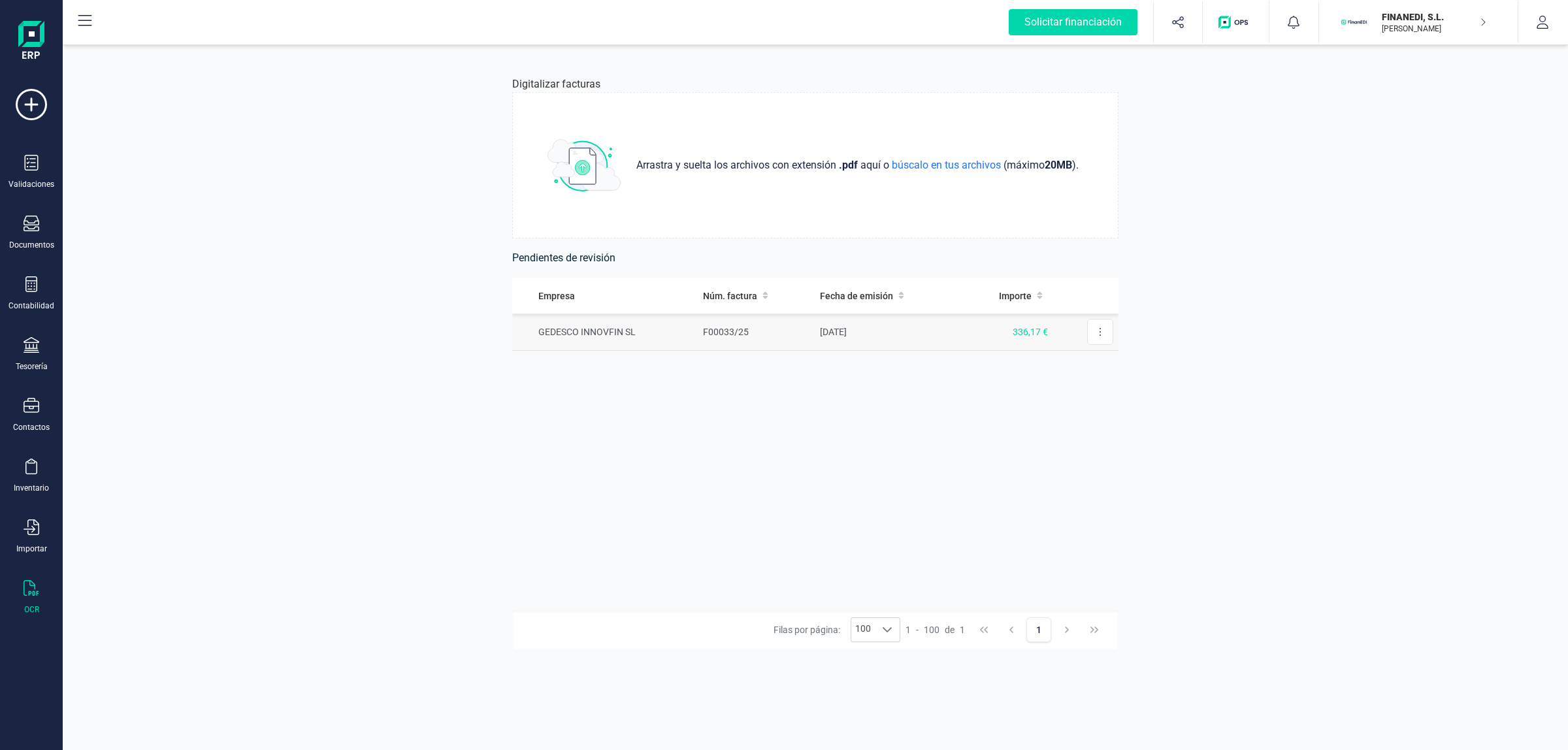
click at [647, 329] on td "GEDESCO INNOVFIN SL" at bounding box center [605, 333] width 185 height 37
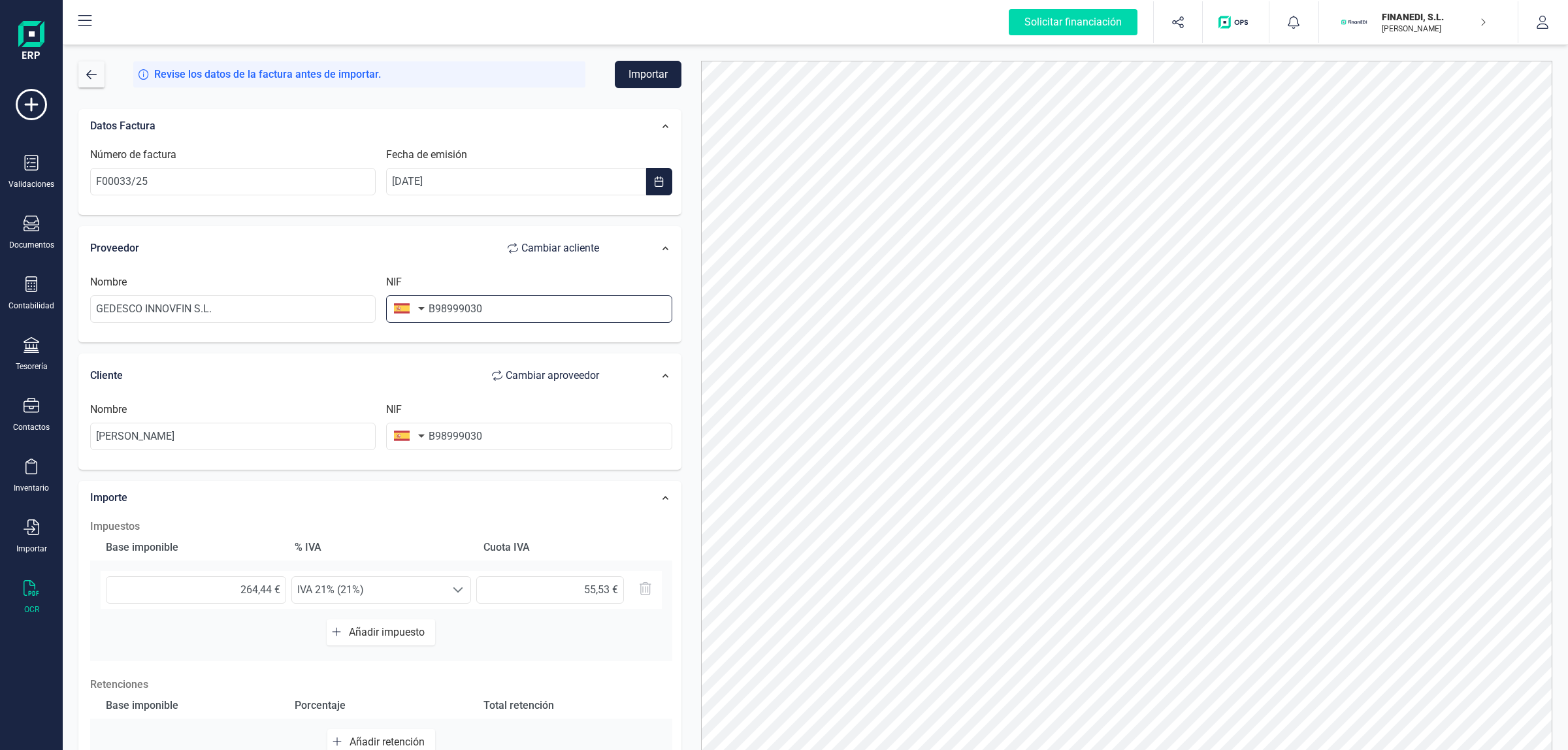
click at [567, 314] on input "B98999030" at bounding box center [529, 309] width 286 height 27
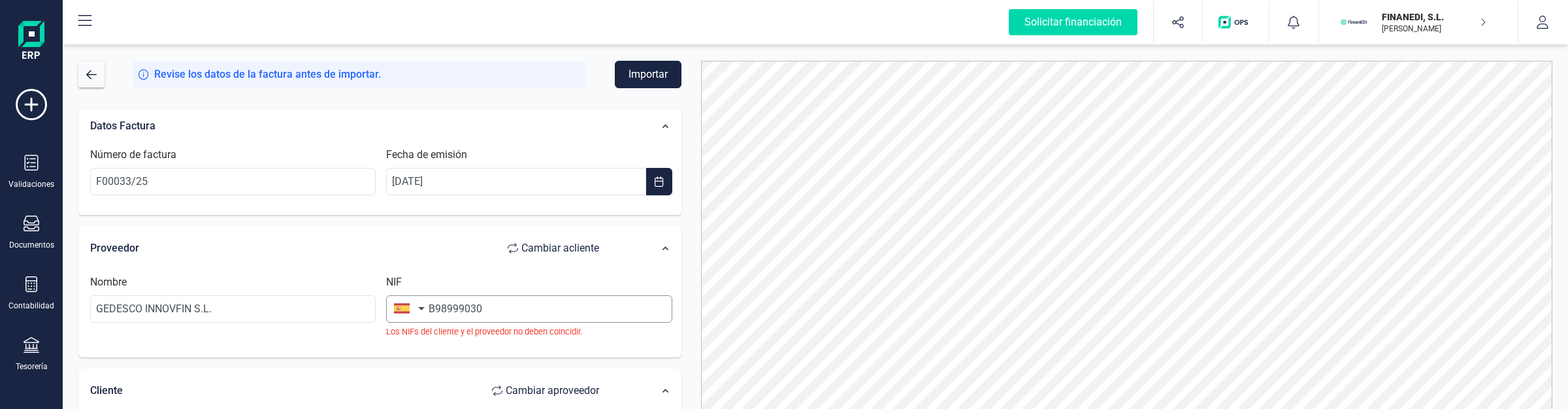
click at [529, 289] on div "NIF B98999030 Los NIFs del cliente y el proveedor no deben coincidir." at bounding box center [529, 306] width 295 height 63
click at [530, 315] on input "B98999030" at bounding box center [529, 309] width 286 height 27
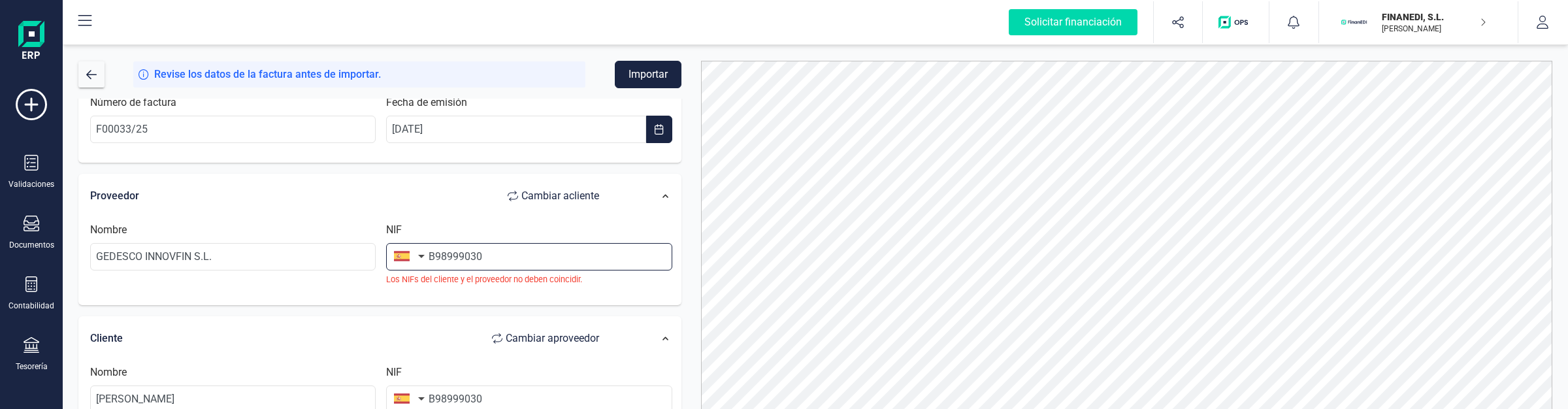
scroll to position [82, 0]
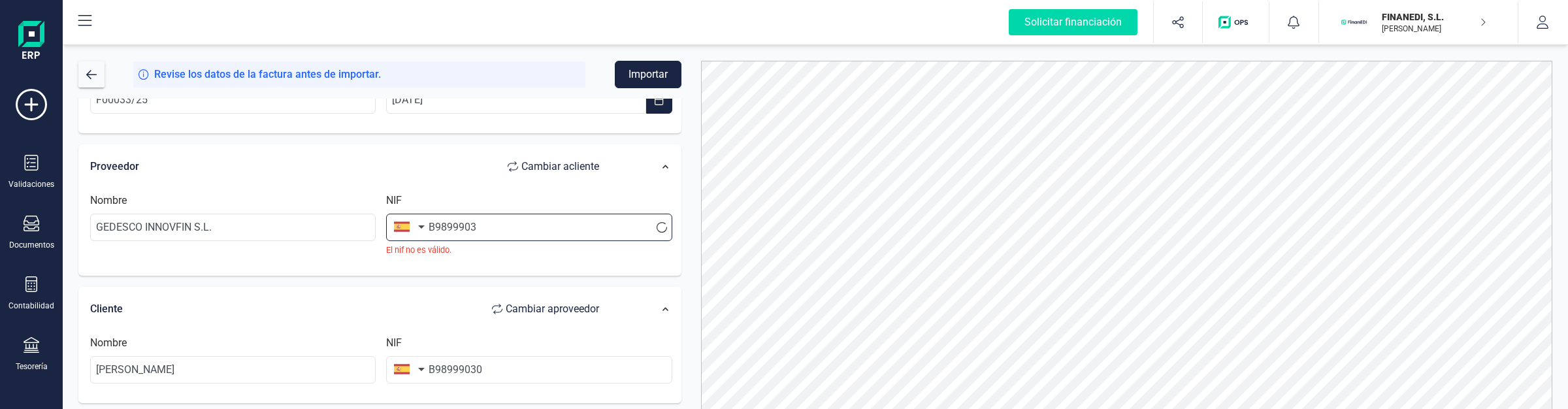
type input "B98999030"
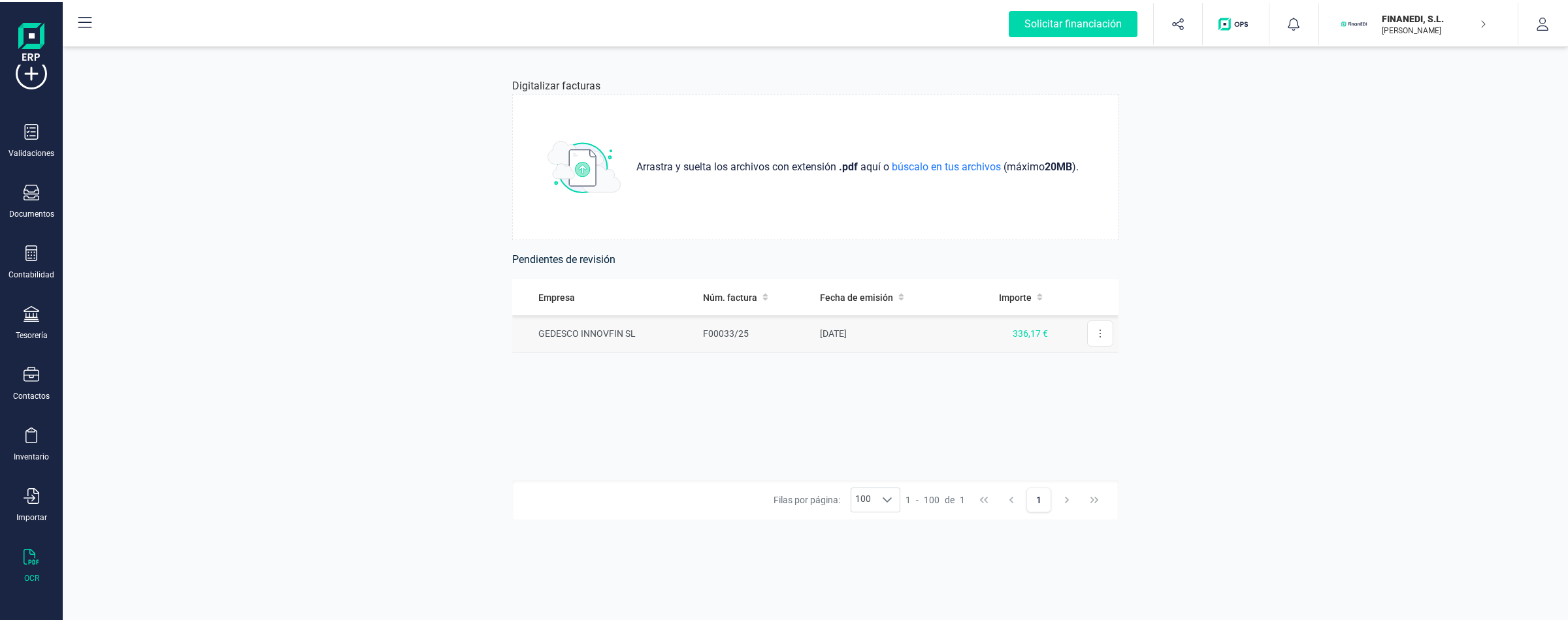
scroll to position [29, 0]
click at [733, 345] on td "F00033/25" at bounding box center [756, 332] width 117 height 37
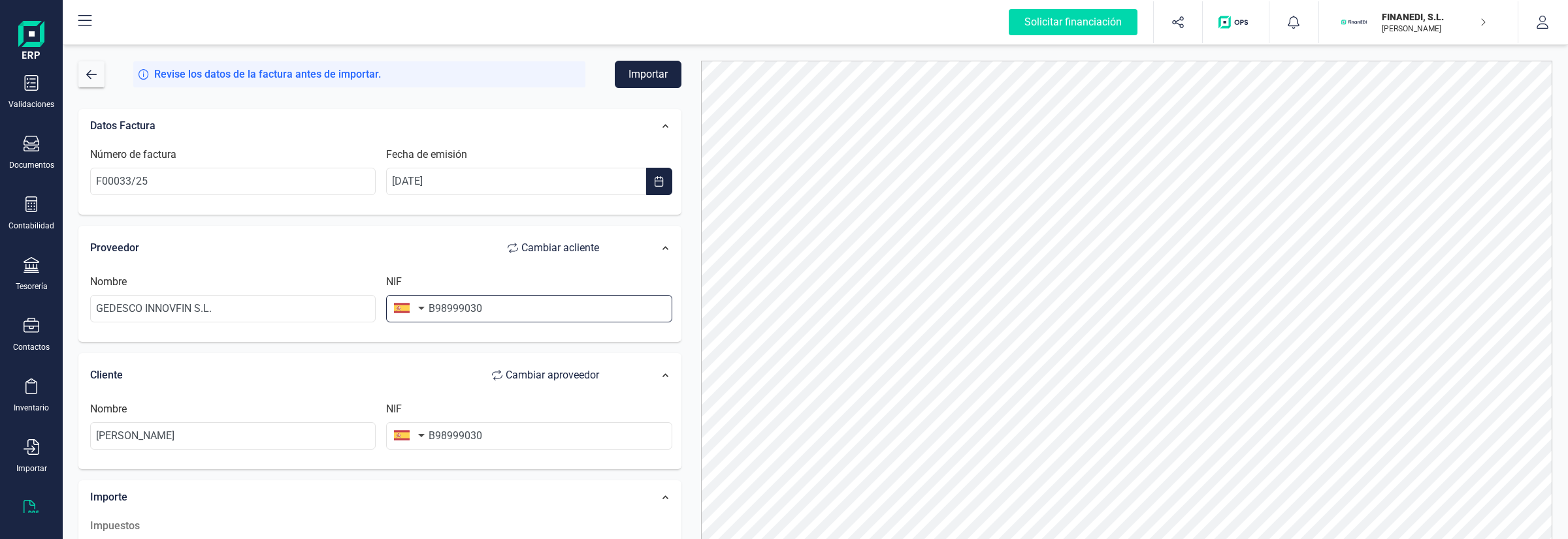
click at [568, 301] on input "B98999030" at bounding box center [529, 309] width 286 height 27
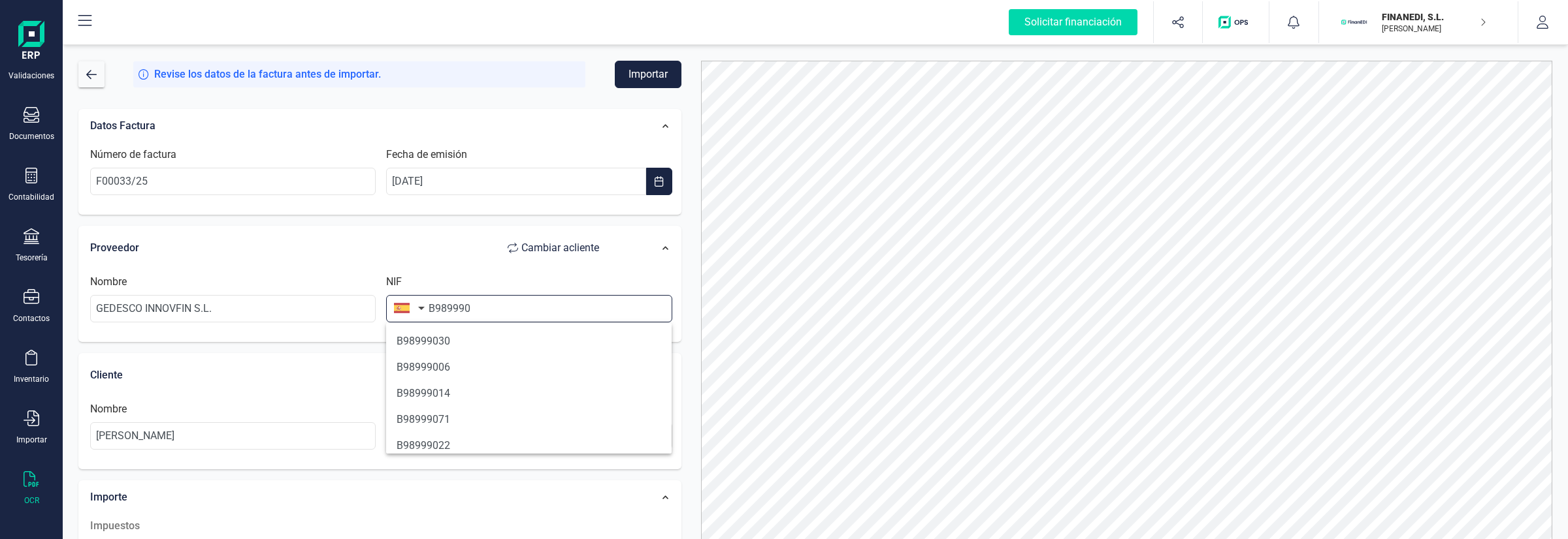
type input "B989990"
click at [280, 211] on div "Número de factura F00033/25 Fecha de emisión [DATE]" at bounding box center [381, 176] width 595 height 72
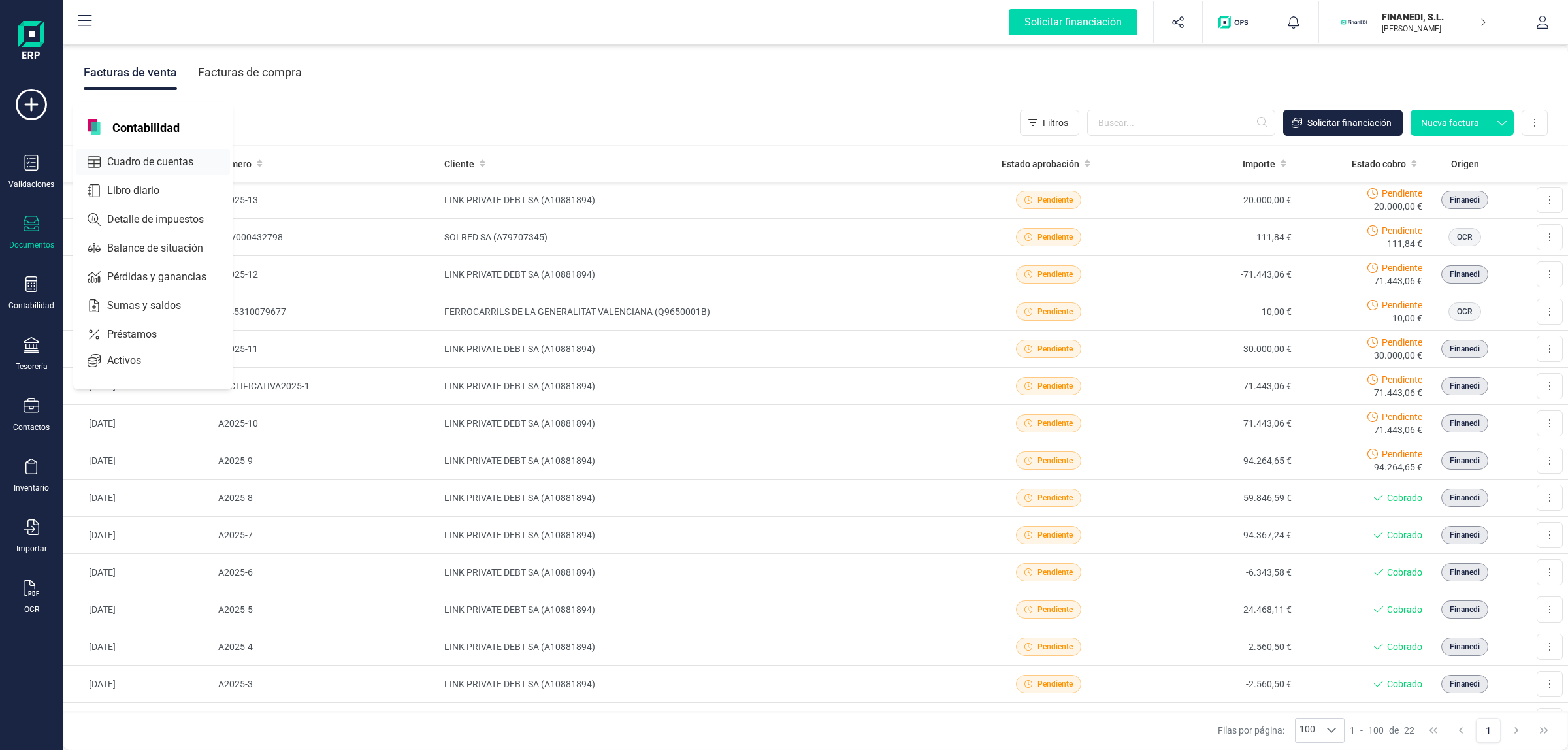
click at [110, 164] on span "Cuadro de cuentas" at bounding box center [159, 162] width 115 height 16
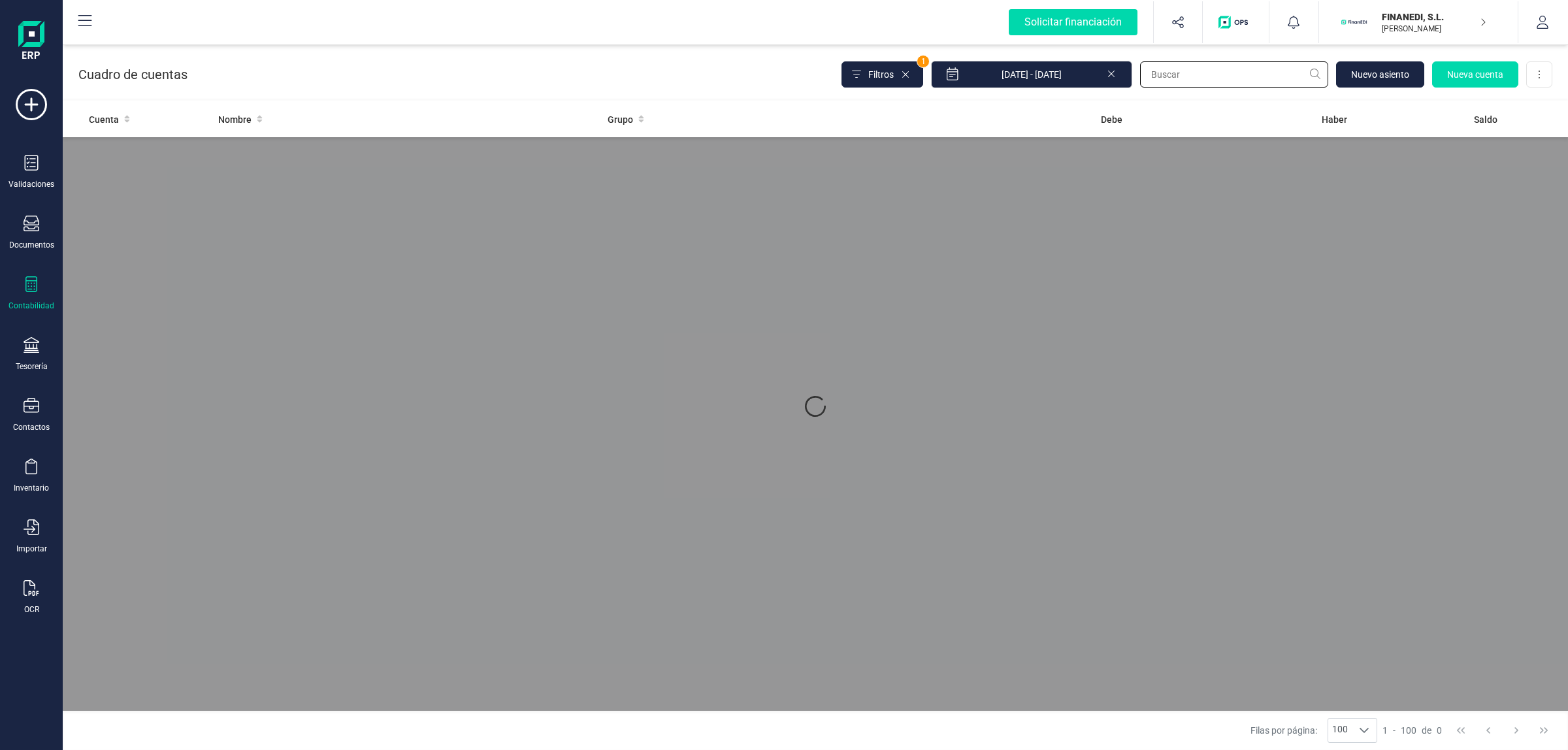
click at [1186, 73] on input "text" at bounding box center [1234, 74] width 188 height 26
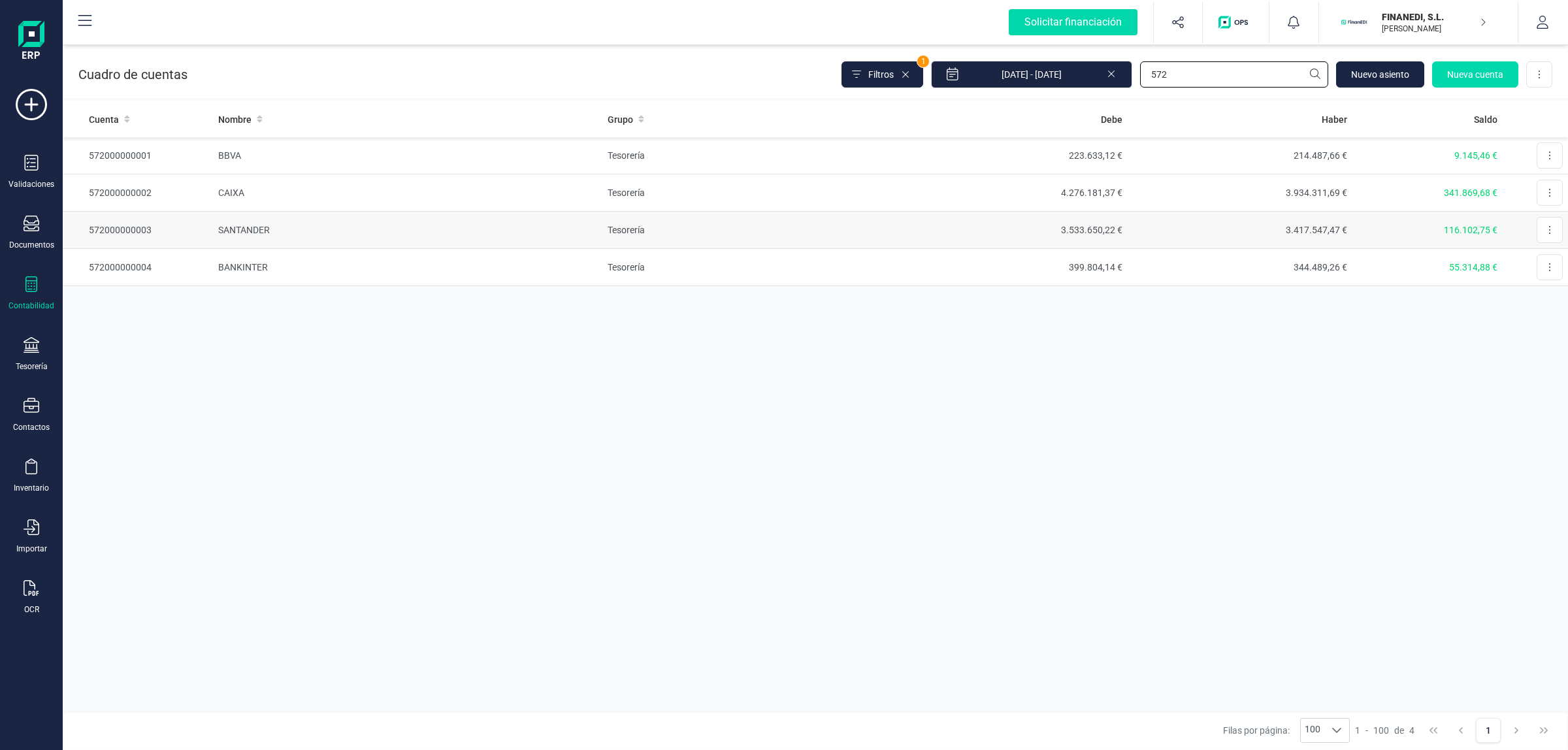
type input "572"
click at [440, 227] on td "SANTANDER" at bounding box center [408, 230] width 390 height 37
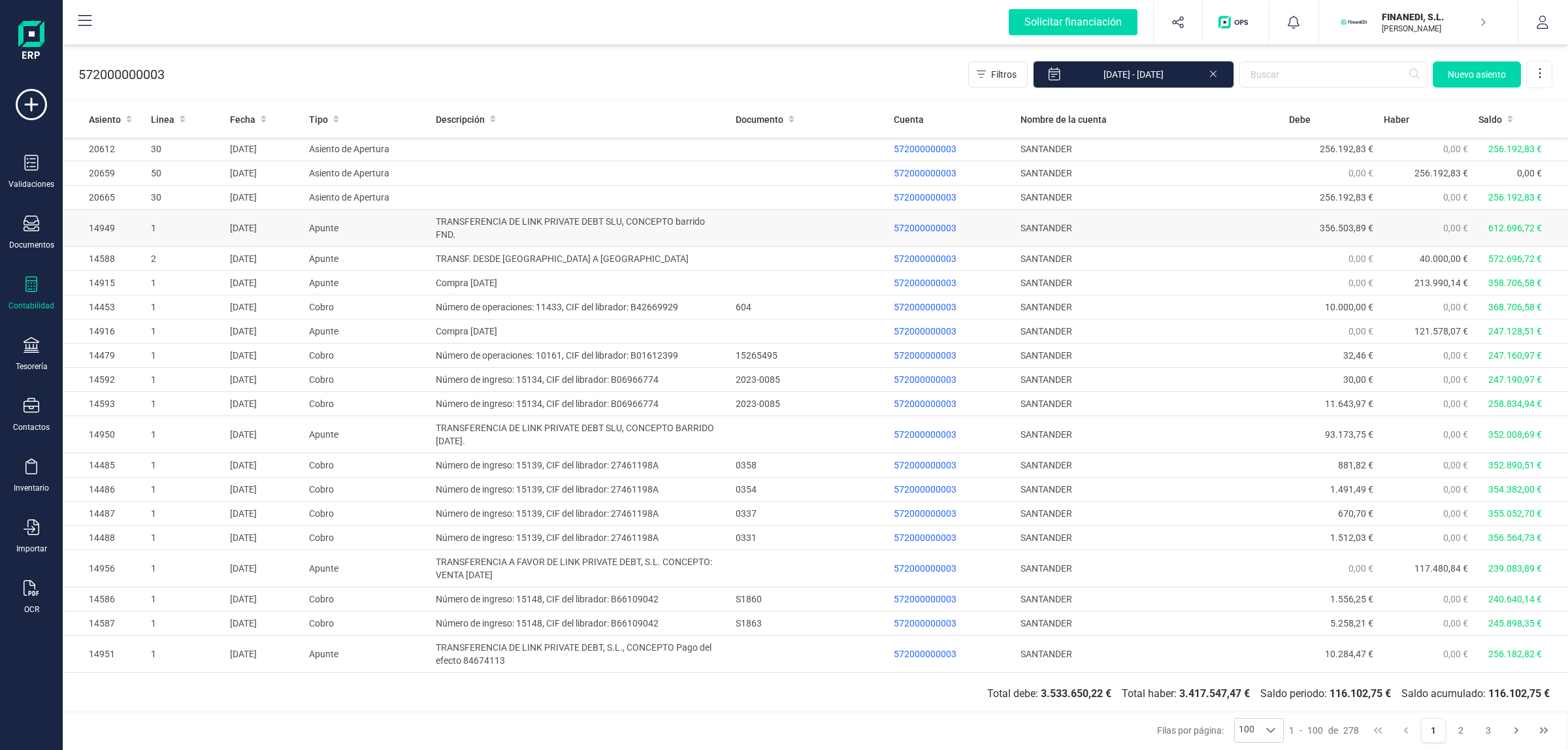
click at [505, 240] on td "TRANSFERENCIA DE LINK PRIVATE DEBT SLU, CONCEPTO barrido FND." at bounding box center [579, 228] width 299 height 37
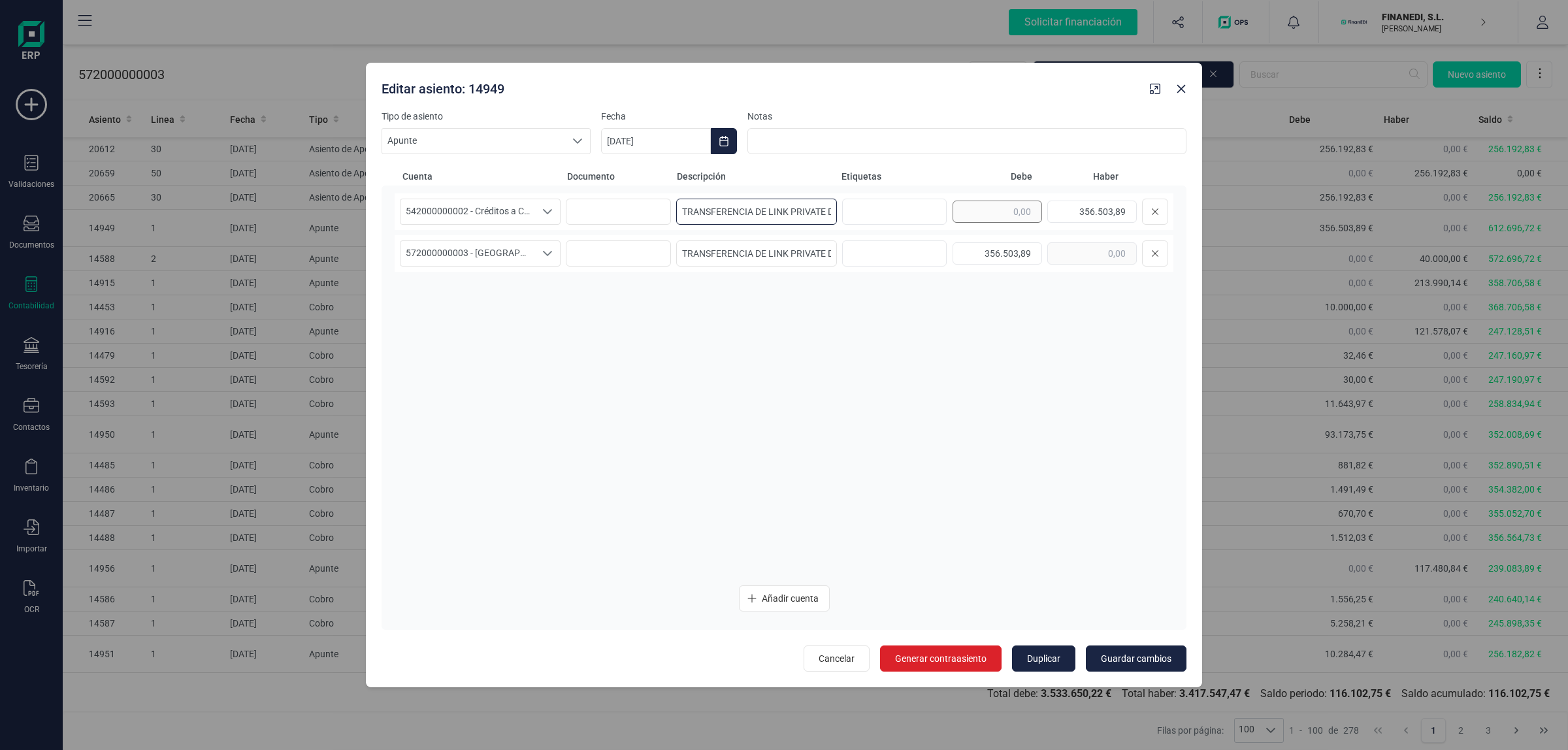
scroll to position [0, 142]
click at [980, 213] on div "542000000002 - Créditos a CP - Financiación Fondo Finanedi 542000000002 - Crédi…" at bounding box center [784, 212] width 778 height 37
click at [774, 209] on input "TRANSFERENCIA DE LINK PRIVATE DEBT SLU, CONCEPTO barrido FND." at bounding box center [756, 212] width 161 height 26
click at [1183, 92] on icon "Close" at bounding box center [1181, 89] width 11 height 11
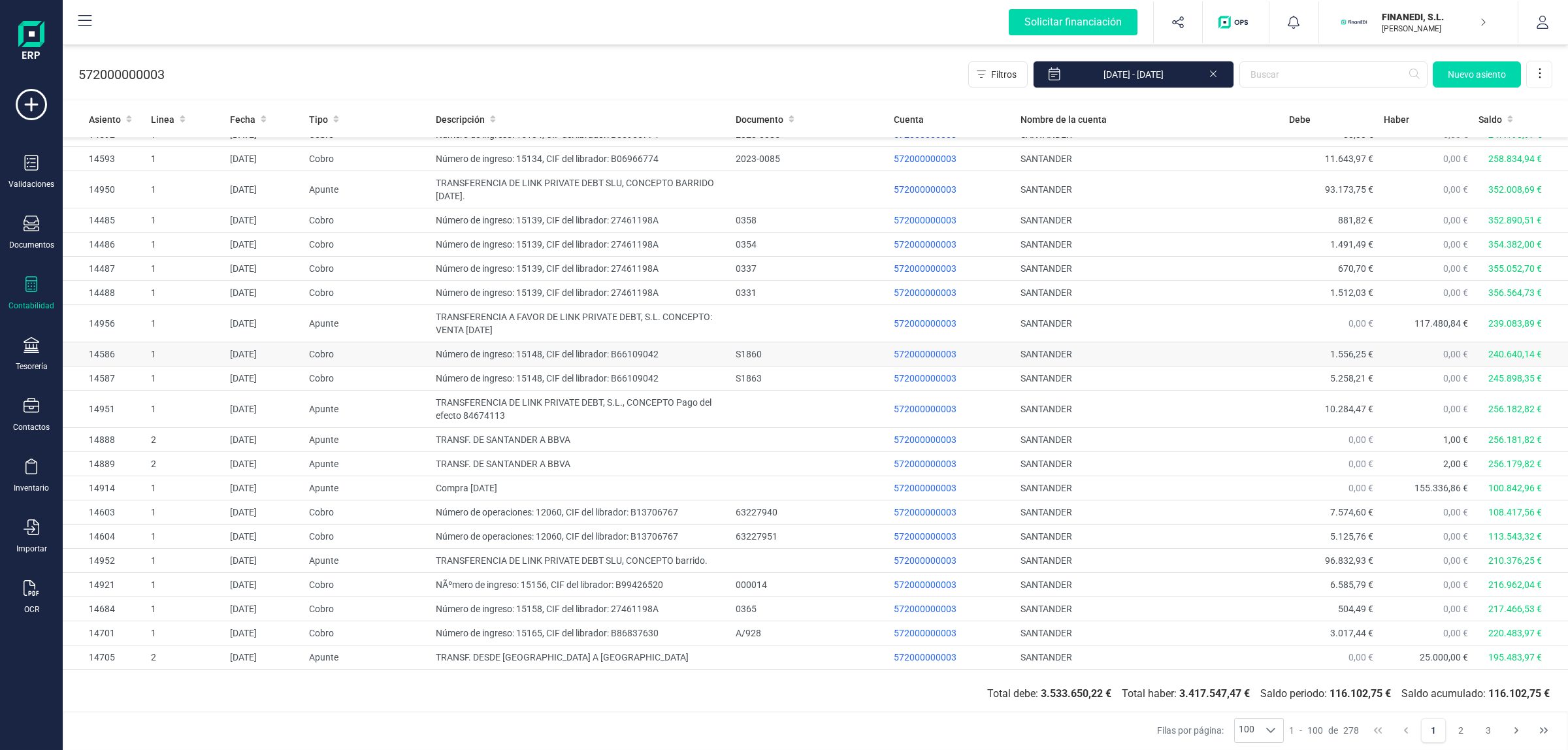
scroll to position [327, 0]
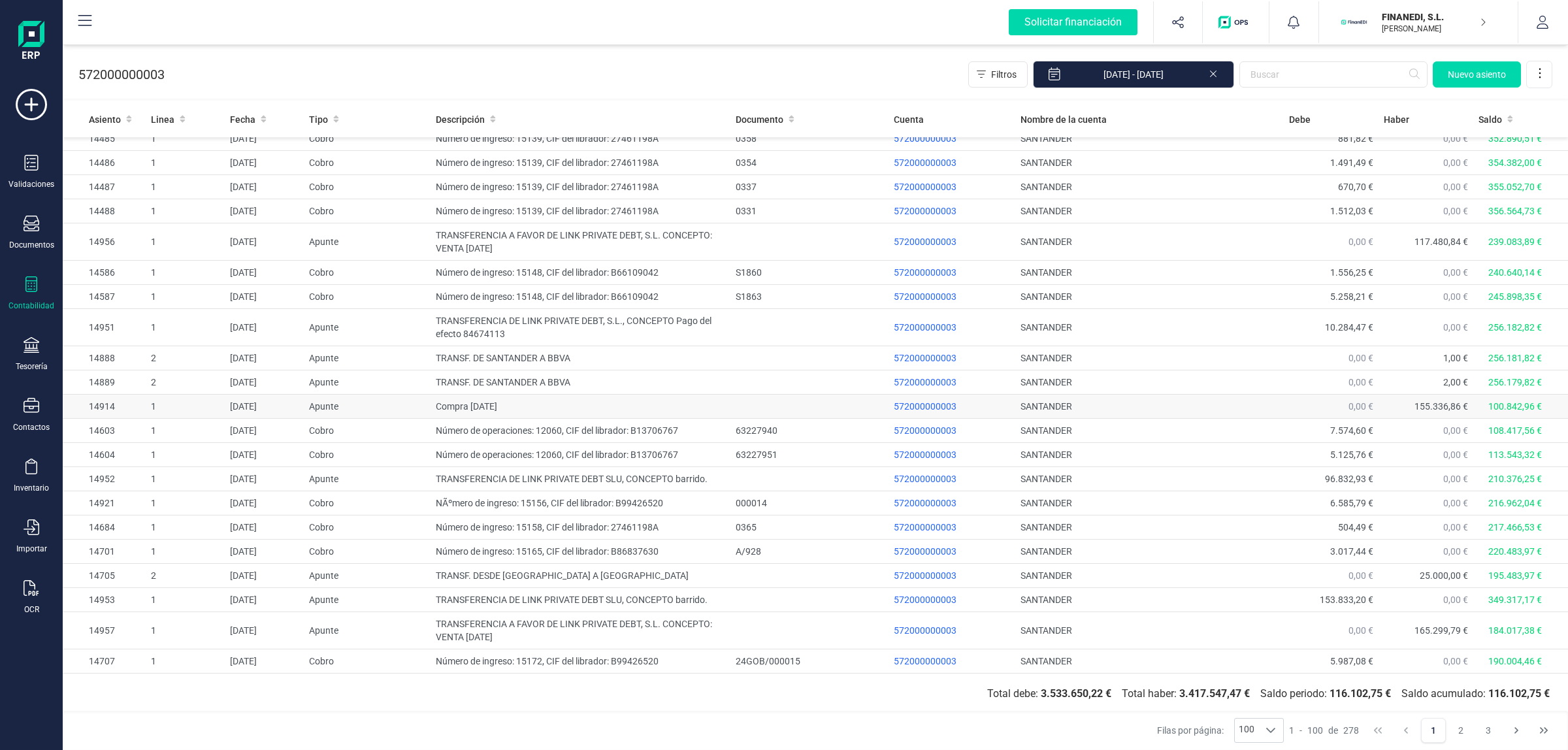
click at [530, 406] on td "Compra 20.01.25" at bounding box center [579, 407] width 299 height 24
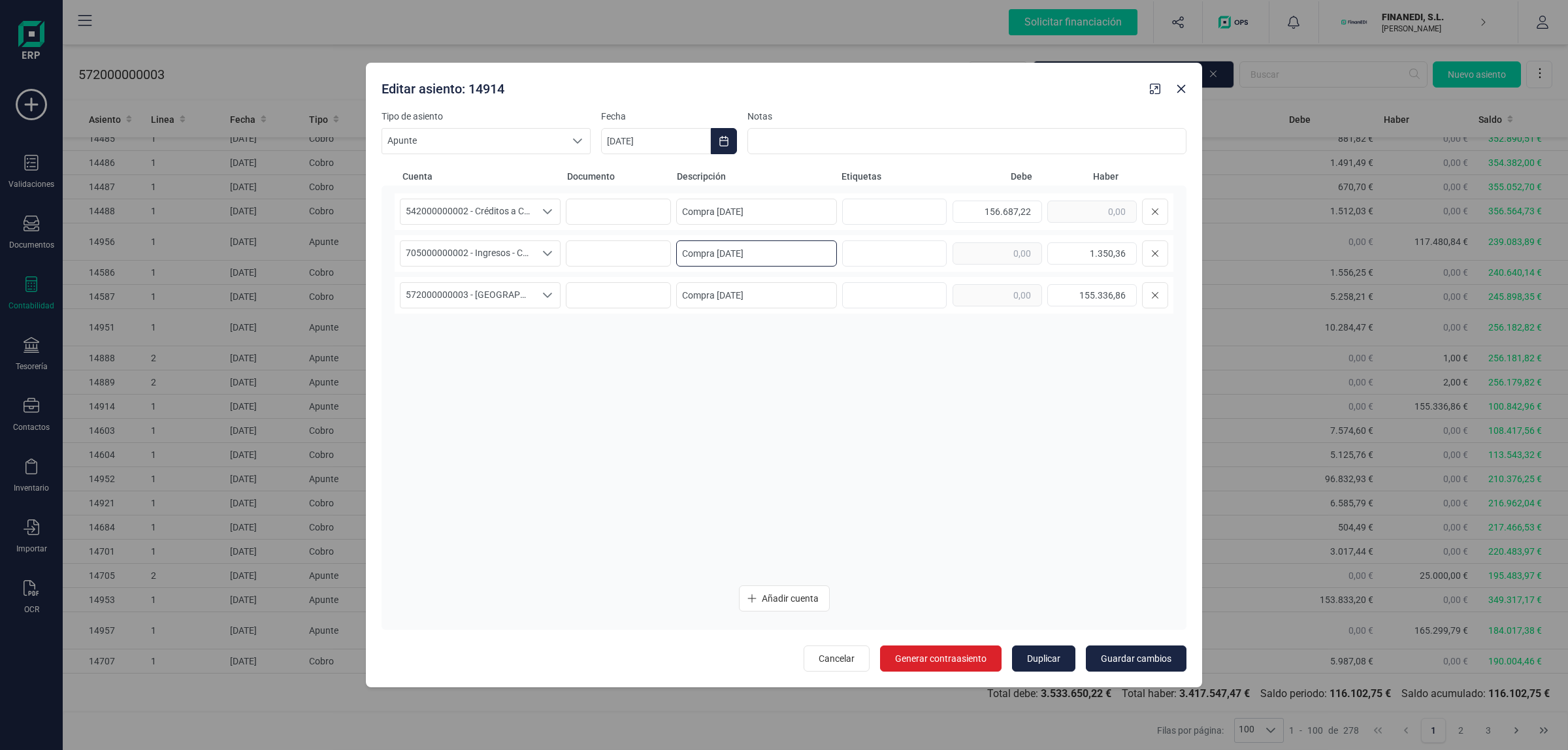
drag, startPoint x: 778, startPoint y: 249, endPoint x: 733, endPoint y: 254, distance: 45.3
click at [662, 253] on div "705000000002 - Ingresos - Comisión Financiación 705000000002 - Ingresos - Comis…" at bounding box center [784, 254] width 778 height 37
click at [770, 254] on input "Compra 20.01.25" at bounding box center [756, 254] width 161 height 26
click at [722, 253] on input "Compra 20.01.25" at bounding box center [756, 254] width 161 height 26
click at [1180, 85] on icon "Close" at bounding box center [1181, 89] width 11 height 11
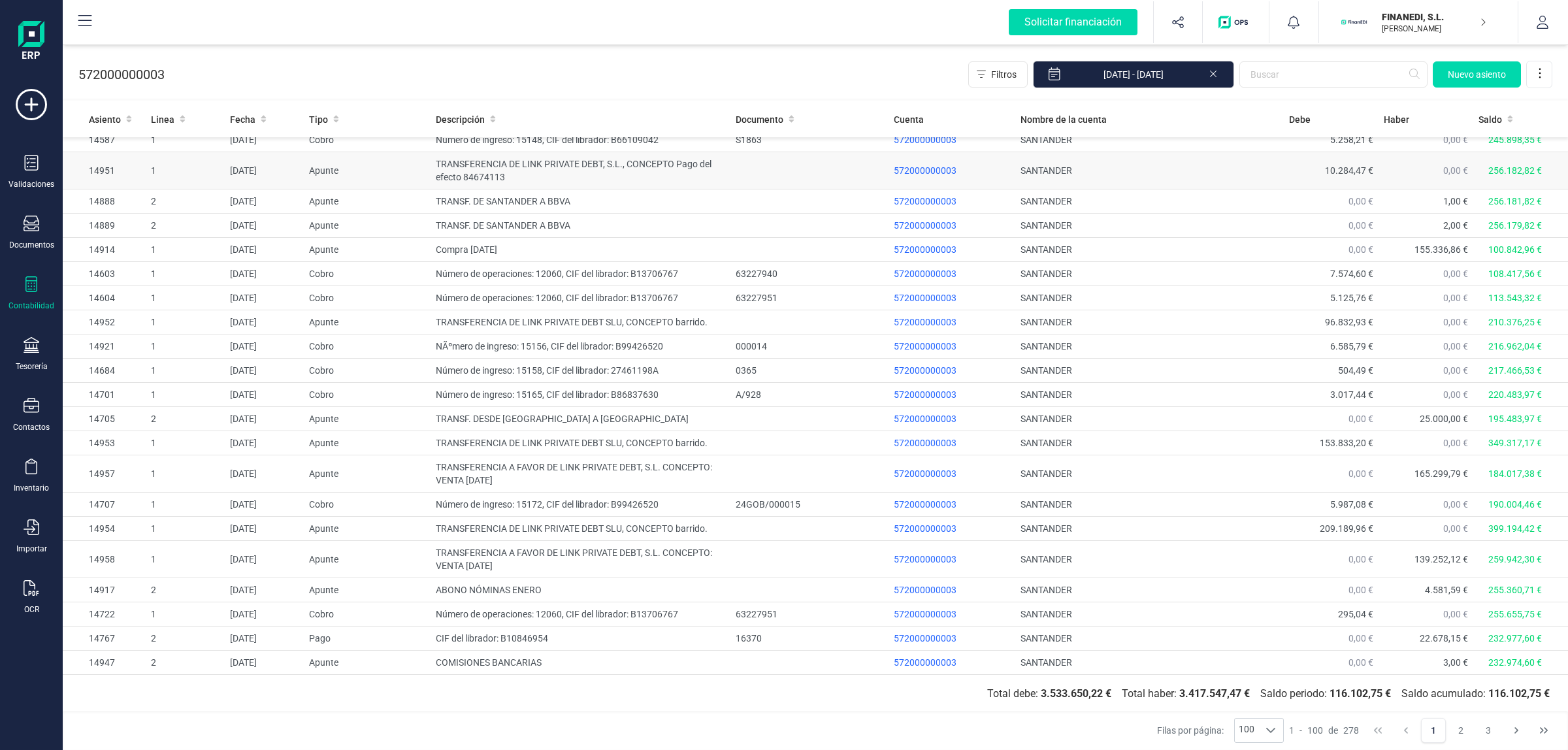
scroll to position [490, 0]
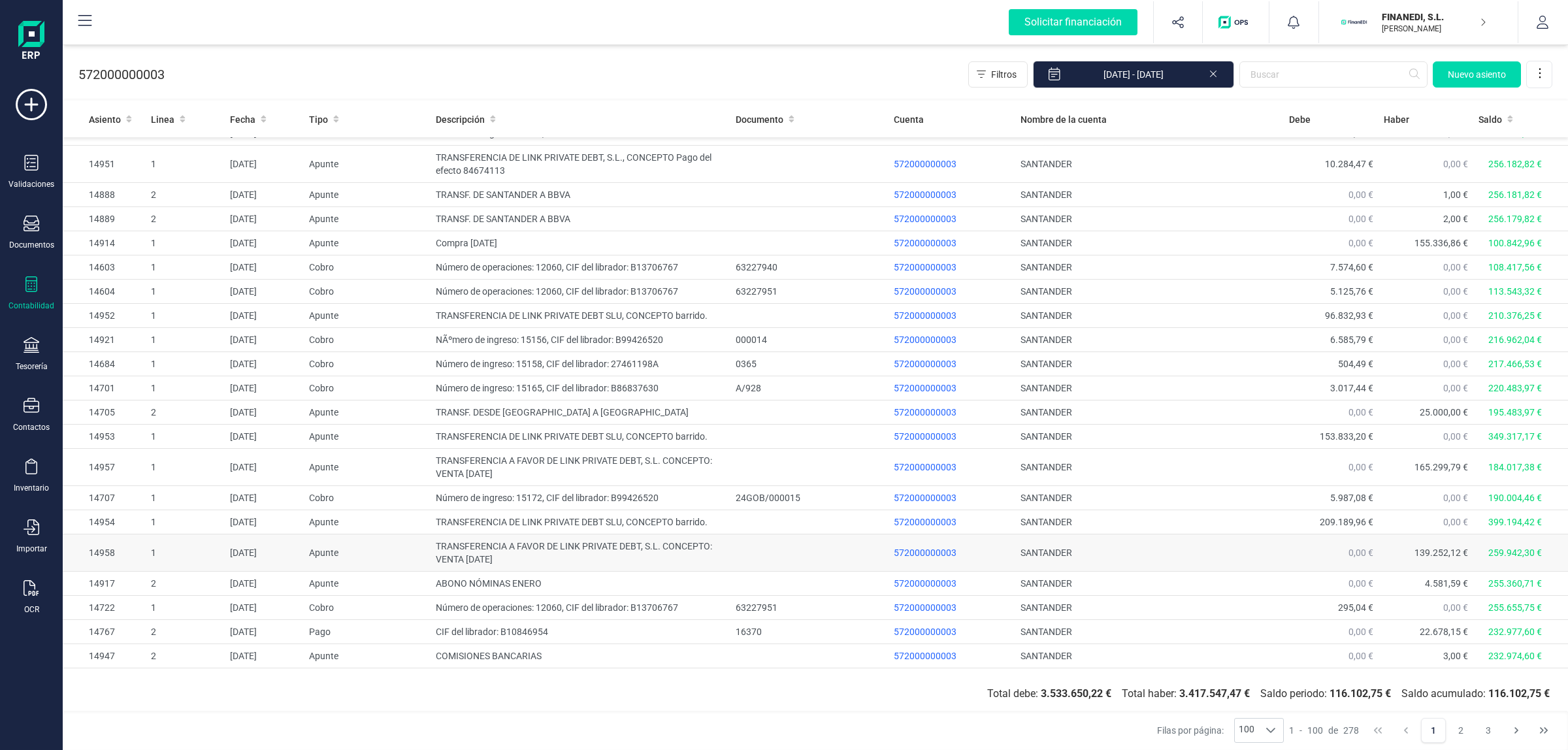
click at [535, 547] on td "TRANSFERENCIA A FAVOR DE LINK PRIVATE DEBT, S.L. CONCEPTO: VENTA 28/01/2025" at bounding box center [579, 553] width 299 height 37
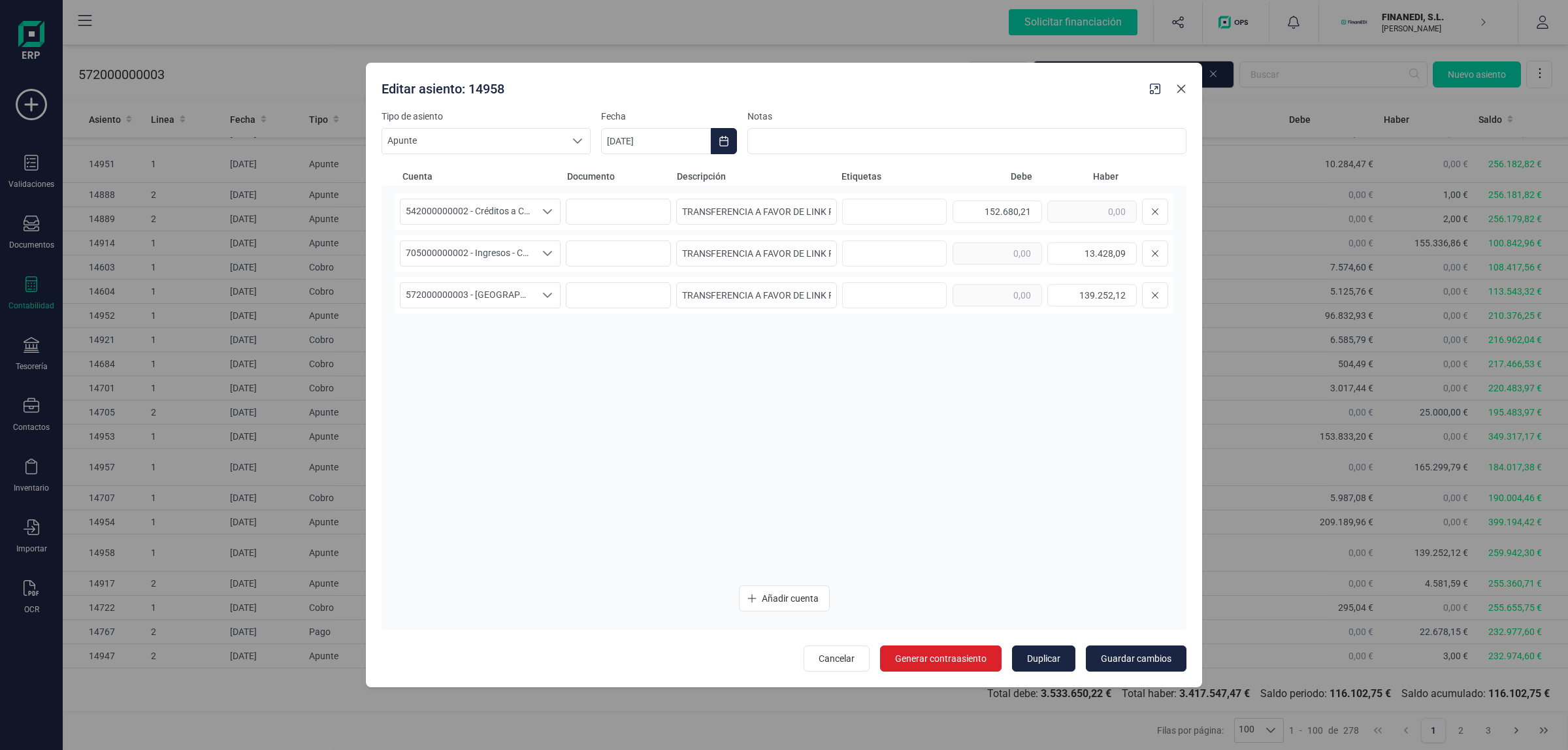
click at [1180, 88] on icon "Close" at bounding box center [1181, 88] width 9 height 9
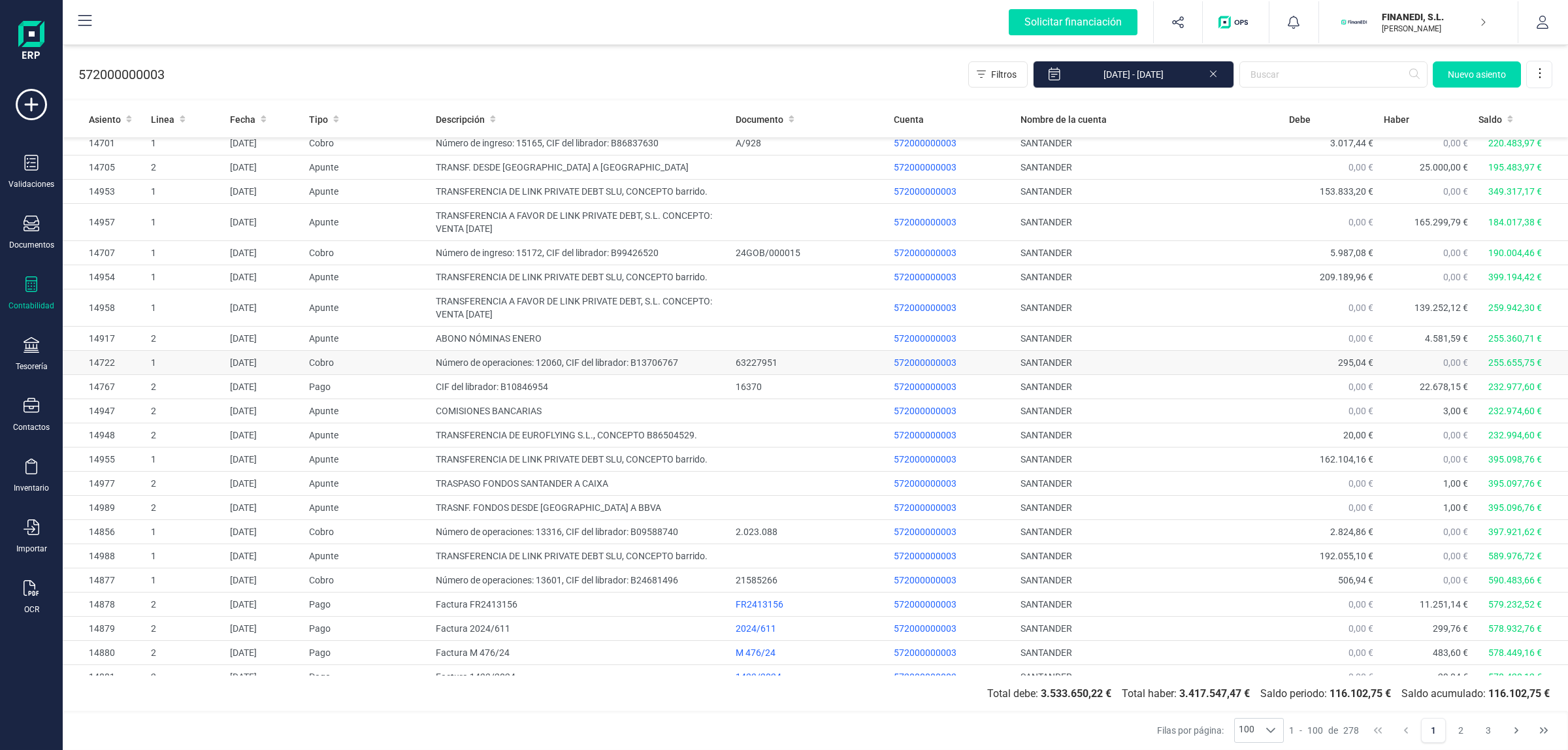
scroll to position [816, 0]
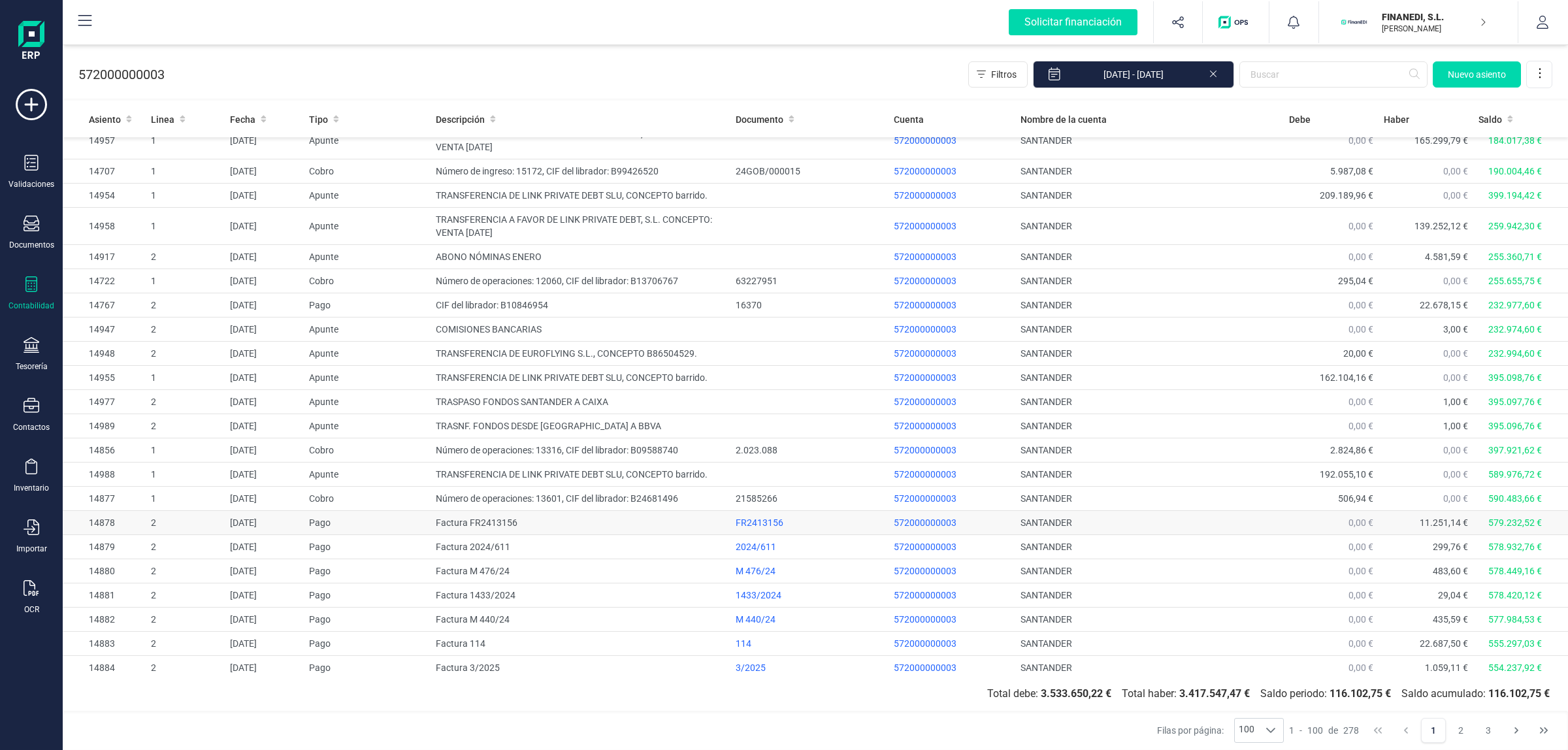
click at [524, 535] on td "Factura FR2413156" at bounding box center [579, 523] width 299 height 24
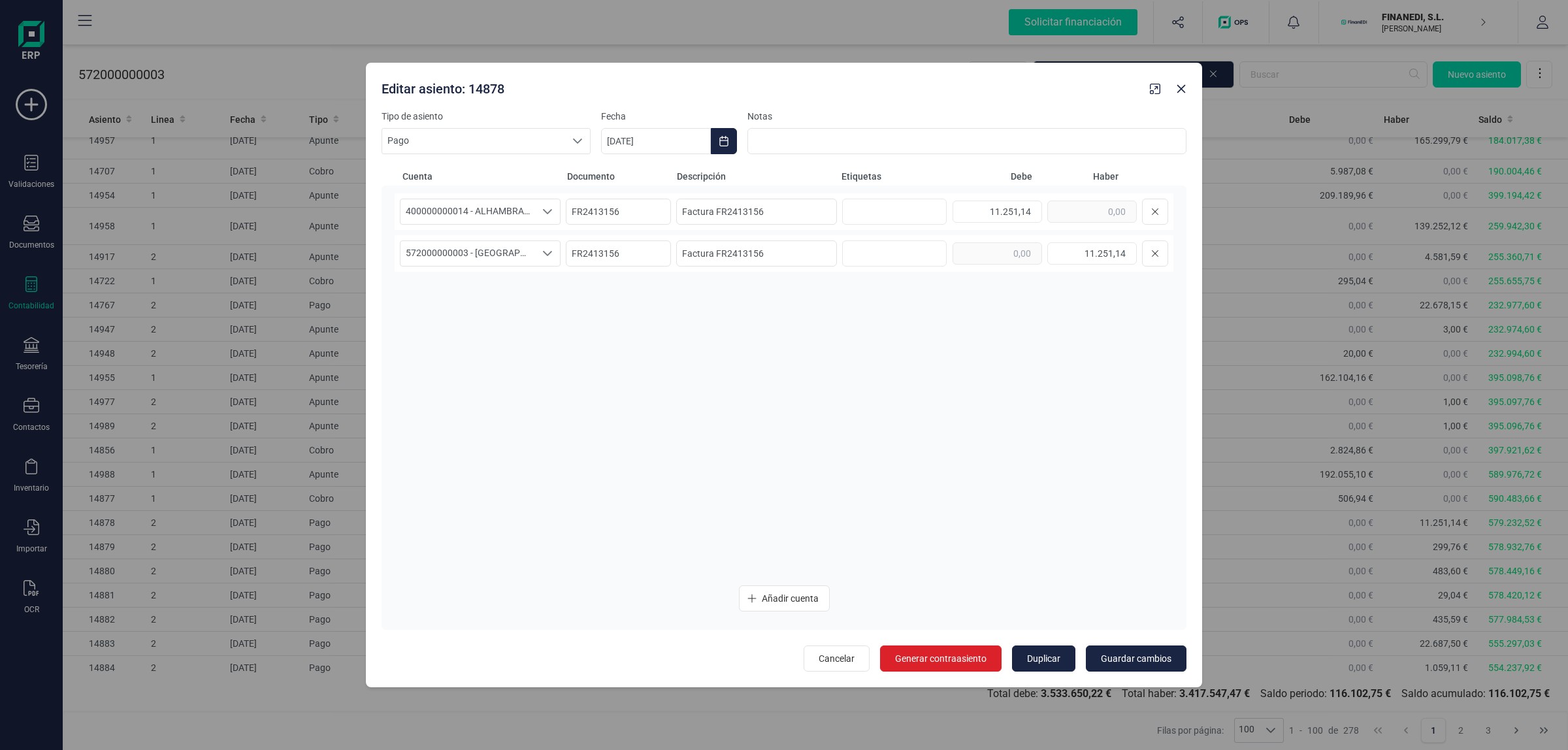
click at [797, 412] on div "400000000014 - ALHAMBRA SYSTEMS S.A. 400000000014 - ALHAMBRA SYSTEMS S.A. 40000…" at bounding box center [784, 384] width 778 height 382
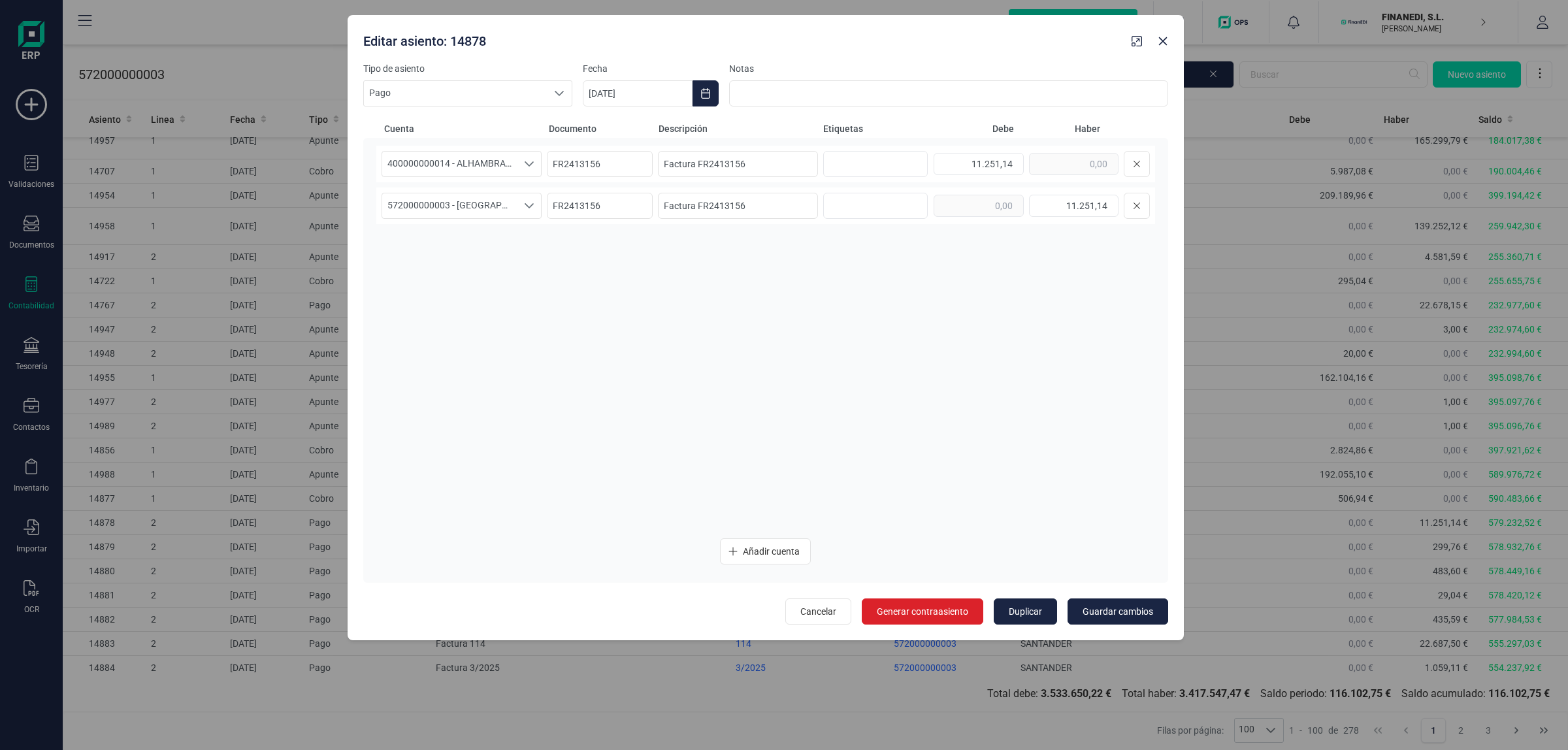
drag, startPoint x: 972, startPoint y: 257, endPoint x: 988, endPoint y: 31, distance: 226.6
click at [988, 31] on div "Editar asiento: 14878" at bounding box center [742, 38] width 768 height 23
click at [1168, 44] on button "Close" at bounding box center [1162, 40] width 20 height 20
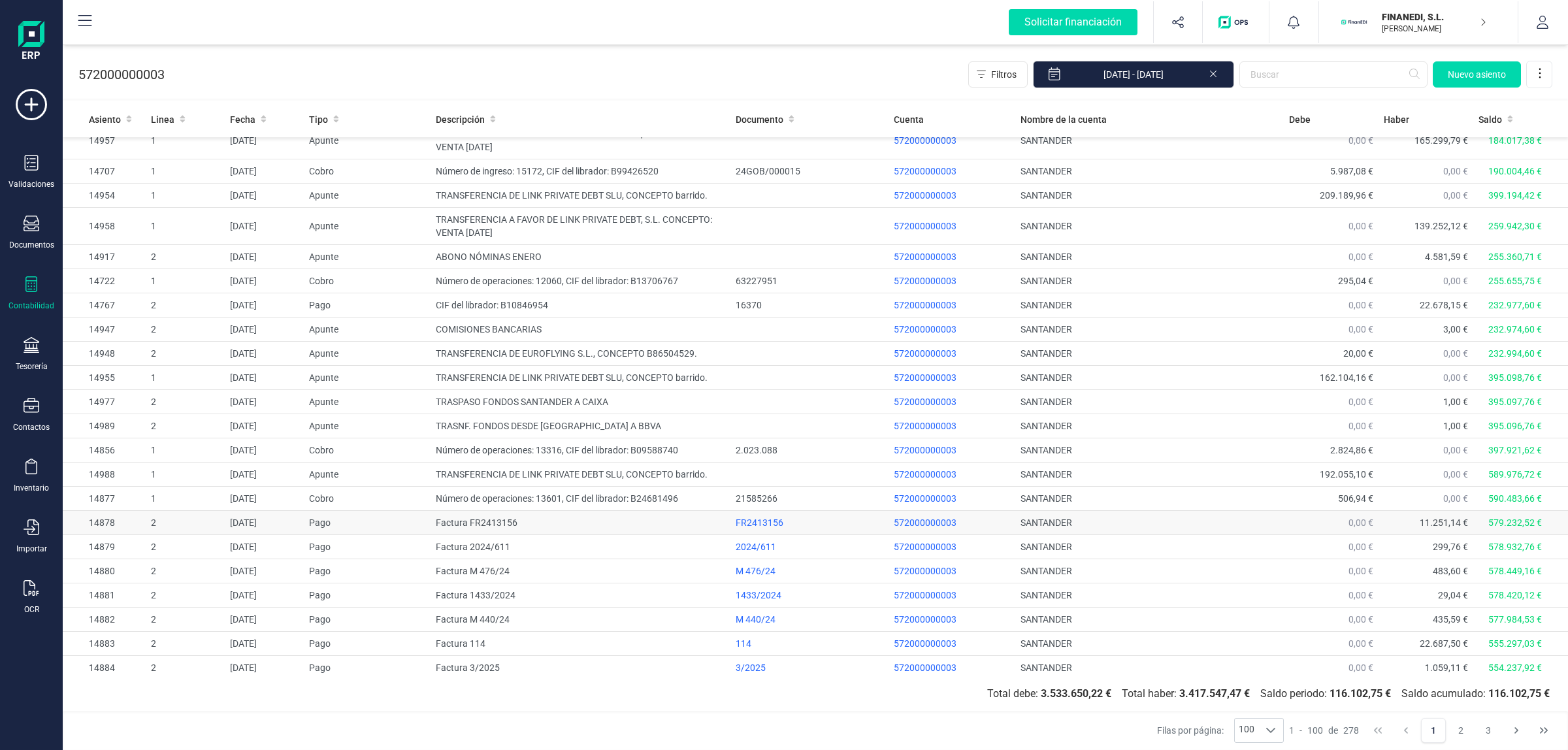
click at [559, 528] on td "Factura FR2413156" at bounding box center [579, 523] width 299 height 24
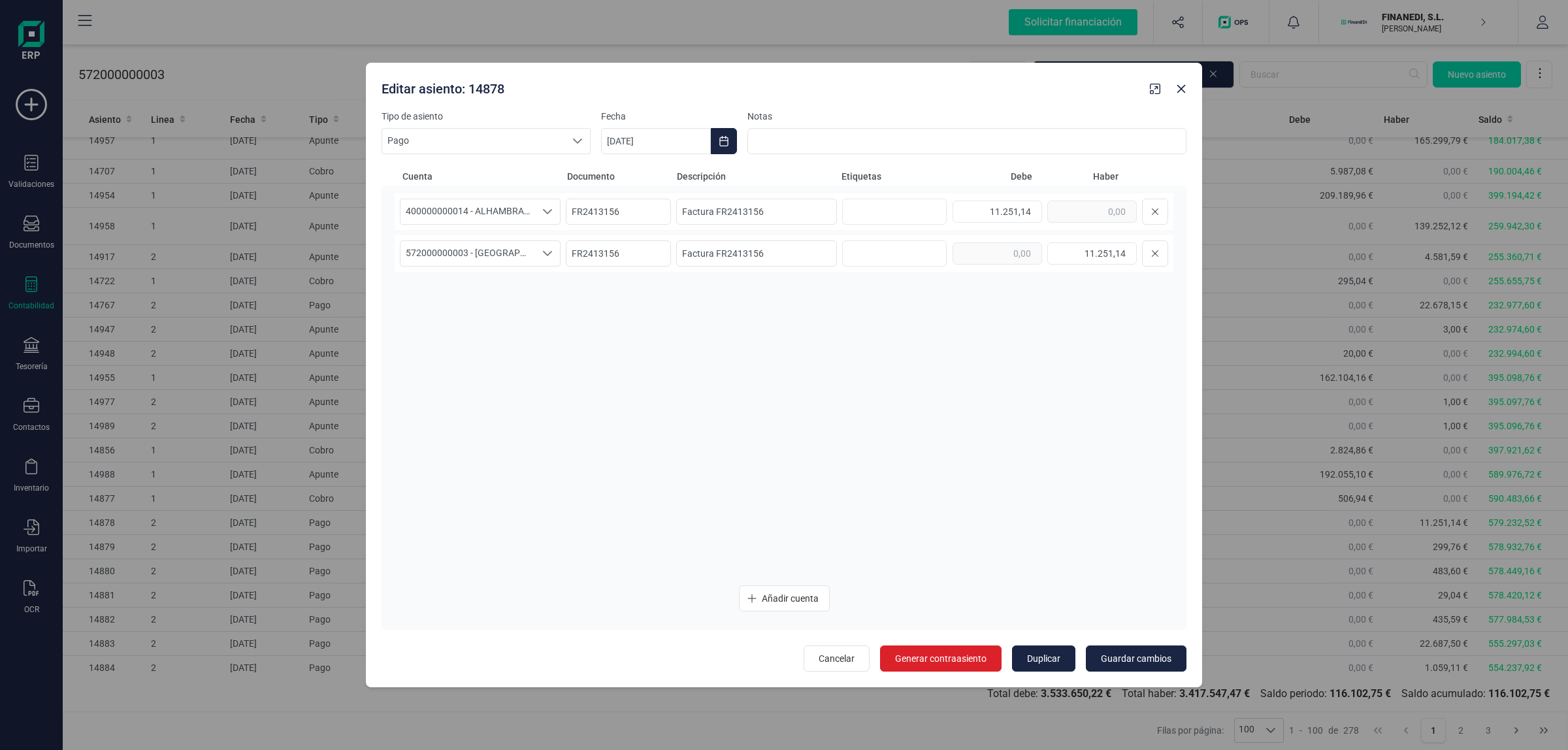
click at [474, 88] on div "Editar asiento: 14878" at bounding box center [761, 86] width 768 height 23
click at [1180, 88] on icon "Close" at bounding box center [1181, 88] width 9 height 9
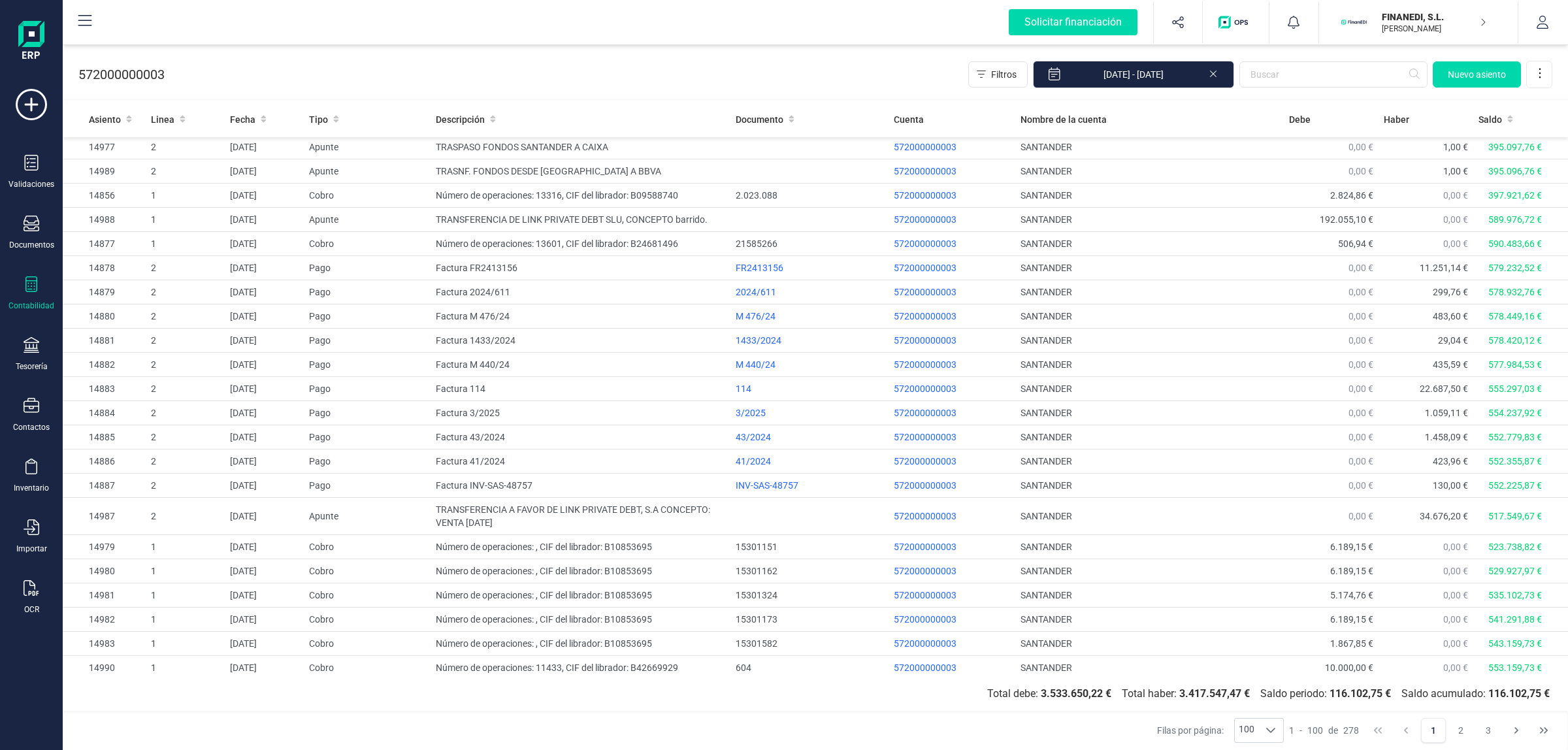
scroll to position [1307, 0]
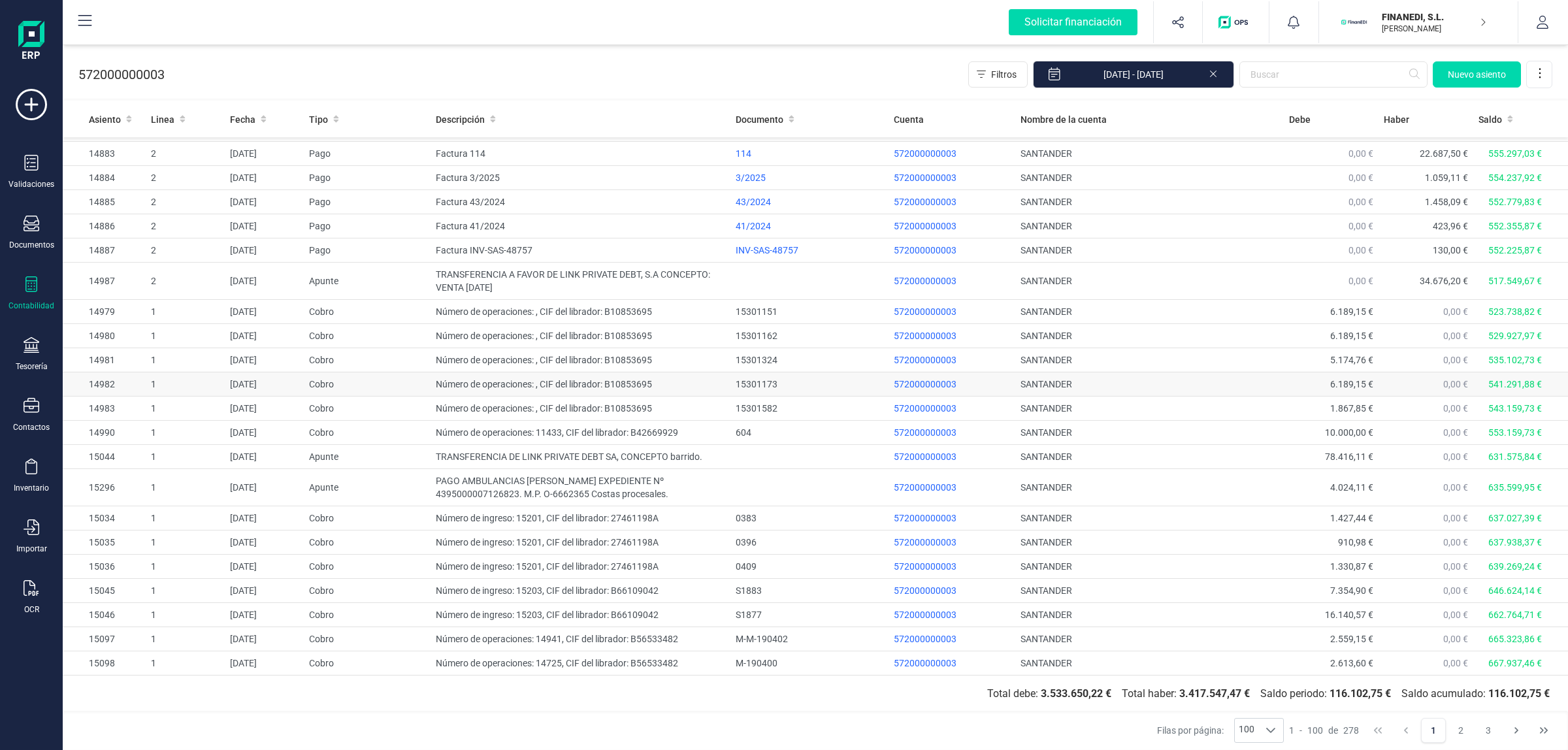
click at [686, 385] on td "Número de operaciones: , CIF del librador: B10853695" at bounding box center [579, 384] width 299 height 24
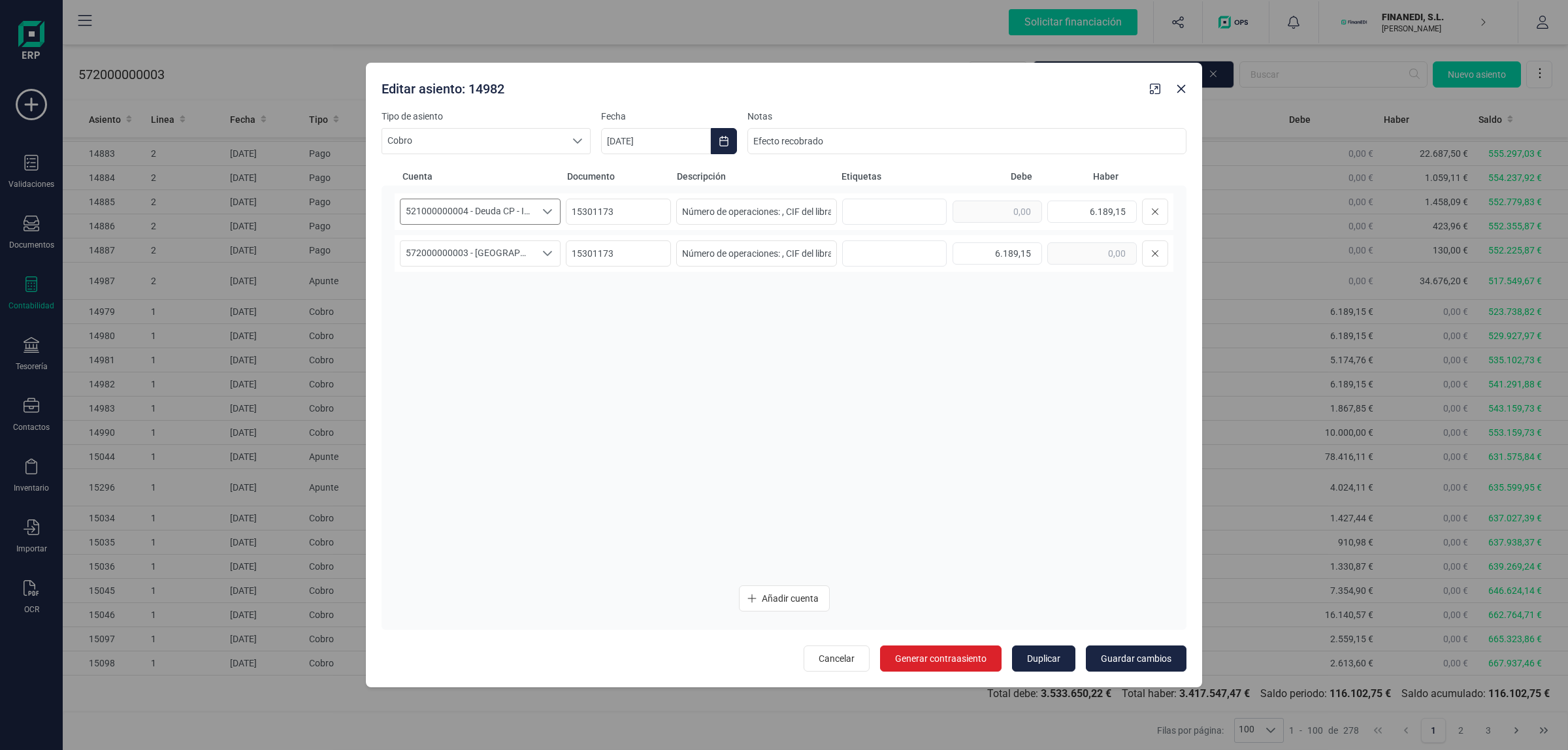
click at [460, 211] on span "521000000004 - Deuda CP - Impagados OP Fianc. Toro" at bounding box center [468, 211] width 135 height 24
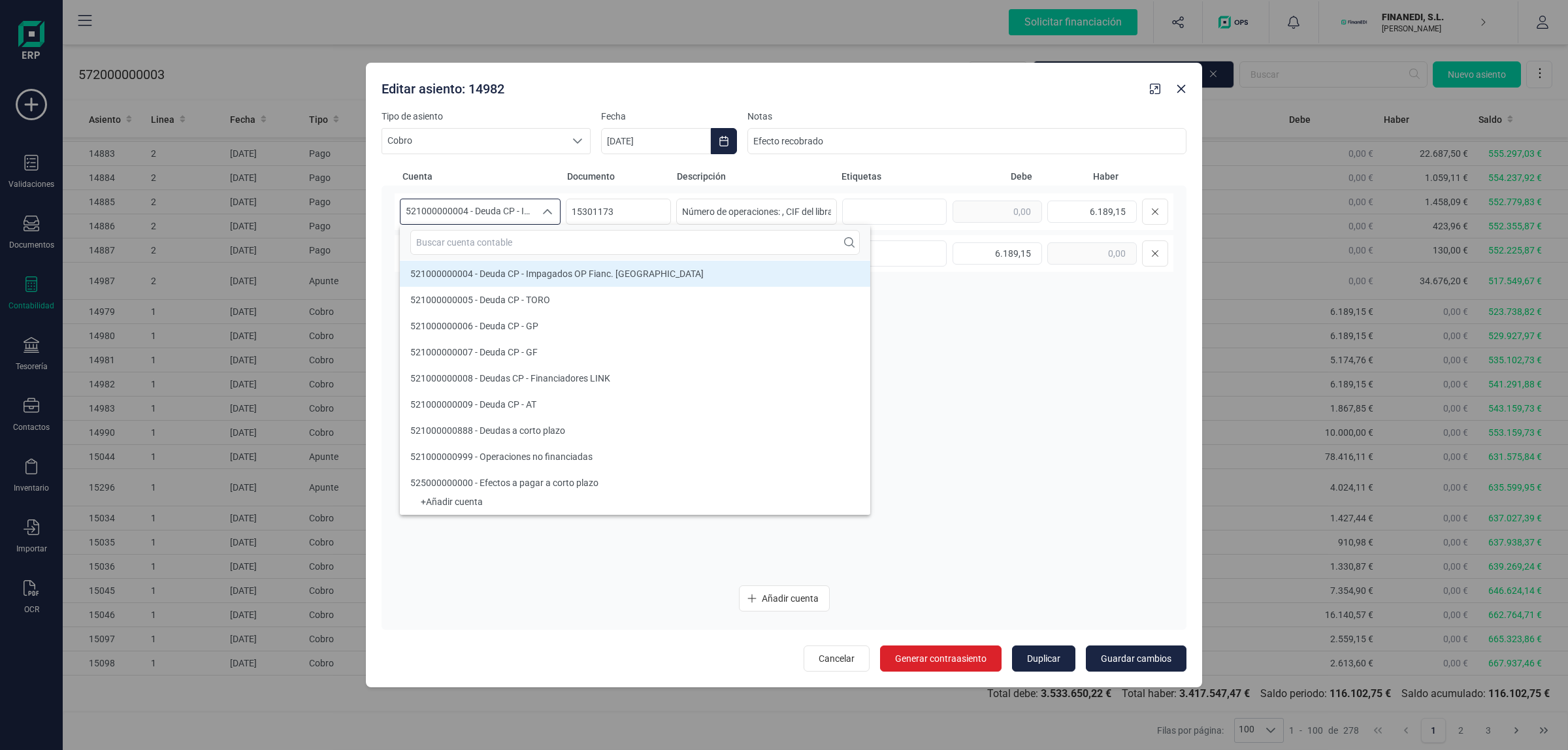
click at [1137, 414] on div "521000000004 - Deuda CP - Impagados OP Fianc. Toro 521000000004 - Deuda CP - Im…" at bounding box center [784, 384] width 778 height 382
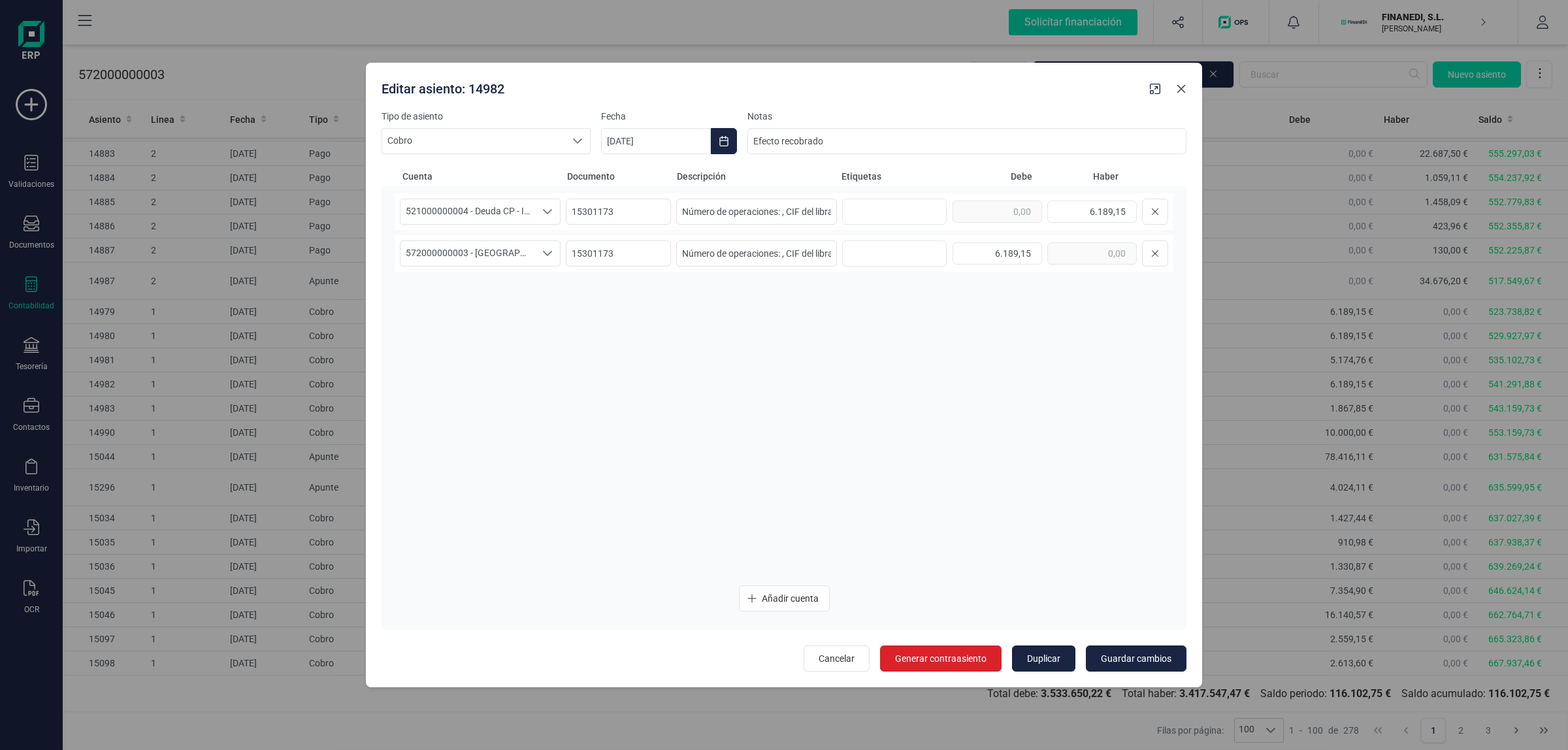
click at [1181, 87] on icon "Close" at bounding box center [1181, 89] width 11 height 11
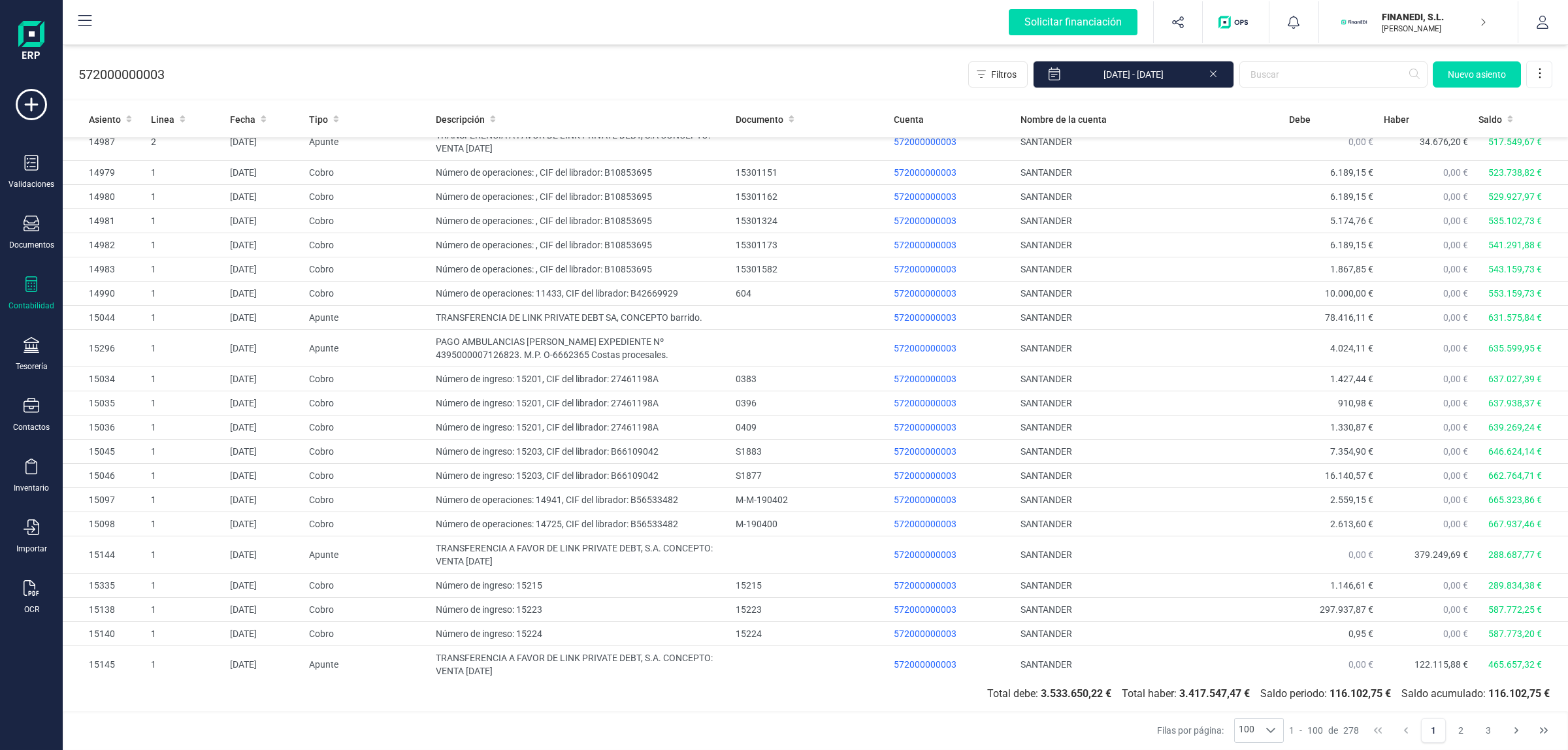
scroll to position [1315, 0]
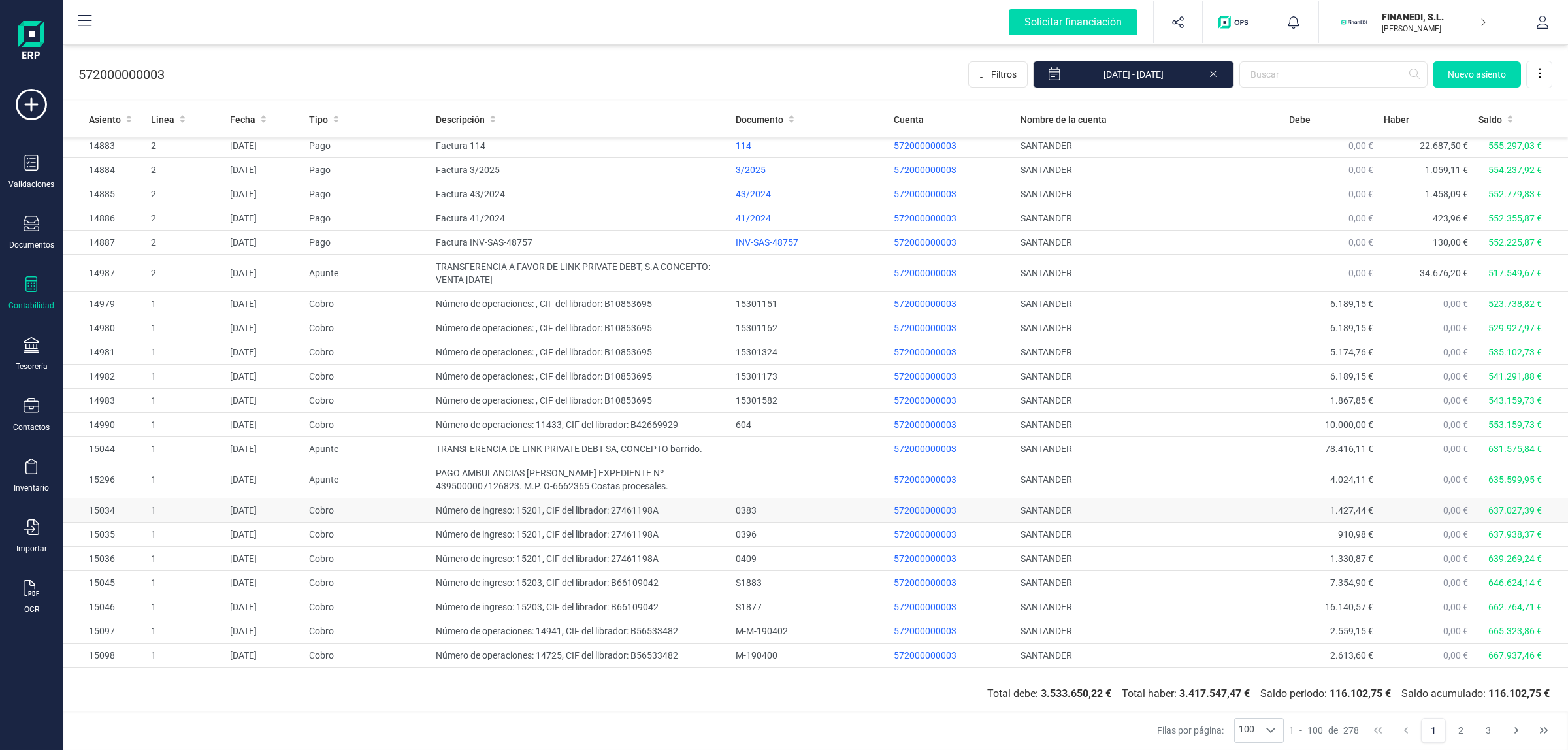
click at [683, 520] on td "Número de ingreso: 15201, CIF del librador: 27461198A" at bounding box center [579, 510] width 299 height 24
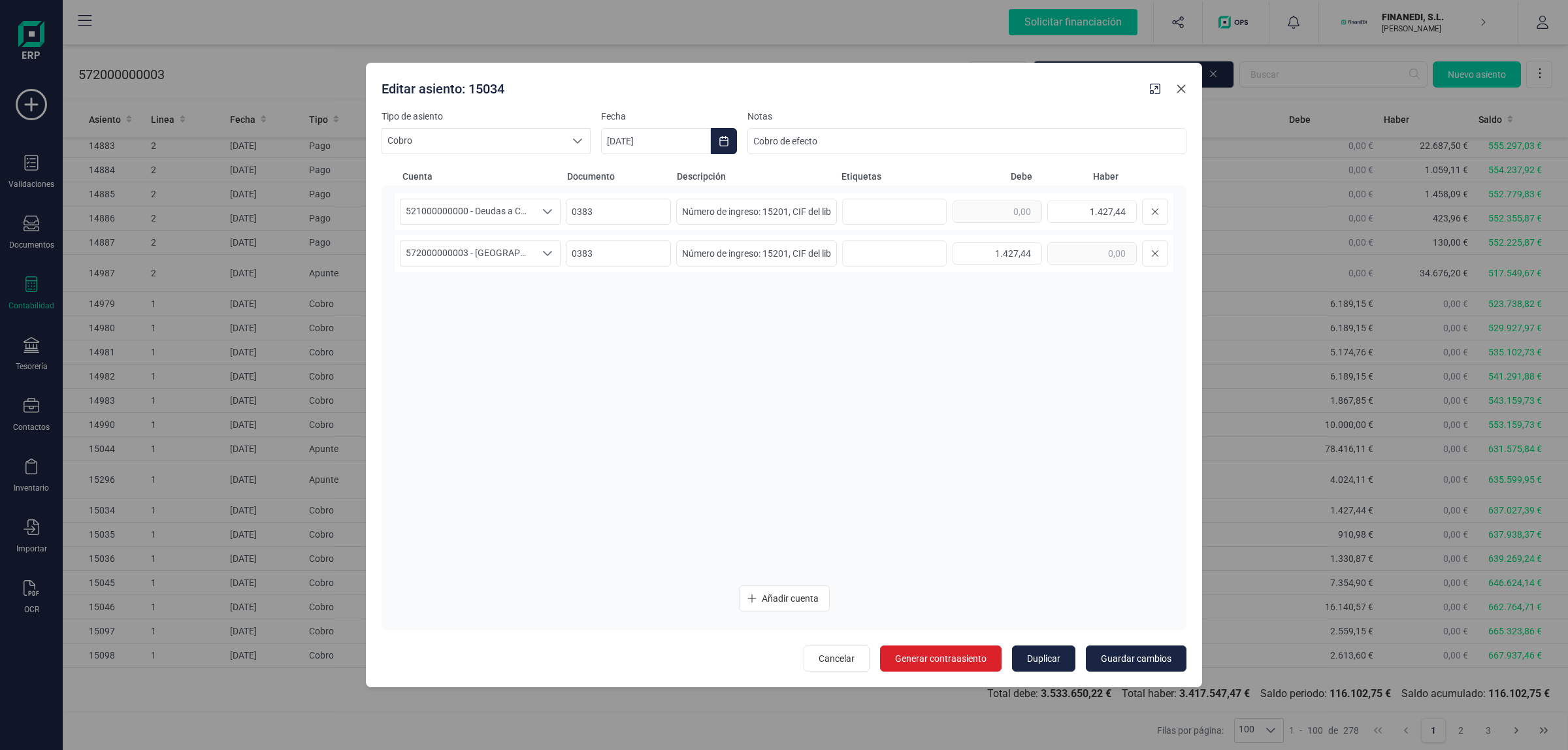
click at [1181, 85] on icon "Close" at bounding box center [1181, 89] width 11 height 11
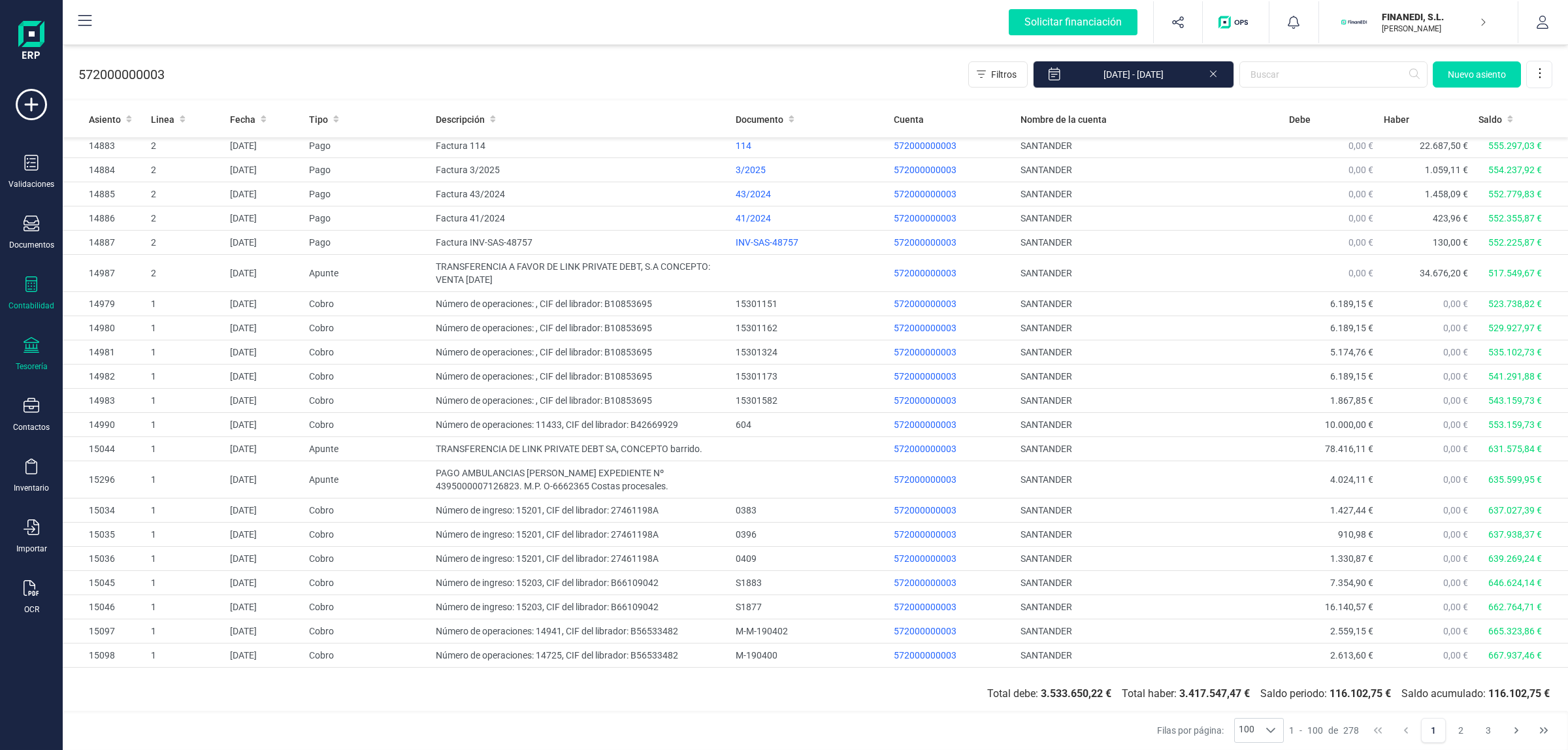
click at [27, 343] on icon at bounding box center [31, 345] width 16 height 16
click at [126, 251] on span "Pagos y cobros" at bounding box center [151, 252] width 99 height 16
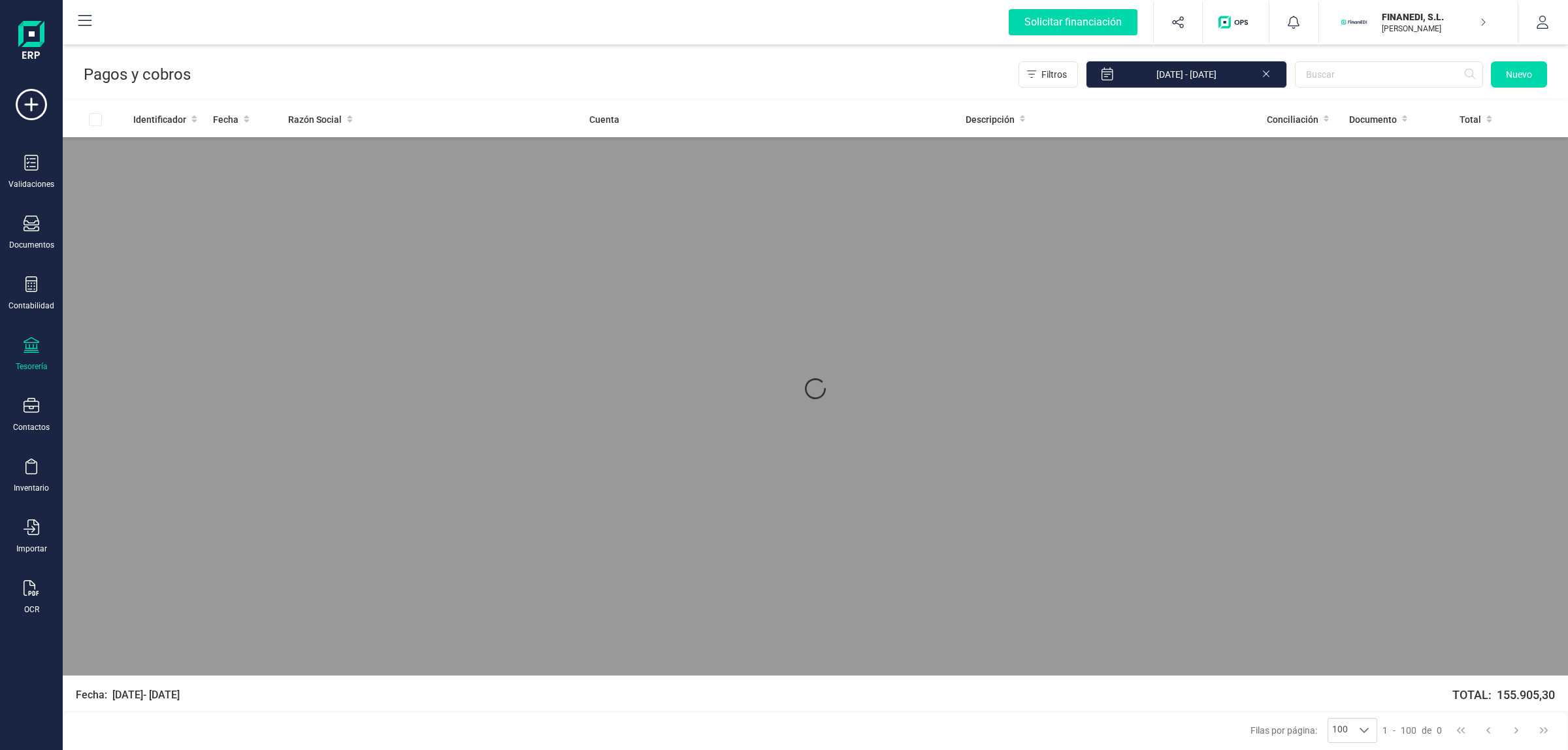
click at [1327, 56] on div "Pagos y cobros Filtros 01/01/2025 - 06/10/2025 Nuevo" at bounding box center [814, 71] width 1505 height 54
click at [1331, 70] on input "text" at bounding box center [1389, 74] width 188 height 26
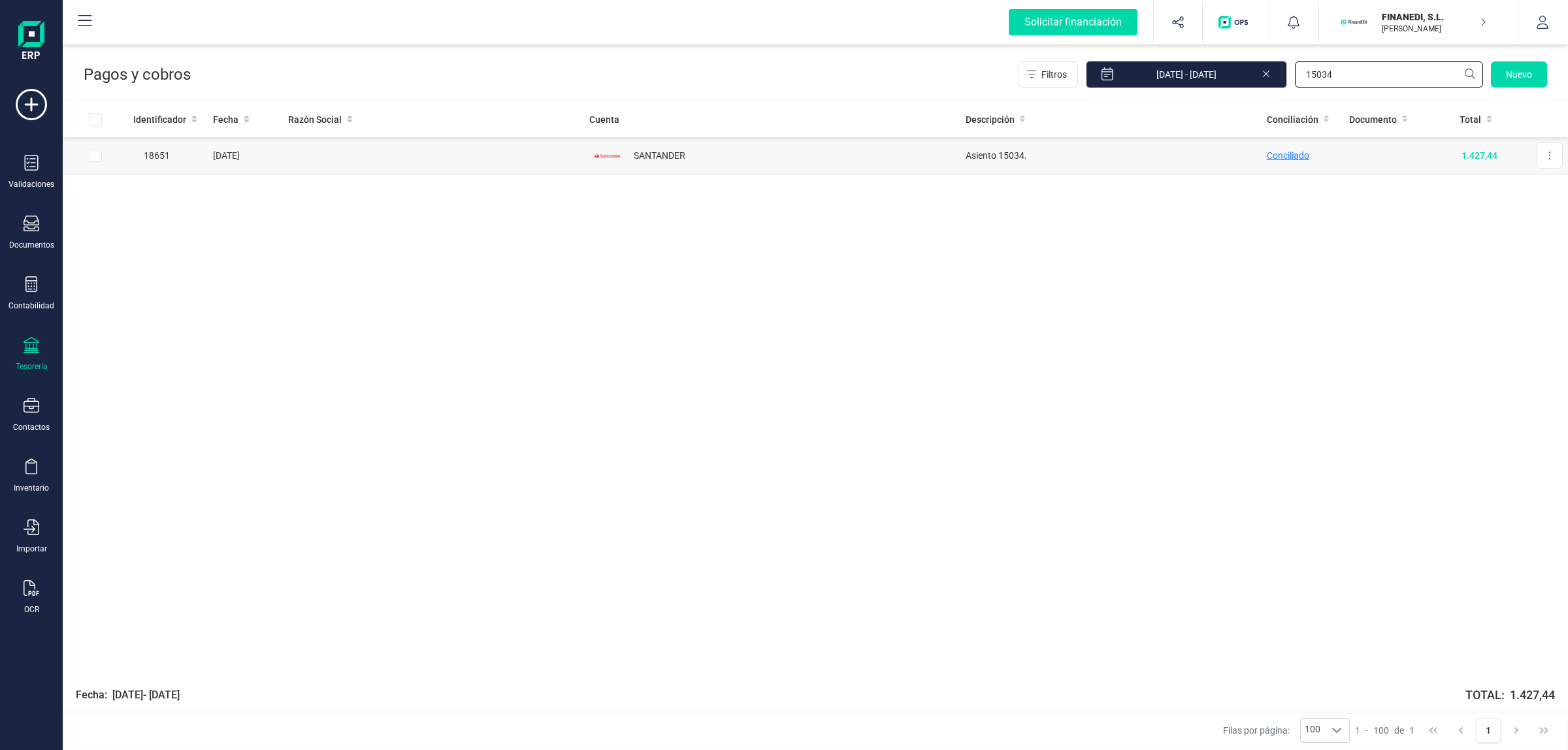
type input "15034"
click at [1297, 155] on span "Conciliado" at bounding box center [1288, 155] width 43 height 11
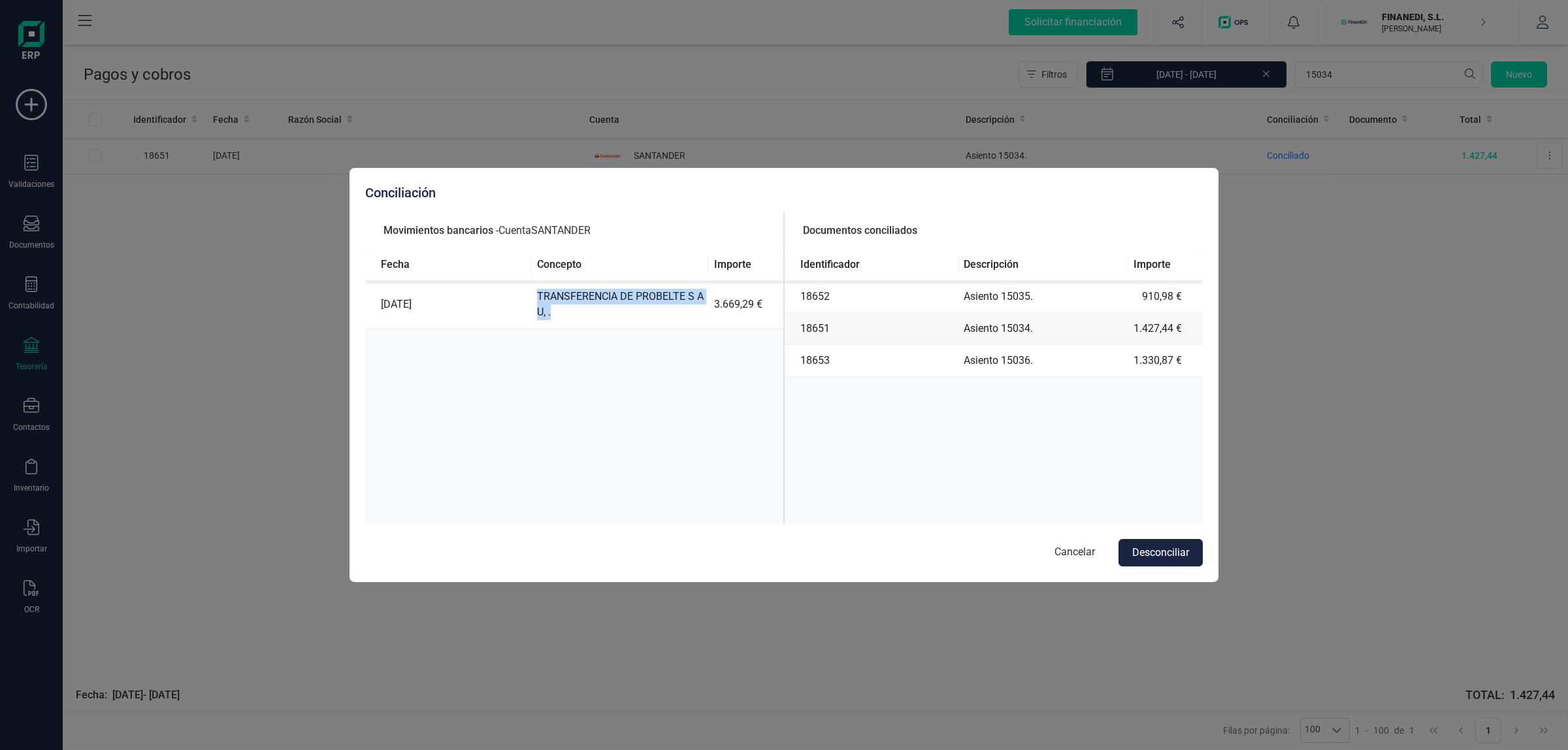
drag, startPoint x: 569, startPoint y: 305, endPoint x: 595, endPoint y: 318, distance: 29.1
click at [595, 318] on td "TRANSFERENCIA DE PROBELTE S A U, ." at bounding box center [620, 304] width 177 height 48
click at [618, 343] on div "Fecha Concepto Importe 17/02/2025 TRANSFERENCIA DE PROBELTE S A U, . 3.669,29 €" at bounding box center [573, 404] width 418 height 311
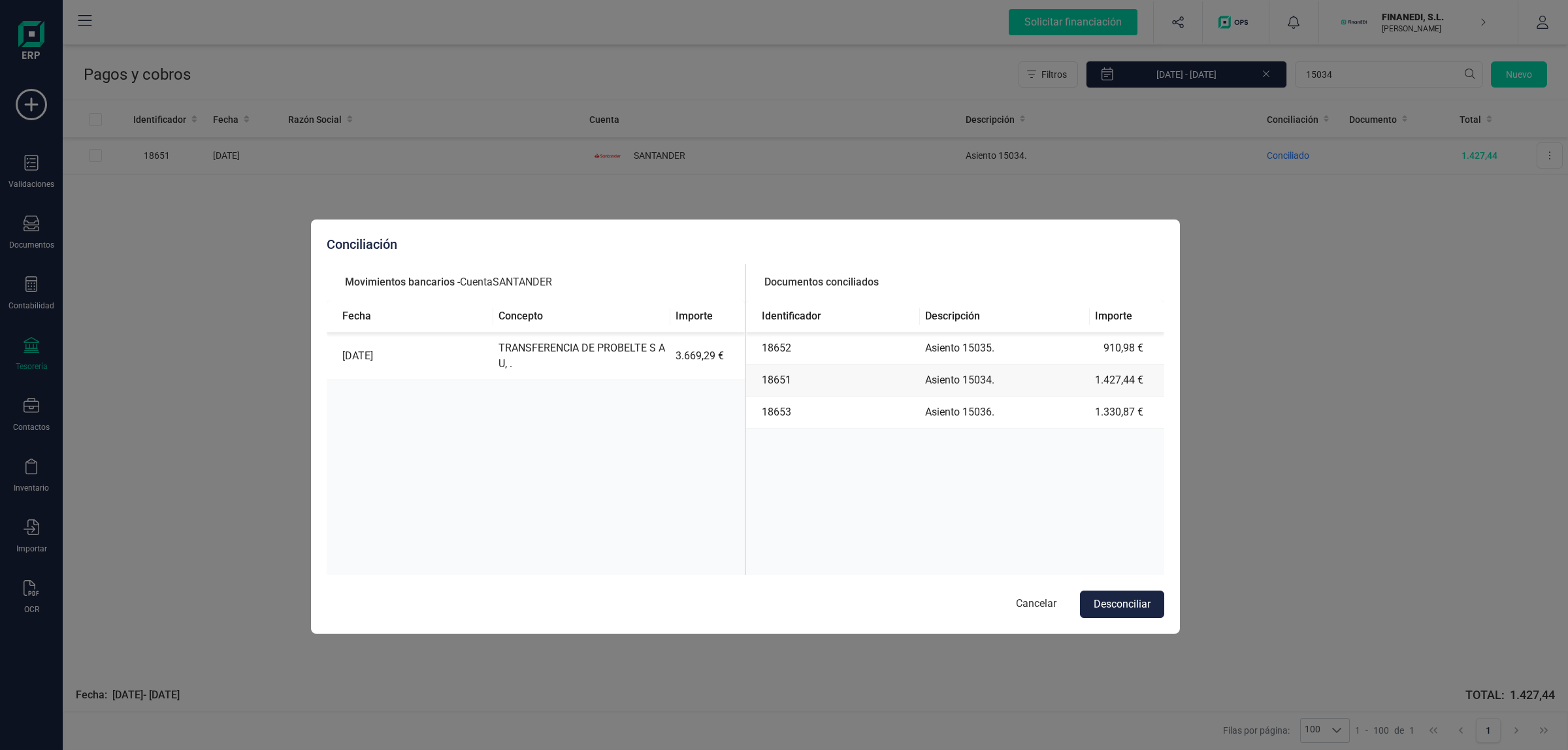
drag, startPoint x: 615, startPoint y: 183, endPoint x: 576, endPoint y: 235, distance: 65.0
click at [576, 235] on div "Conciliación" at bounding box center [745, 244] width 838 height 19
drag, startPoint x: 503, startPoint y: 347, endPoint x: 568, endPoint y: 379, distance: 72.4
click at [568, 379] on td "TRANSFERENCIA DE PROBELTE S A U, ." at bounding box center [582, 356] width 177 height 48
drag, startPoint x: 991, startPoint y: 371, endPoint x: 978, endPoint y: 361, distance: 16.4
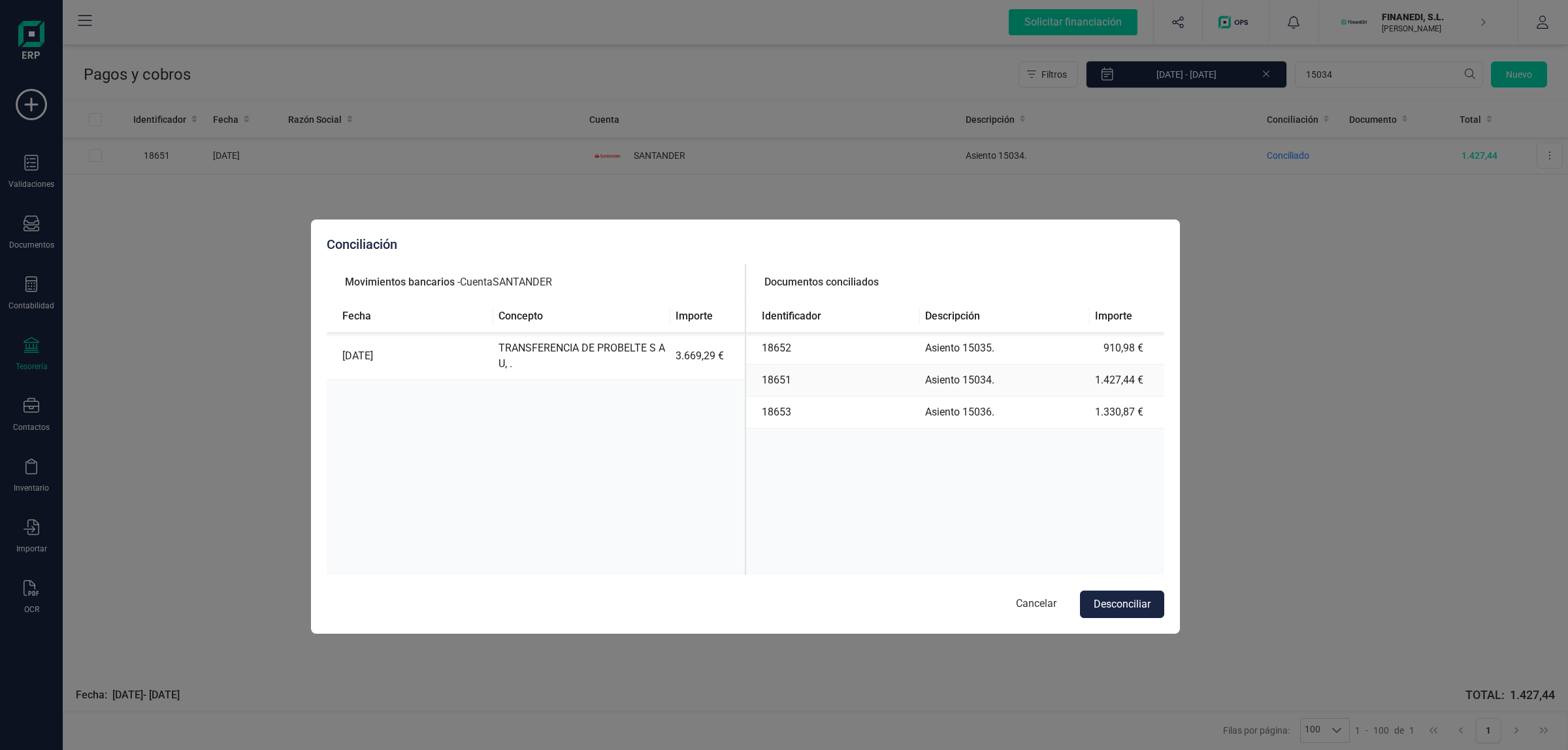
click at [990, 371] on td "Asiento 15034." at bounding box center [1004, 380] width 170 height 32
drag, startPoint x: 862, startPoint y: 338, endPoint x: 1161, endPoint y: 415, distance: 308.8
click at [1161, 416] on tbody "18652 Asiento 15035. 910,98 € 18651 Asiento 15034. 1.427,44 € 18653 Asiento 150…" at bounding box center [955, 380] width 418 height 96
click at [1160, 413] on td "1.330,87 €" at bounding box center [1126, 413] width 74 height 32
drag, startPoint x: 1039, startPoint y: 324, endPoint x: 1154, endPoint y: 379, distance: 127.5
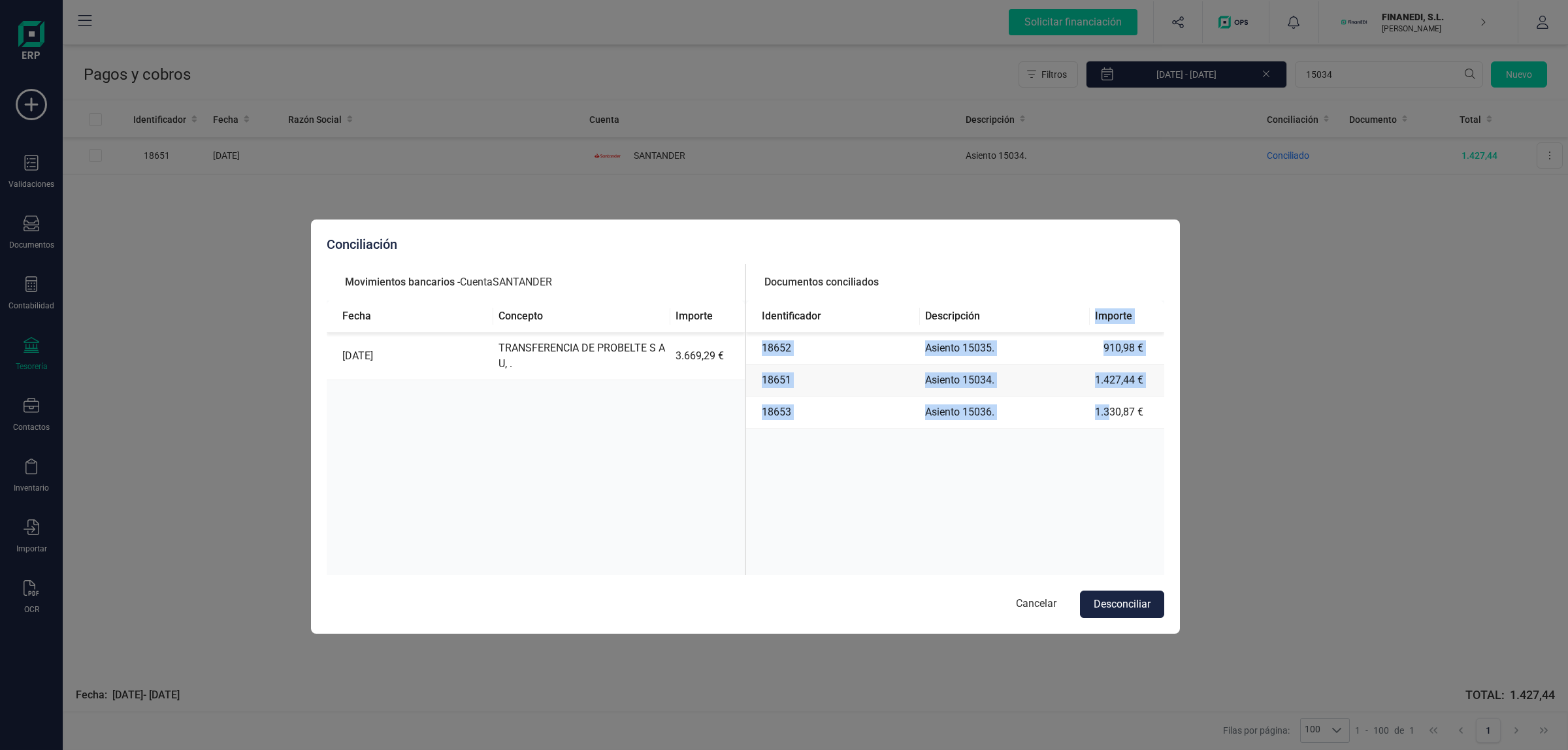
click at [1113, 407] on table "Identificador Descripción Importe 18652 Asiento 15035. 910,98 € 18651 Asiento 1…" at bounding box center [955, 364] width 418 height 128
click at [1156, 377] on td "1.427,44 €" at bounding box center [1126, 380] width 74 height 32
click at [1023, 606] on button "Cancelar" at bounding box center [1036, 605] width 66 height 27
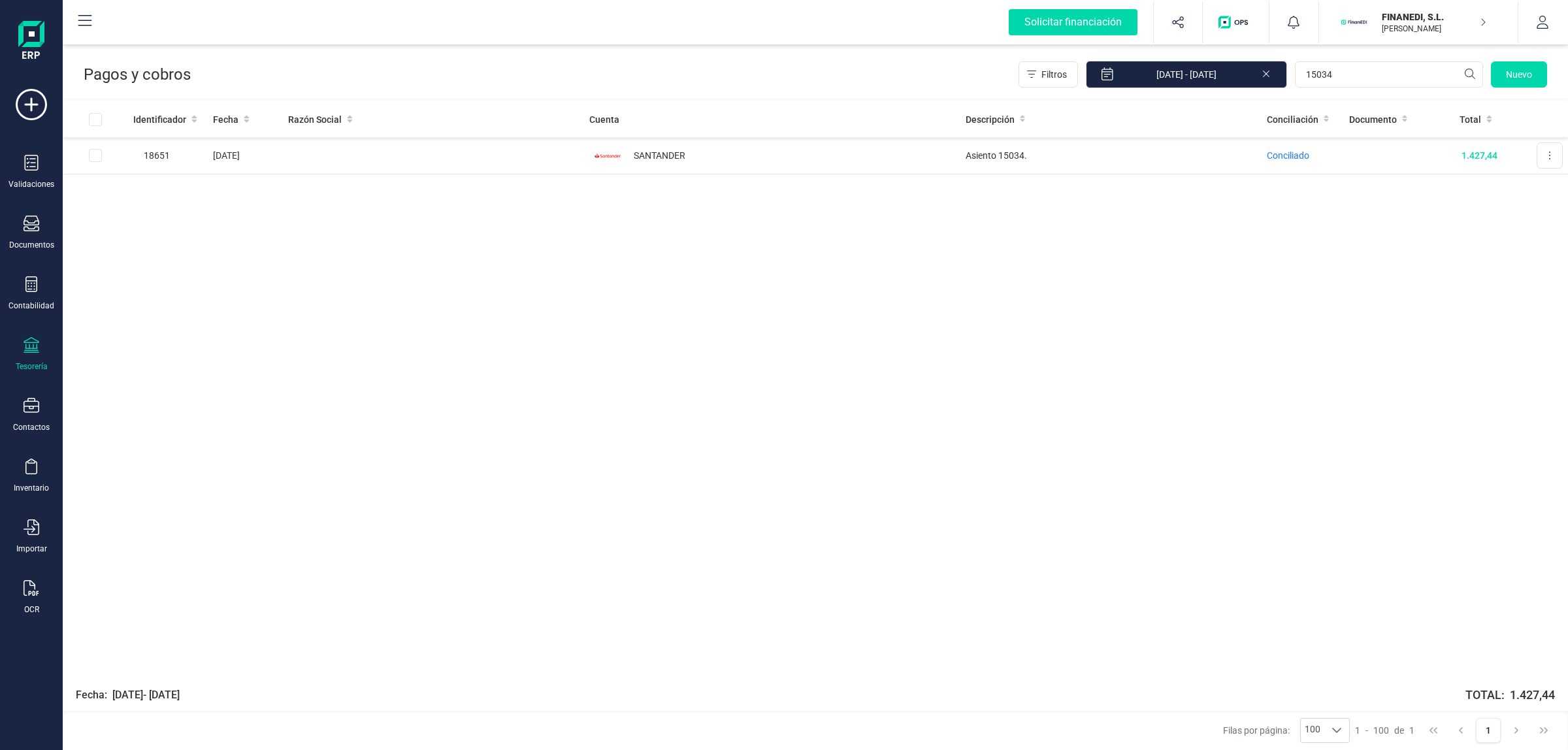
click at [44, 345] on div "Tesorería" at bounding box center [31, 355] width 53 height 35
click at [181, 215] on span "Cuentas bancarias" at bounding box center [159, 222] width 115 height 16
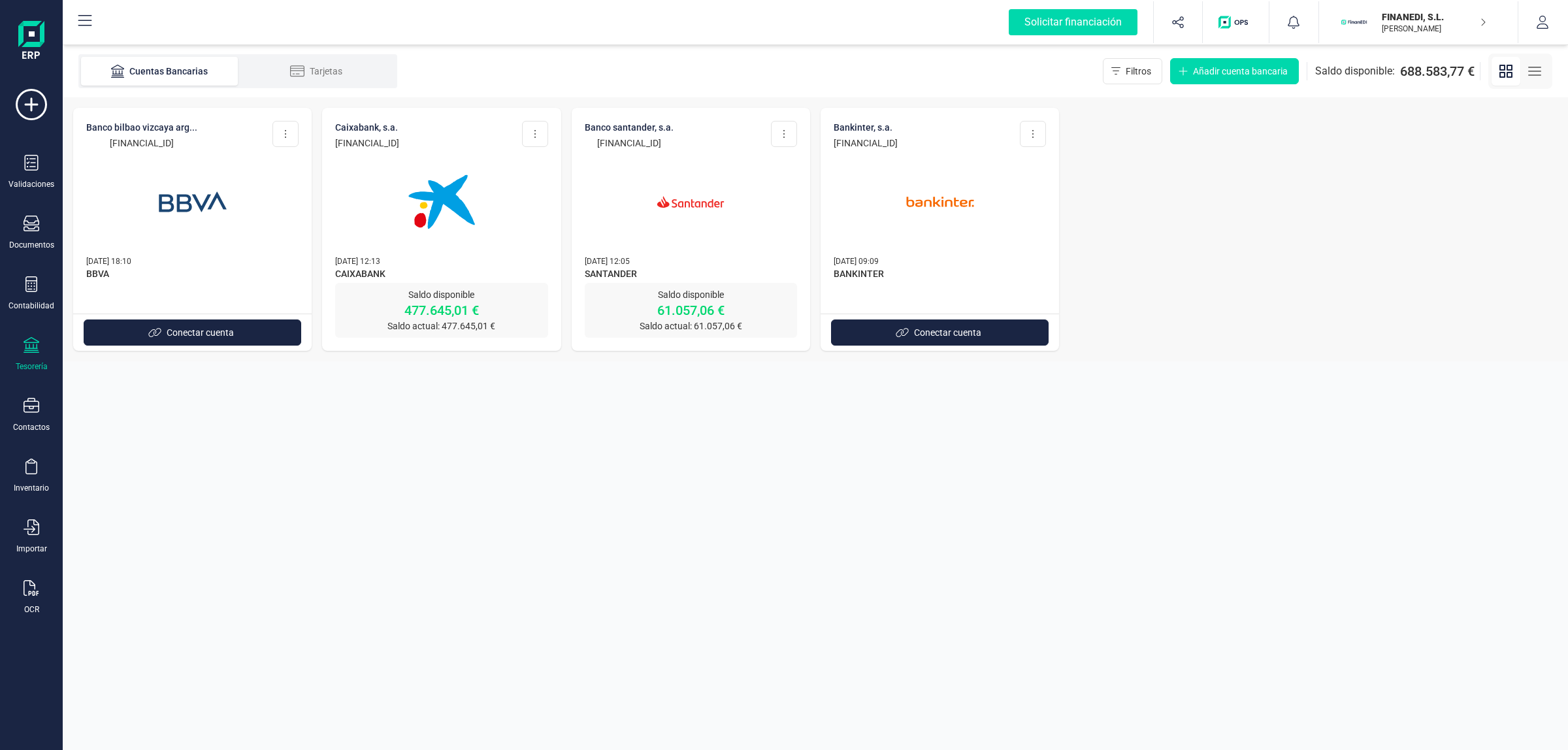
click at [680, 188] on img at bounding box center [690, 202] width 110 height 110
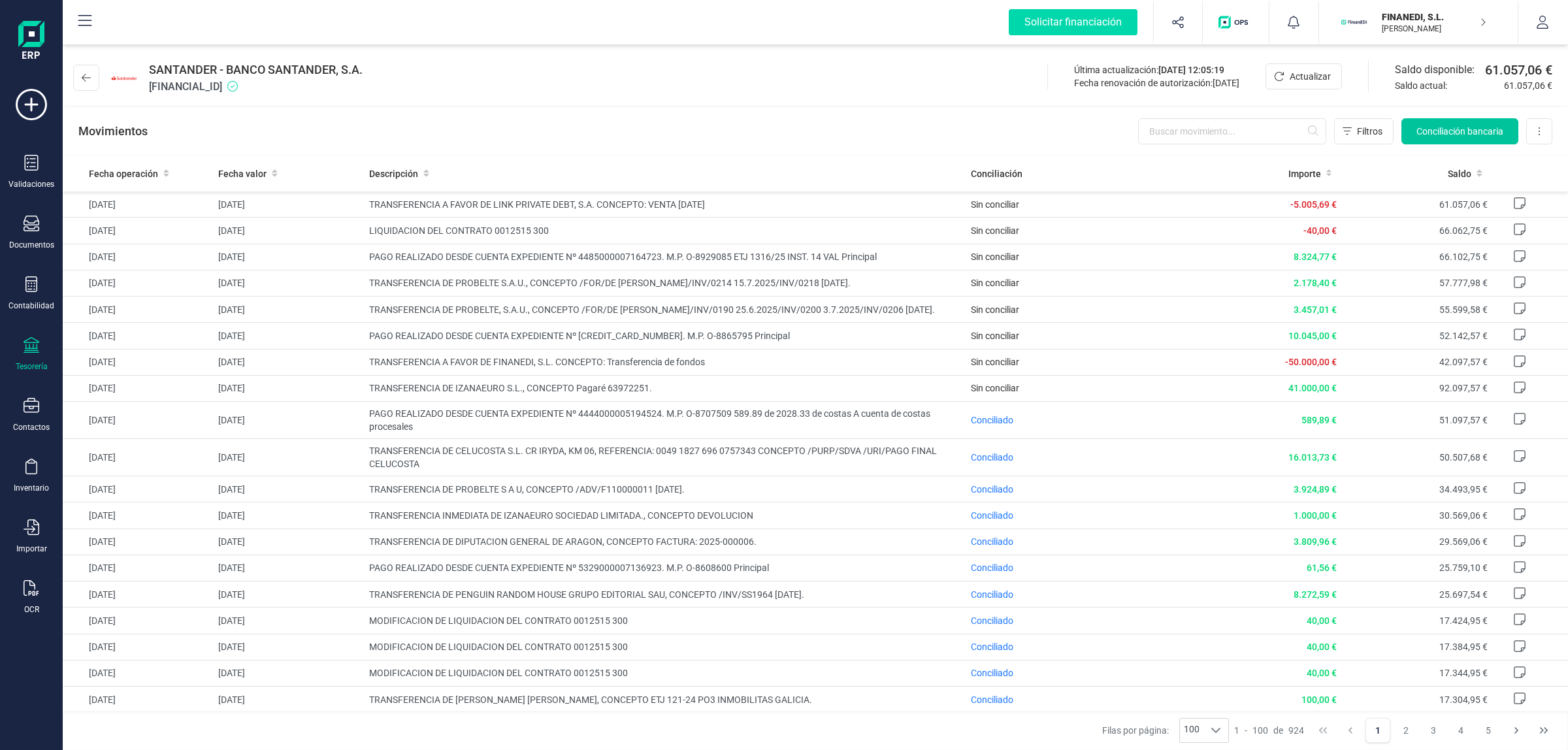
click at [1480, 128] on span "Conciliación bancaria" at bounding box center [1459, 131] width 87 height 13
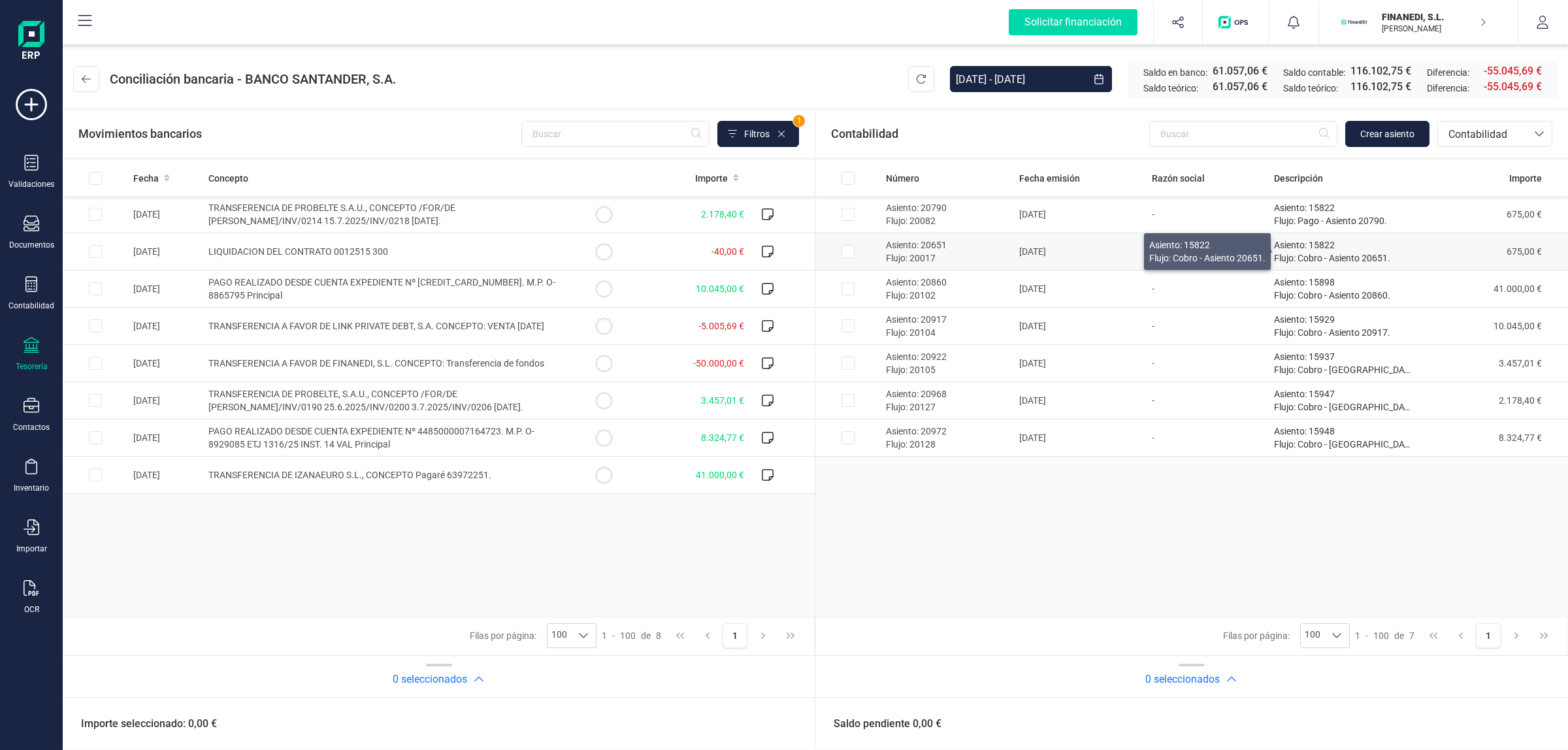
click at [1305, 243] on p "Asiento: 15822" at bounding box center [1343, 244] width 139 height 13
click at [1322, 244] on p "Asiento: 15822" at bounding box center [1343, 244] width 139 height 13
checkbox input "false"
click at [148, 474] on td "[DATE]" at bounding box center [165, 475] width 75 height 37
checkbox input "true"
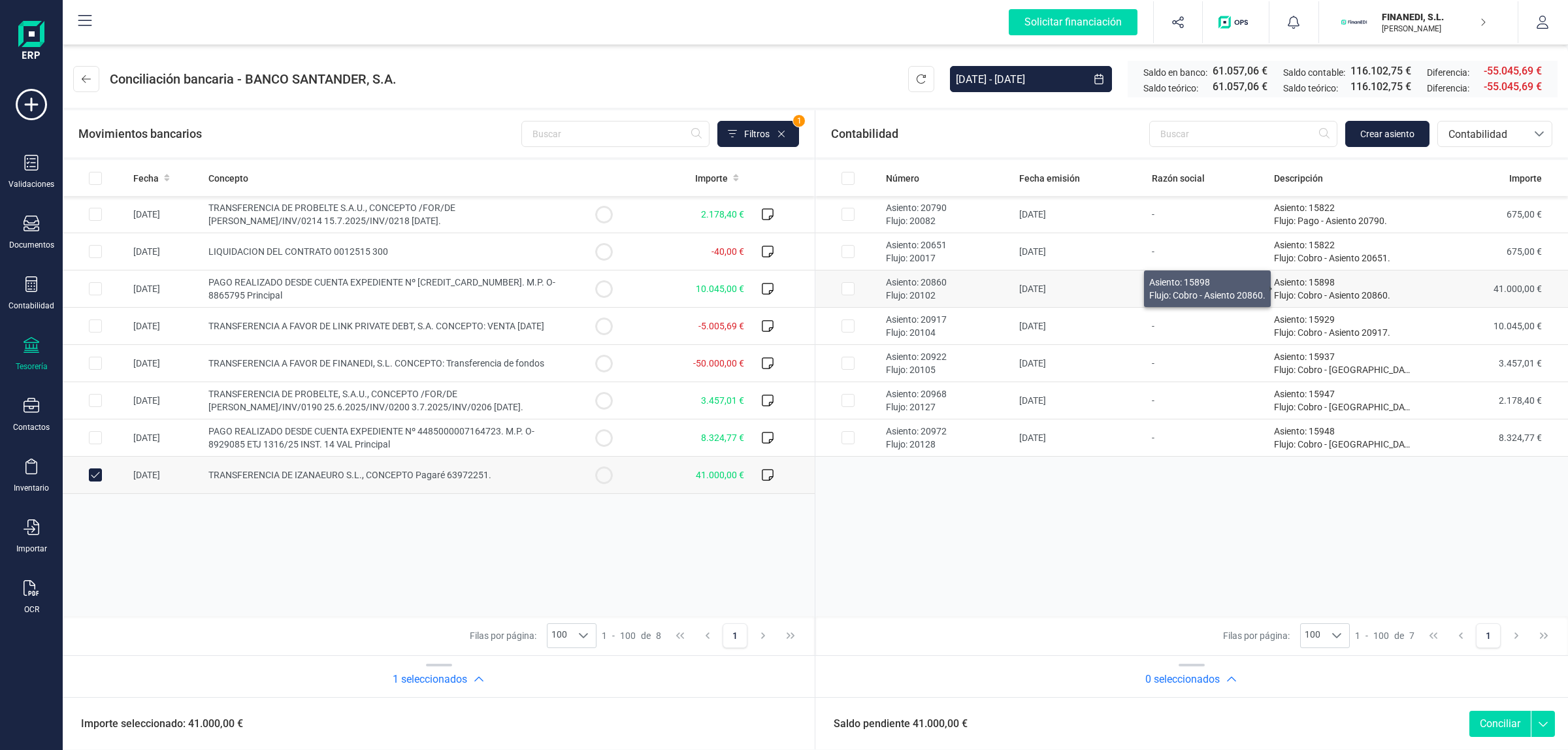
click at [1323, 285] on p "Asiento: 15898" at bounding box center [1343, 282] width 139 height 13
checkbox input "true"
click at [1169, 446] on td "-" at bounding box center [1207, 438] width 122 height 37
checkbox input "true"
click at [565, 438] on td "PAGO REALIZADO DESDE CUENTA EXPEDIENTE Nº 4485000007164723. M.P. O-8929085 ETJ …" at bounding box center [386, 438] width 368 height 37
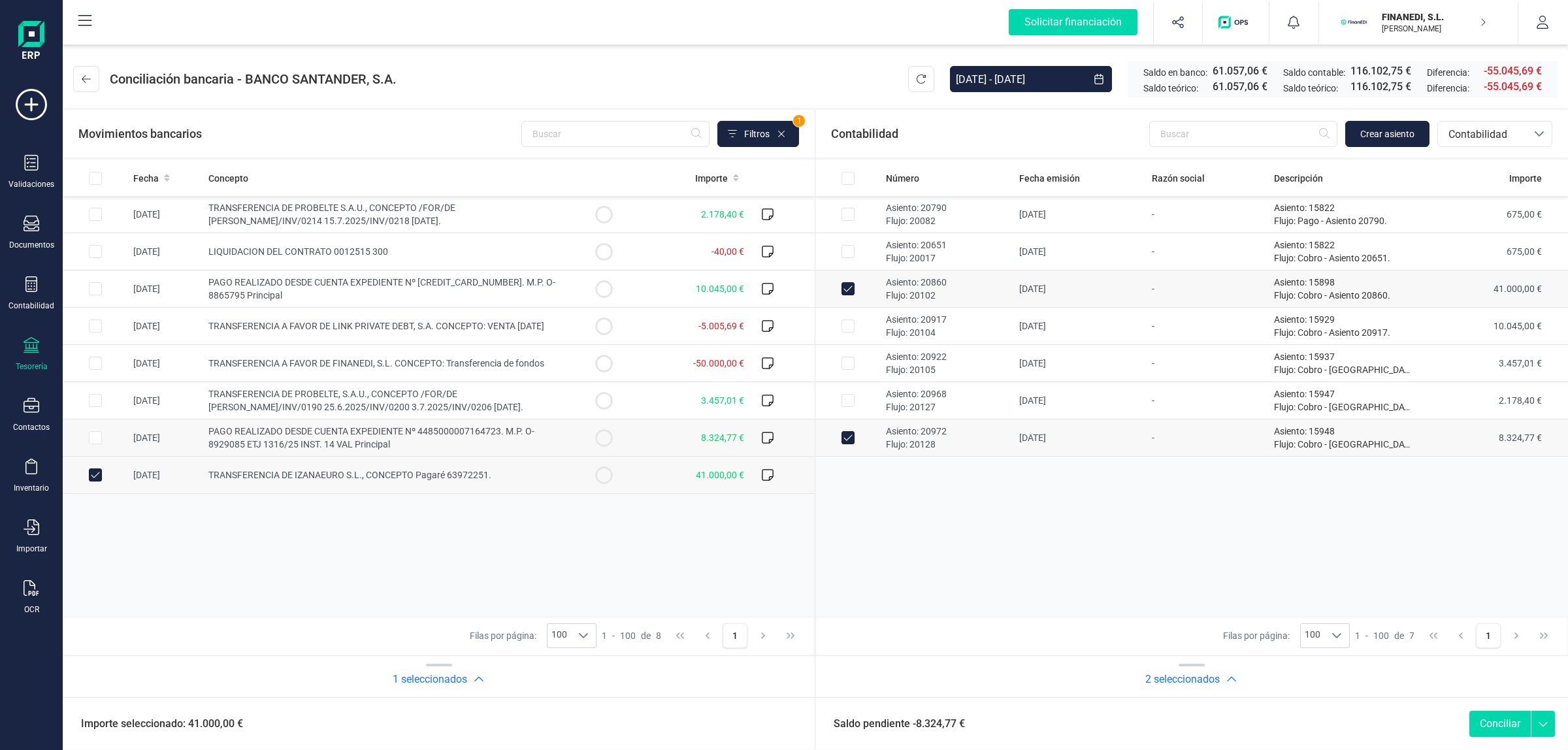
checkbox input "true"
click at [448, 400] on span "TRANSFERENCIA DE PROBELTE, S.A.U., CONCEPTO /FOR/DE HARO GARRIDO, RODRIGO PUENT…" at bounding box center [366, 401] width 315 height 23
checkbox input "true"
click at [1261, 367] on td "-" at bounding box center [1207, 364] width 122 height 37
checkbox input "true"
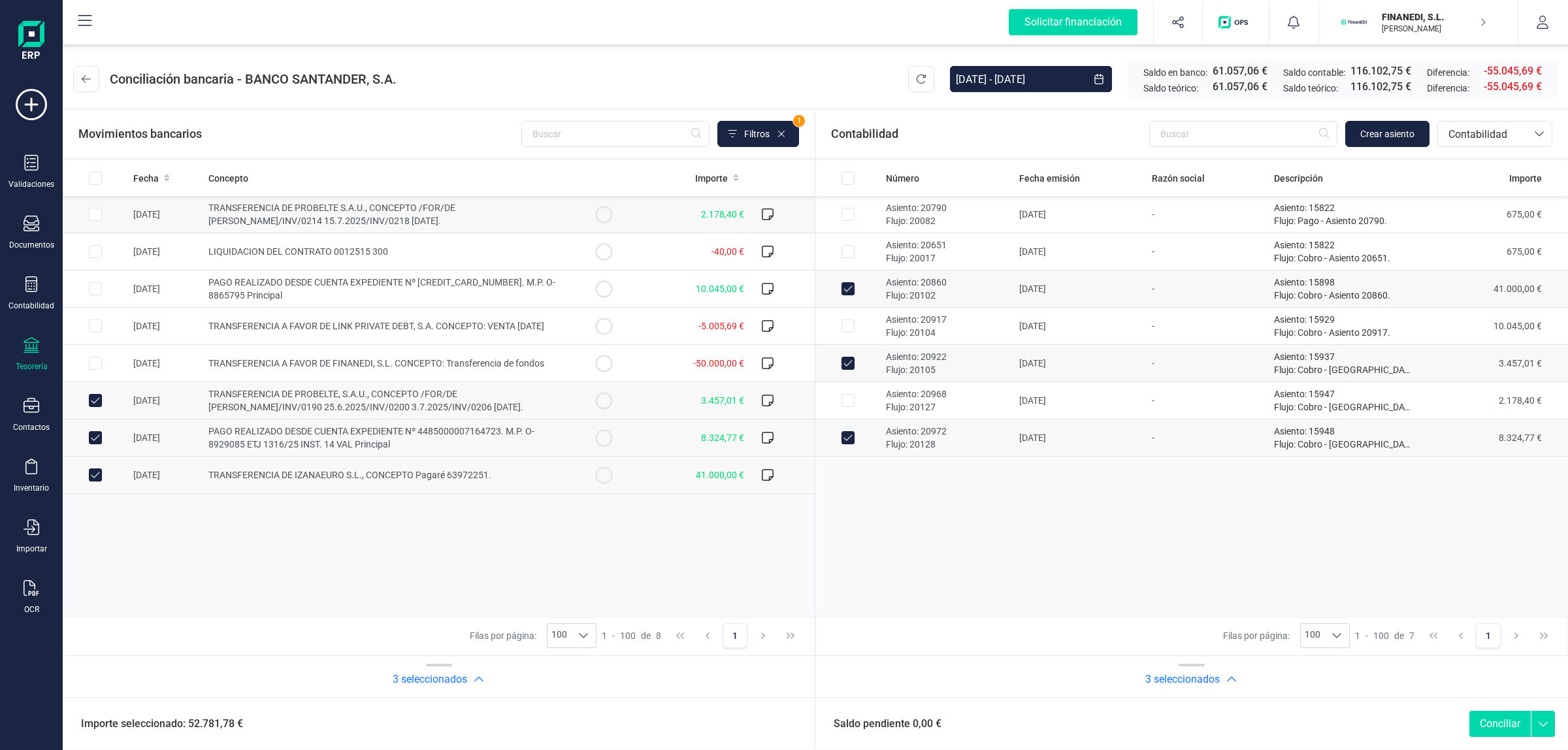
click at [662, 217] on td "2.178,40 €" at bounding box center [692, 215] width 113 height 37
checkbox input "true"
click at [1392, 404] on p "Flujo: Cobro - Asiento 20968." at bounding box center [1343, 407] width 139 height 13
checkbox input "true"
click at [660, 282] on td "10.045,00 €" at bounding box center [692, 289] width 113 height 37
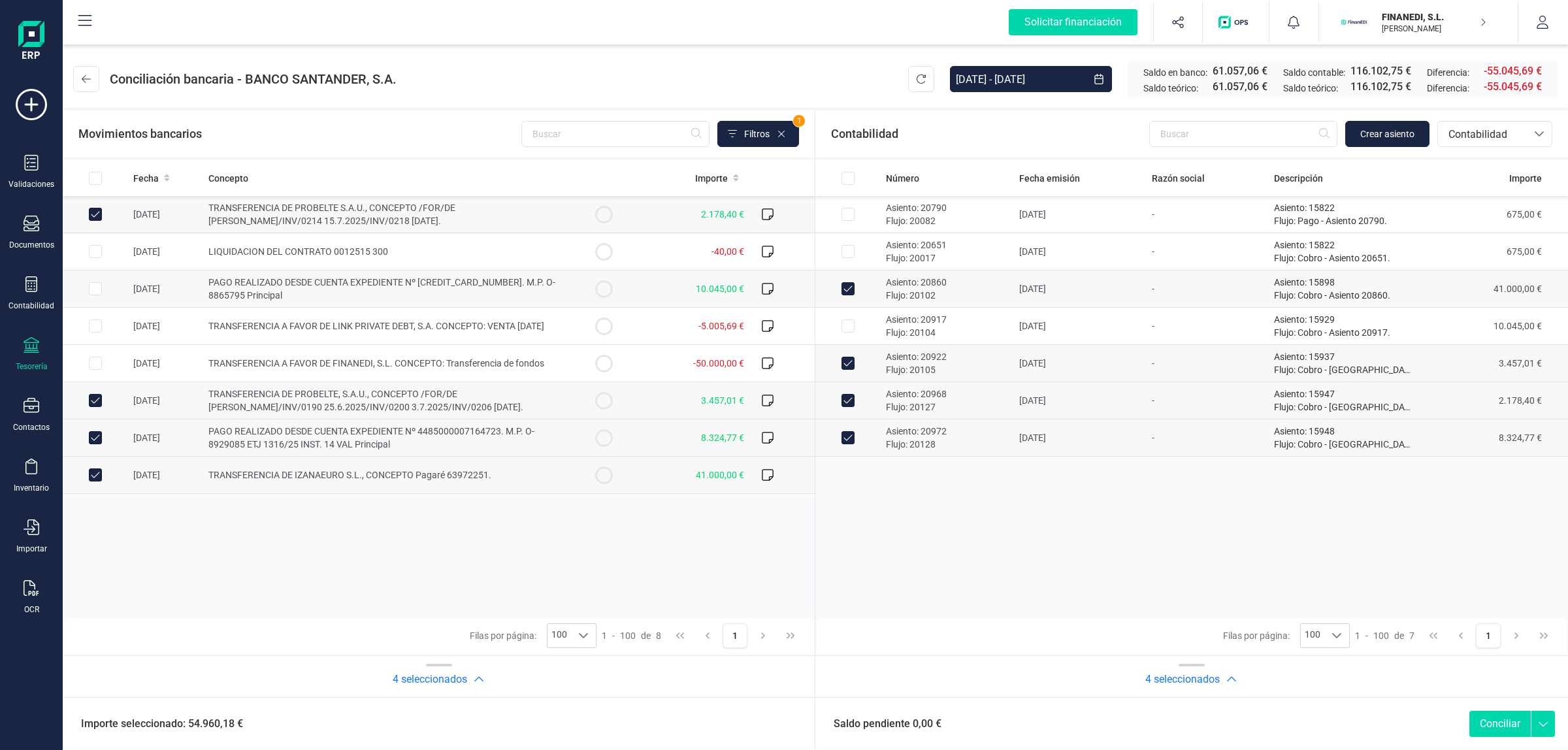
checkbox input "true"
click at [1307, 330] on p "Flujo: Cobro - Asiento 20917." at bounding box center [1343, 332] width 139 height 13
checkbox input "true"
drag, startPoint x: 346, startPoint y: 217, endPoint x: 284, endPoint y: 218, distance: 62.0
click at [284, 218] on span "TRANSFERENCIA DE PROBELTE S.A.U., CONCEPTO /FOR/DE HARO GARRIDO, RODRIGO PUENT/…" at bounding box center [332, 215] width 247 height 23
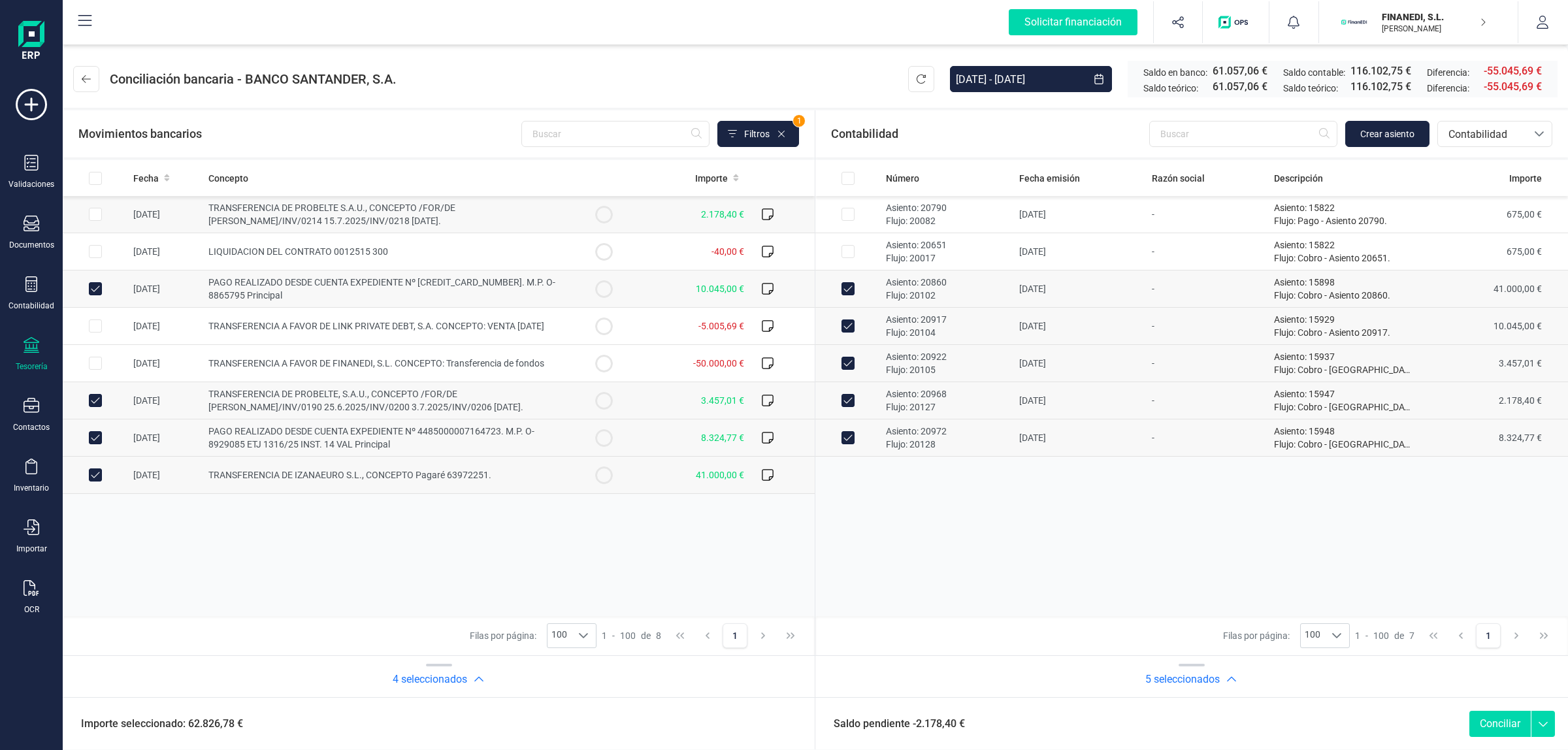
click at [283, 218] on span "TRANSFERENCIA DE PROBELTE S.A.U., CONCEPTO /FOR/DE HARO GARRIDO, RODRIGO PUENT/…" at bounding box center [332, 215] width 247 height 23
checkbox input "true"
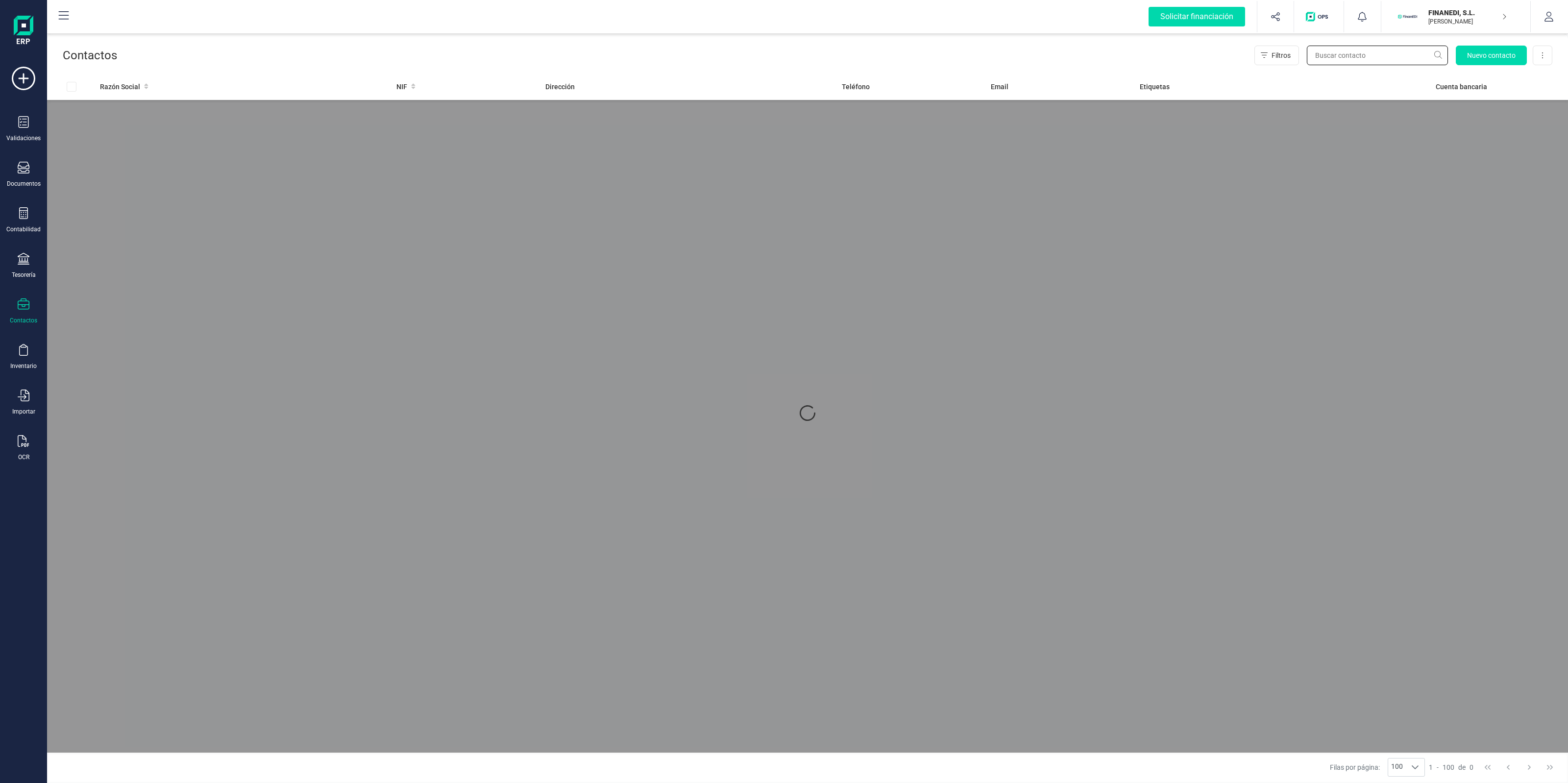
click at [1371, 50] on input "text" at bounding box center [1377, 55] width 141 height 20
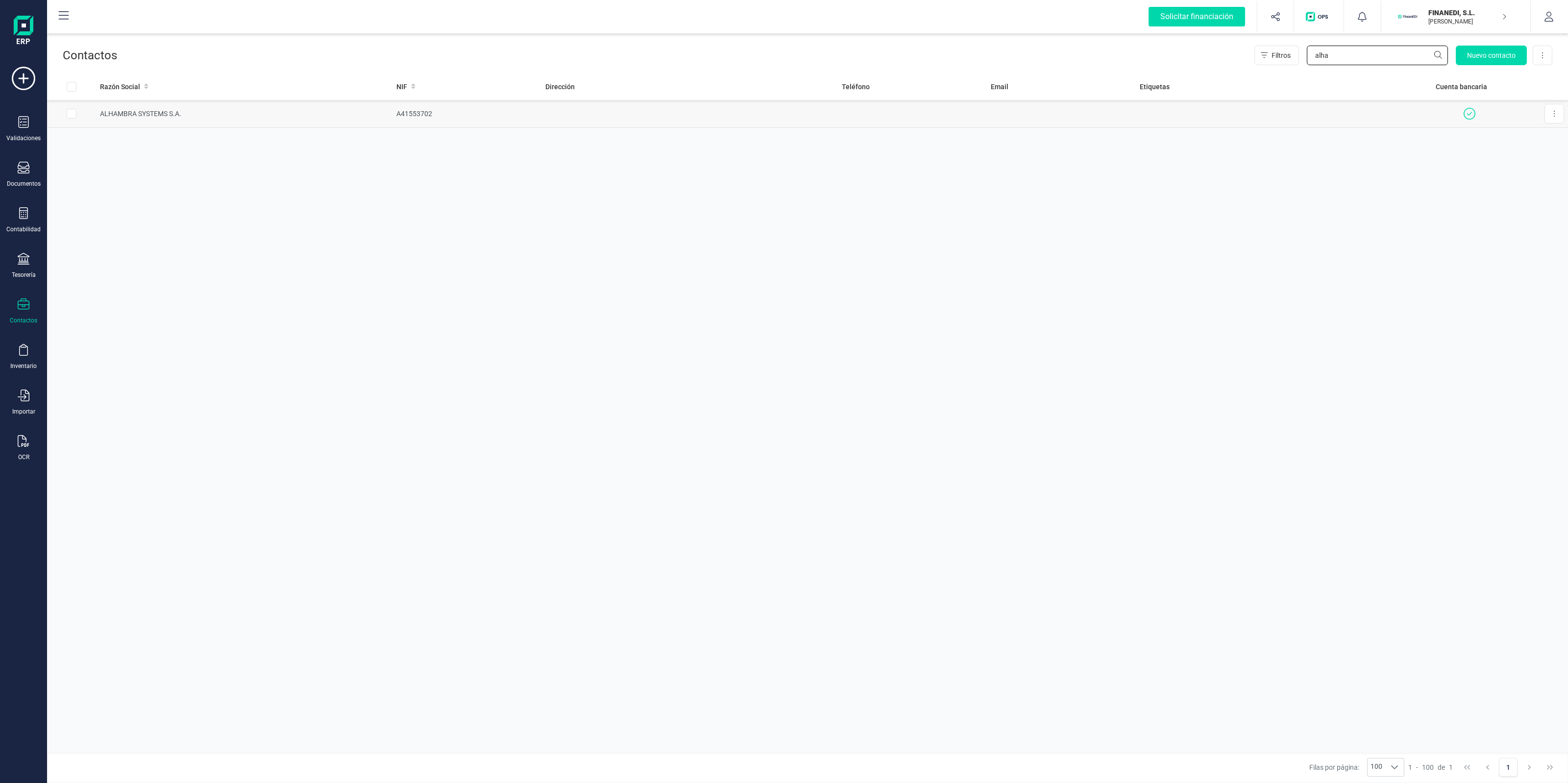
type input "alha"
click at [642, 125] on td at bounding box center [689, 114] width 296 height 28
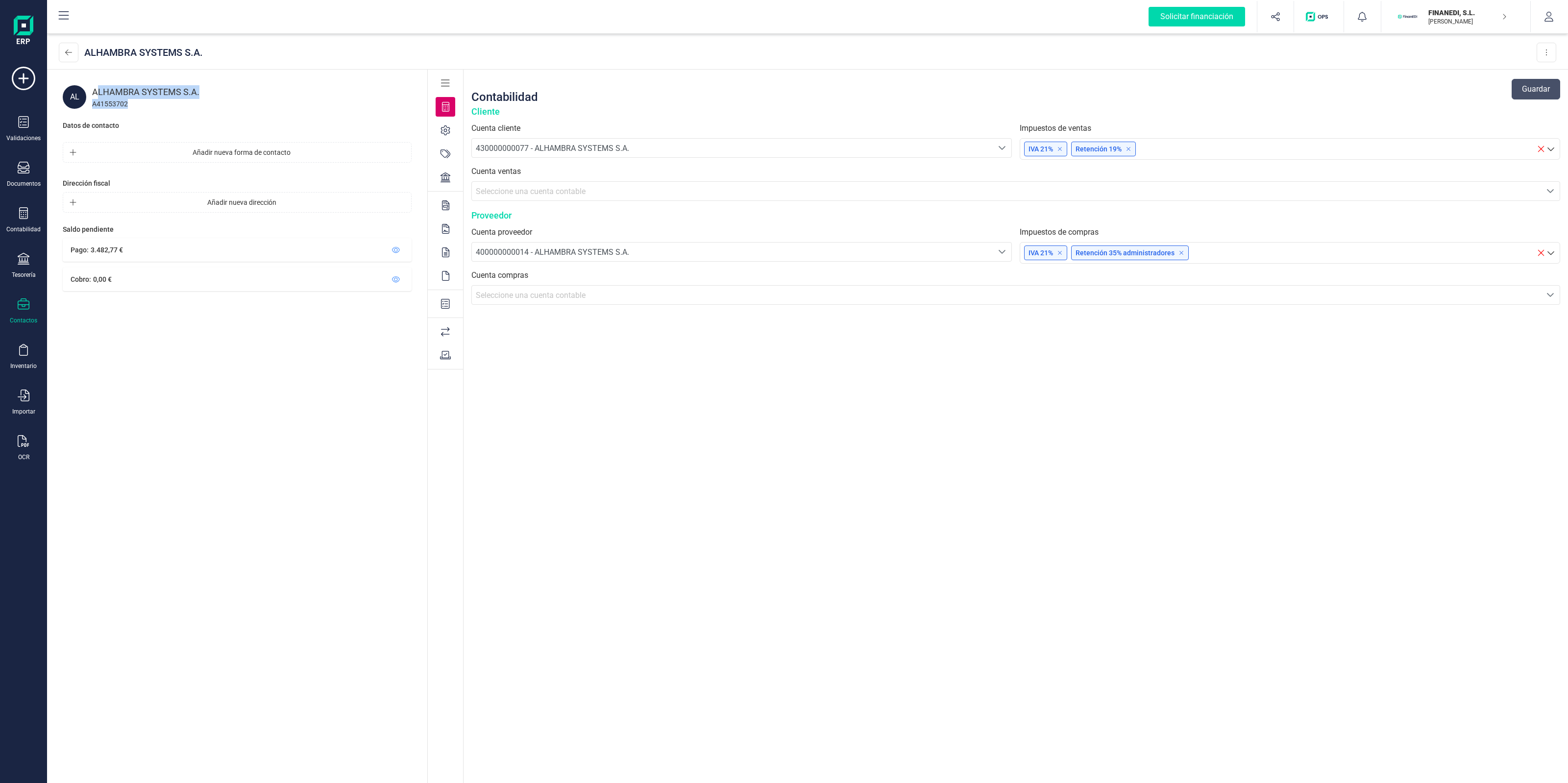
drag, startPoint x: 137, startPoint y: 97, endPoint x: 99, endPoint y: 91, distance: 38.5
click at [99, 91] on div "ALHAMBRA SYSTEMS S.A. A41553702" at bounding box center [252, 97] width 320 height 23
click at [165, 100] on div "A41553702" at bounding box center [252, 103] width 320 height 10
drag, startPoint x: 32, startPoint y: 212, endPoint x: 27, endPoint y: 222, distance: 11.2
click at [32, 212] on div "Contabilidad" at bounding box center [23, 220] width 39 height 26
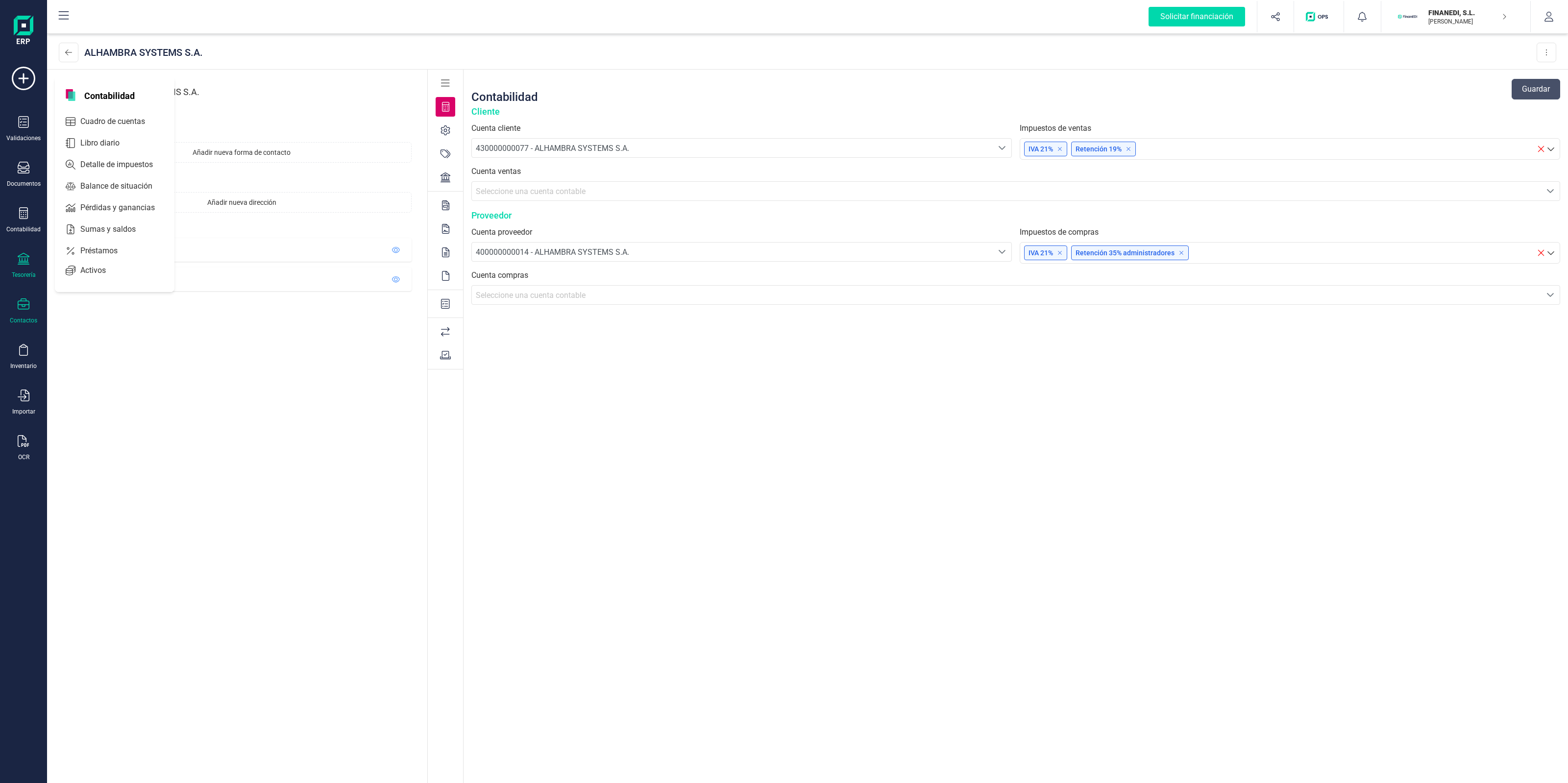
click at [27, 253] on icon at bounding box center [23, 259] width 12 height 12
click at [24, 211] on icon at bounding box center [23, 213] width 12 height 12
click at [88, 143] on span "Libro diario" at bounding box center [106, 143] width 61 height 12
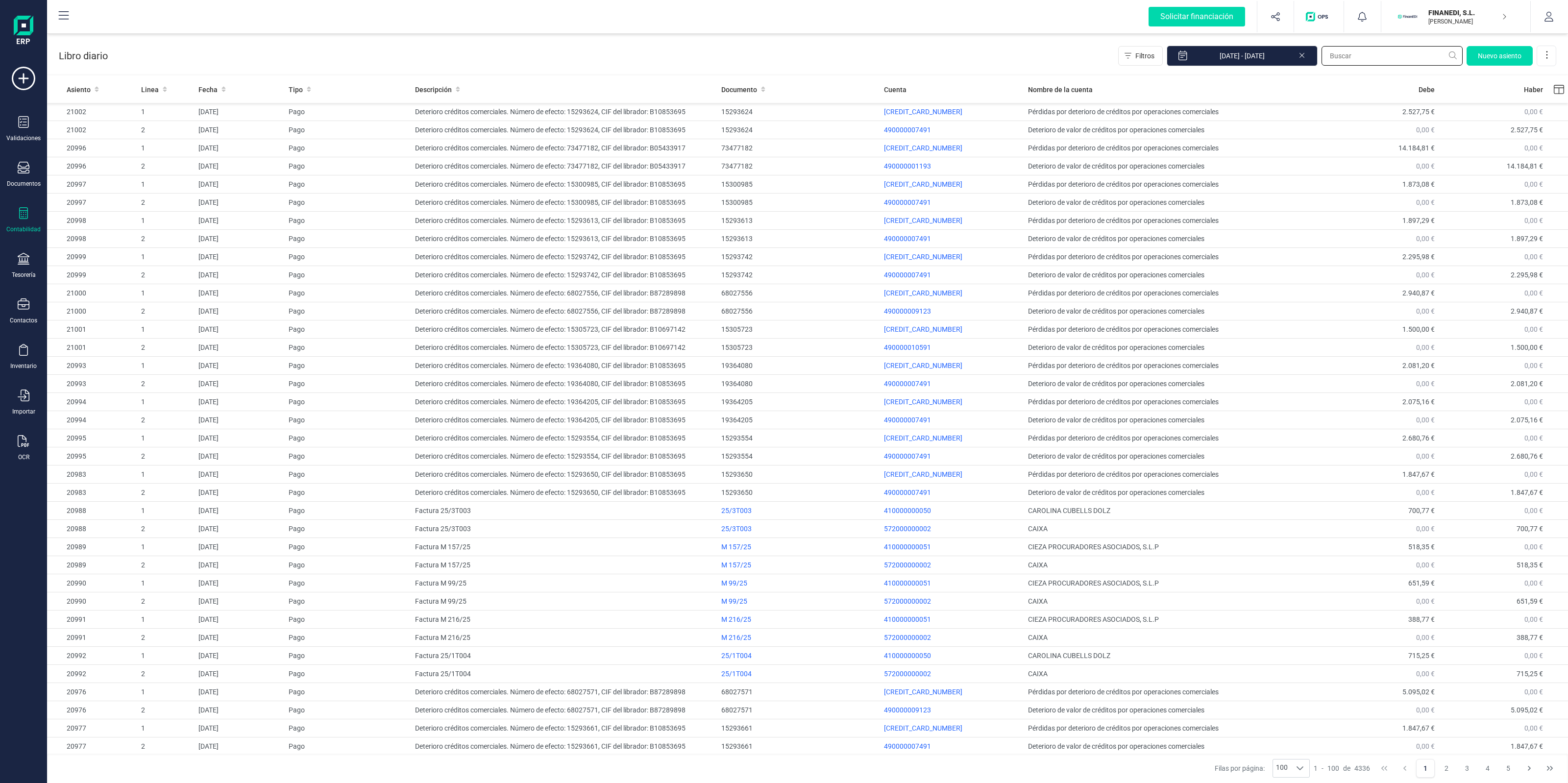
click at [1349, 52] on input "text" at bounding box center [1392, 56] width 141 height 20
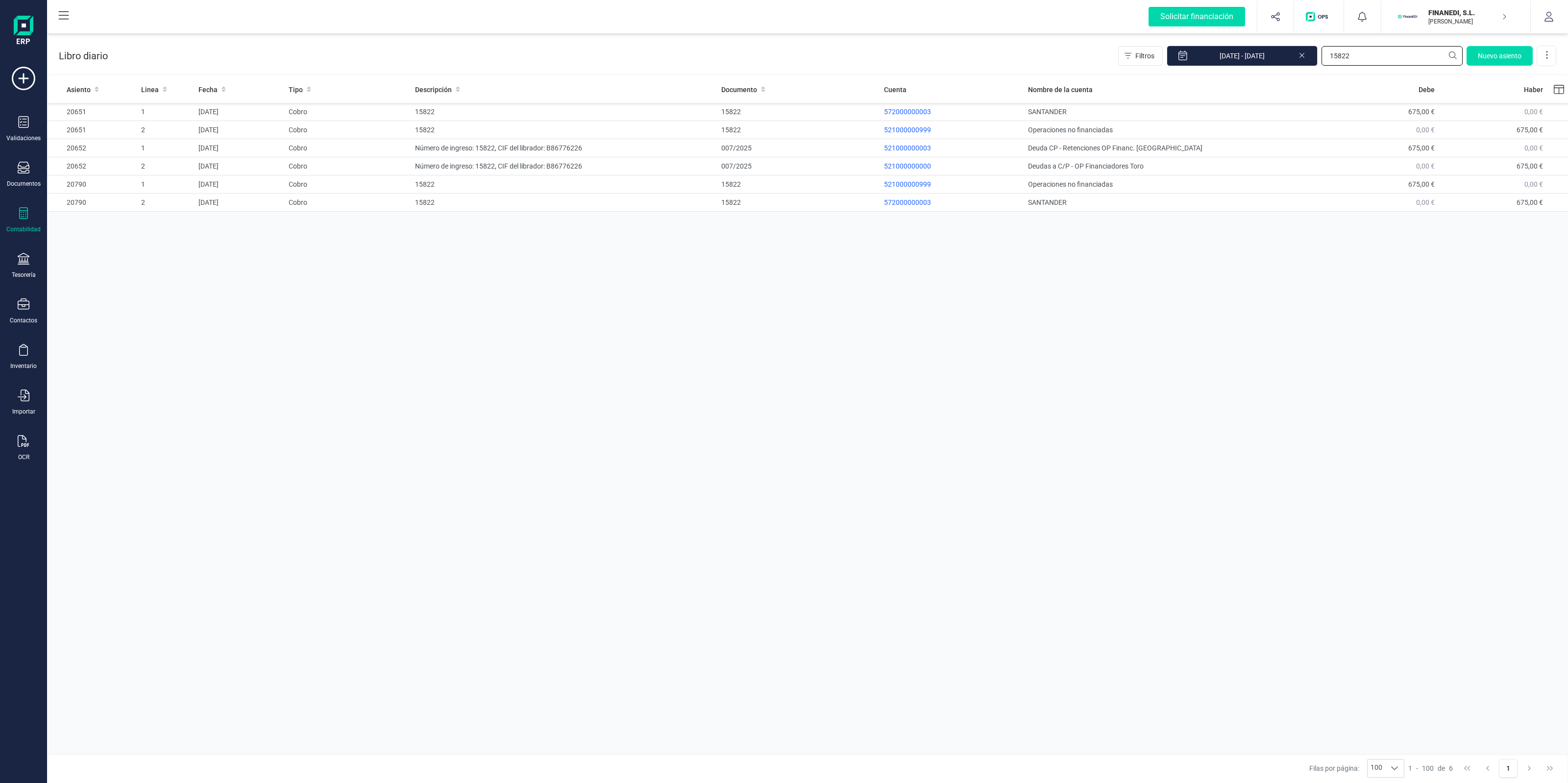
click at [1341, 55] on input "15822" at bounding box center [1392, 56] width 141 height 20
click at [1378, 53] on input "15822" at bounding box center [1392, 56] width 141 height 20
type input "15822"
click at [1300, 54] on icon at bounding box center [1301, 55] width 5 height 5
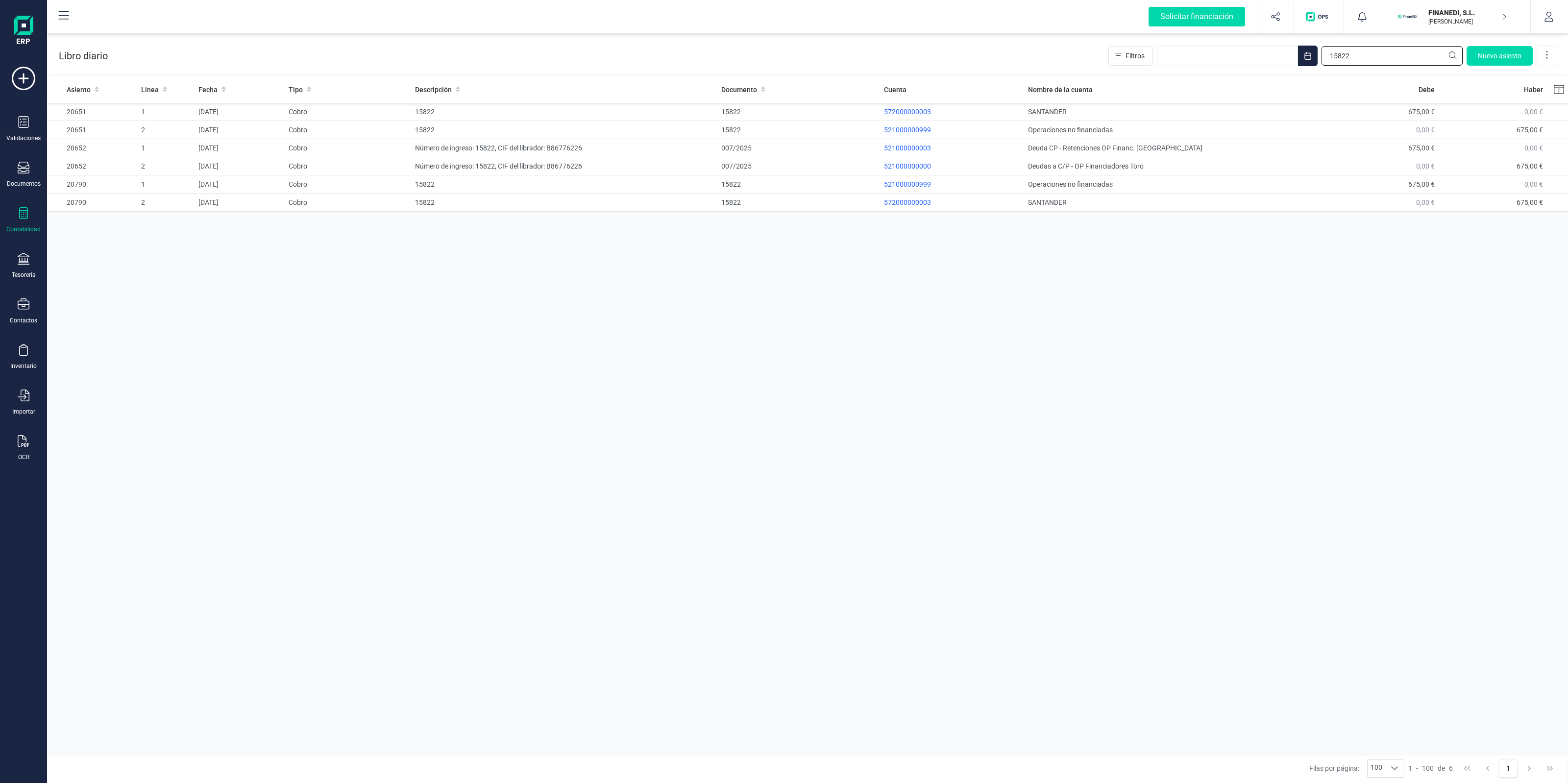
click at [1376, 61] on input "15822" at bounding box center [1392, 56] width 141 height 20
click at [1305, 53] on div "Filtros 15822 [GEOGRAPHIC_DATA]" at bounding box center [1332, 56] width 448 height 20
click at [165, 121] on td "2" at bounding box center [166, 130] width 57 height 18
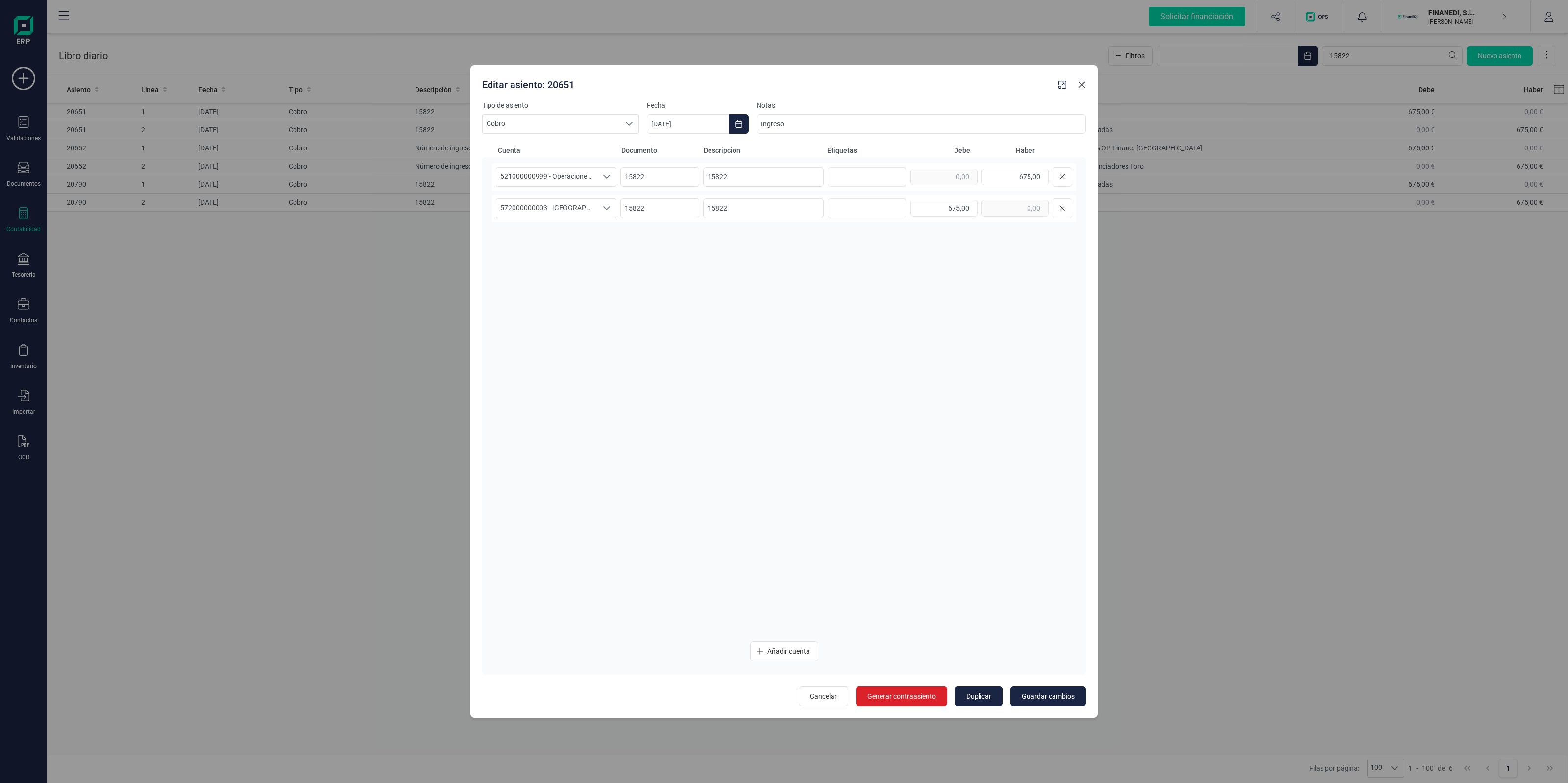
click at [1082, 82] on icon "Close" at bounding box center [1082, 85] width 8 height 8
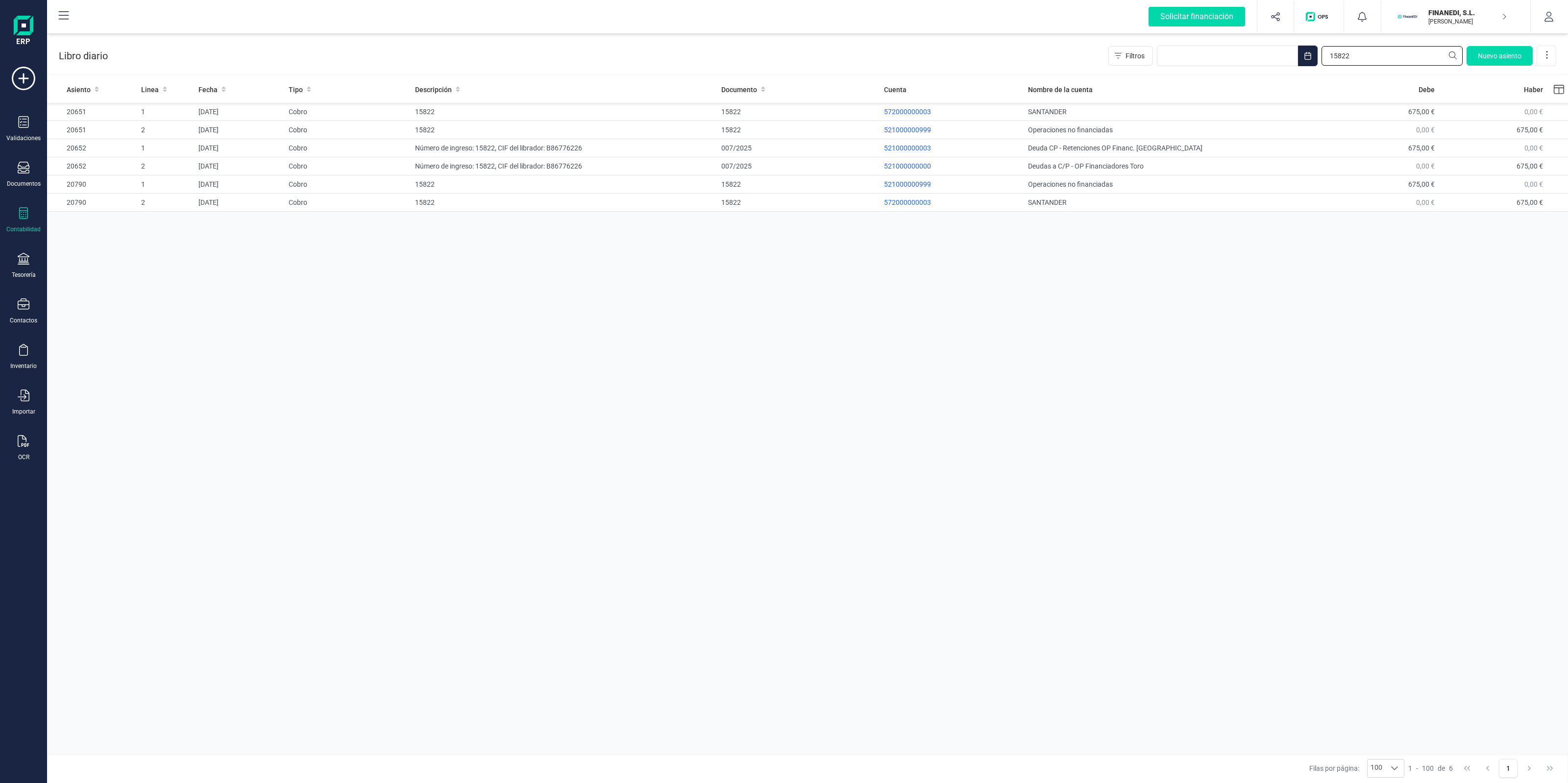
drag, startPoint x: 1289, startPoint y: 61, endPoint x: 1320, endPoint y: 60, distance: 31.0
click at [1277, 61] on div "Filtros 15822 [GEOGRAPHIC_DATA]" at bounding box center [1332, 56] width 448 height 20
click at [1378, 54] on input "20968" at bounding box center [1392, 56] width 141 height 20
type input "20968"
click at [383, 130] on td "Cobro" at bounding box center [347, 130] width 127 height 18
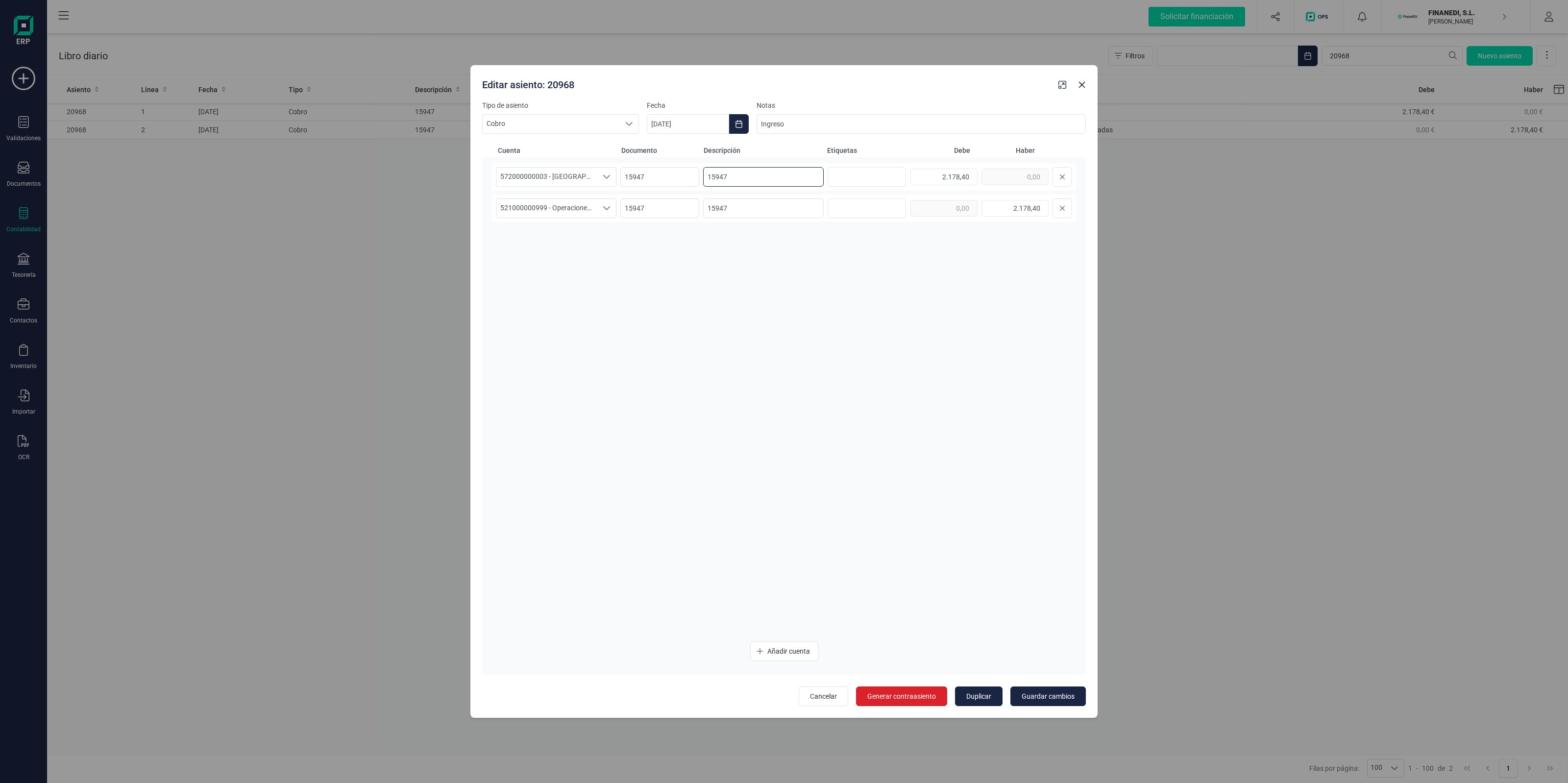
click at [720, 178] on input "15947" at bounding box center [763, 176] width 121 height 20
click at [739, 176] on input "15947" at bounding box center [763, 176] width 121 height 20
click at [719, 168] on input "15947" at bounding box center [763, 176] width 121 height 20
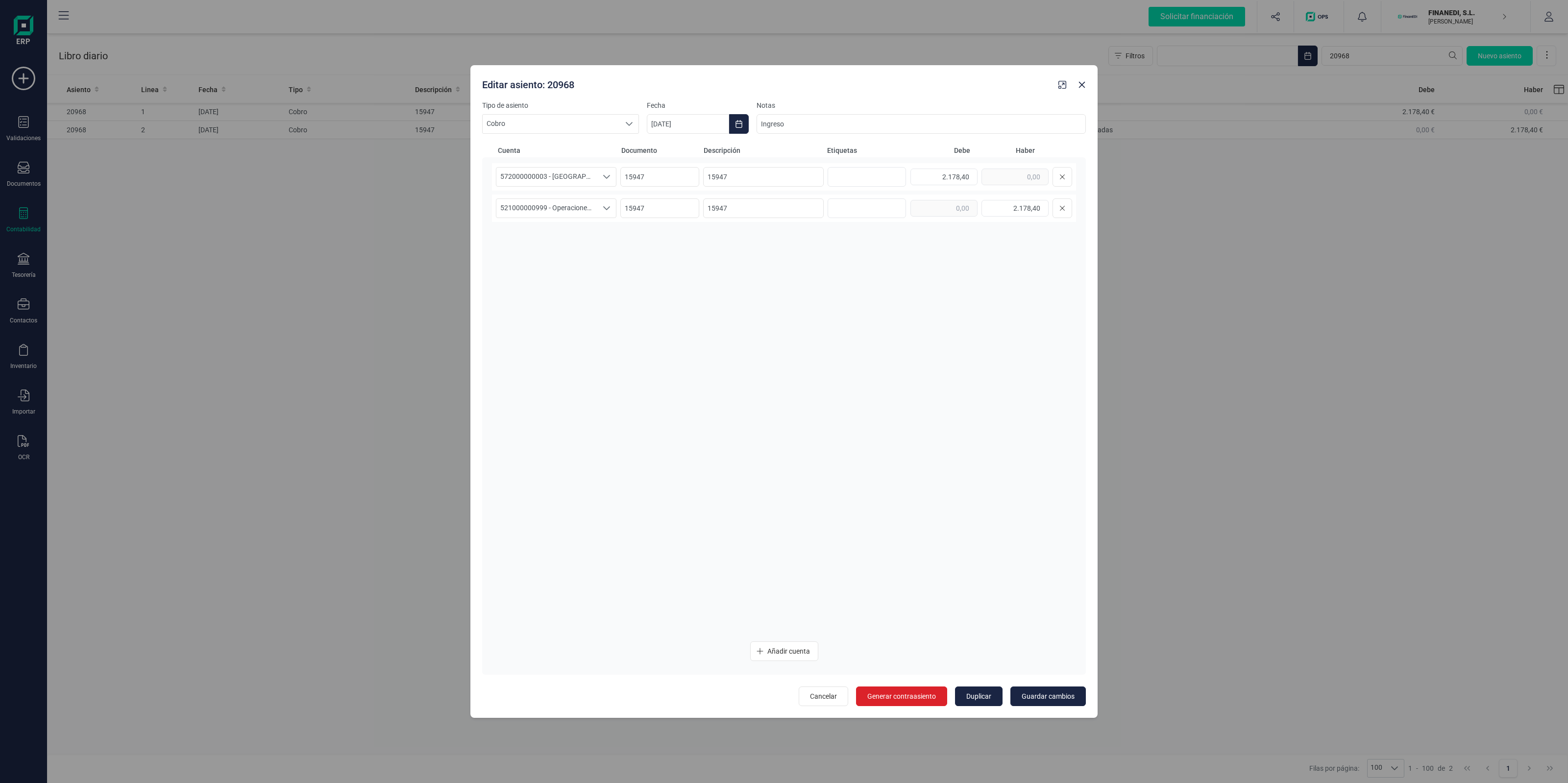
click at [835, 261] on div "572000000003 - [GEOGRAPHIC_DATA] 572000000003 - [GEOGRAPHIC_DATA] 572000000003 …" at bounding box center [784, 398] width 584 height 471
click at [1082, 80] on button "Close" at bounding box center [1081, 84] width 15 height 15
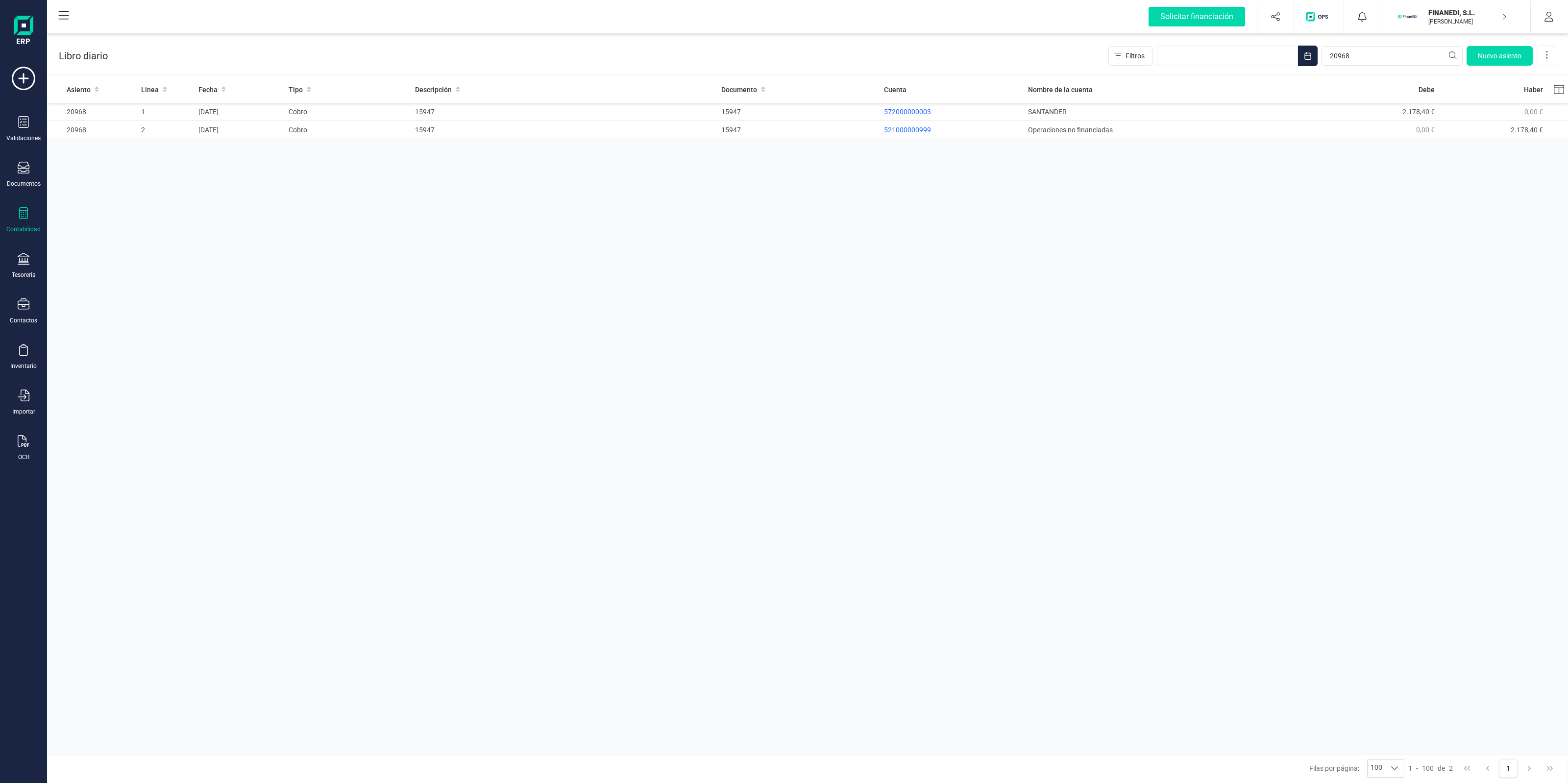
click at [1042, 47] on div "Libro diario Filtros 20968 [GEOGRAPHIC_DATA]" at bounding box center [807, 53] width 1520 height 40
